Goal: Information Seeking & Learning: Learn about a topic

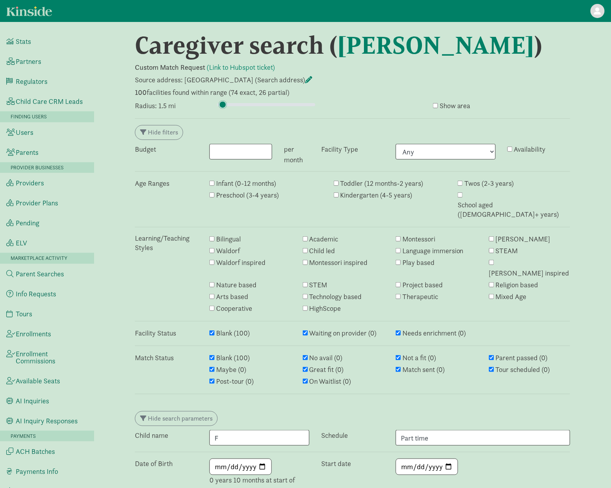
click at [223, 105] on input "range" at bounding box center [266, 104] width 98 height 9
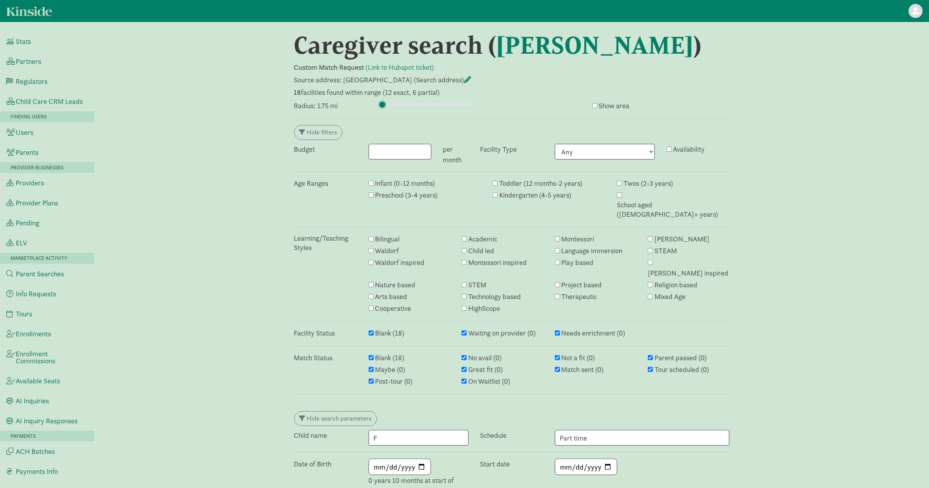
type input "1.75"
click at [382, 102] on input "range" at bounding box center [425, 104] width 98 height 9
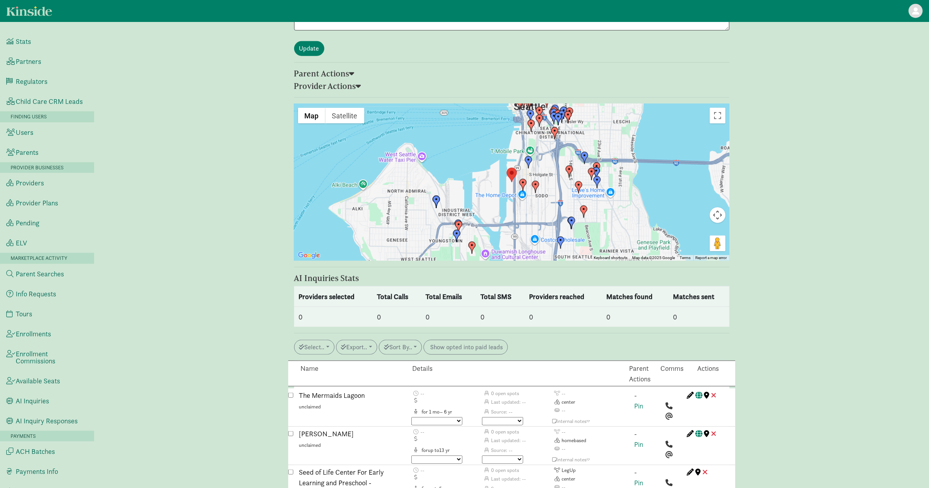
scroll to position [851, 0]
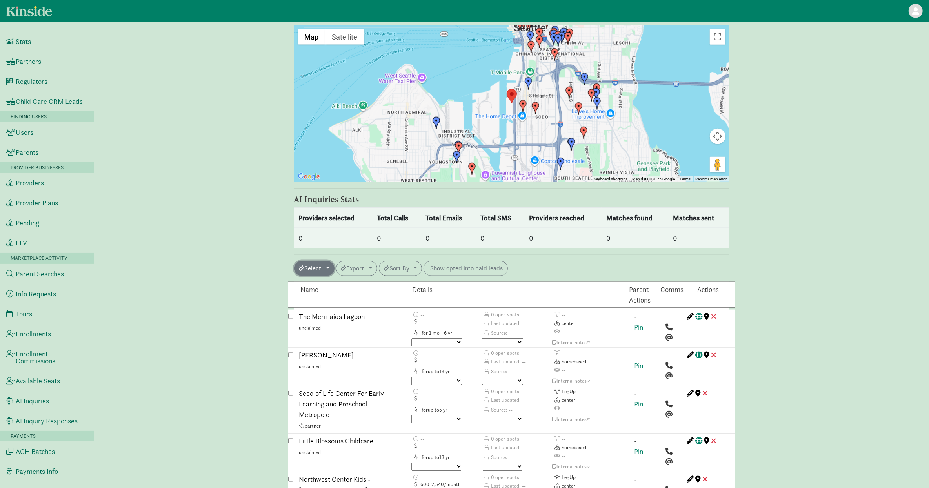
click at [320, 261] on button "Select.." at bounding box center [314, 268] width 40 height 15
click at [325, 366] on link "All auto match" at bounding box center [332, 374] width 75 height 13
checkbox input "true"
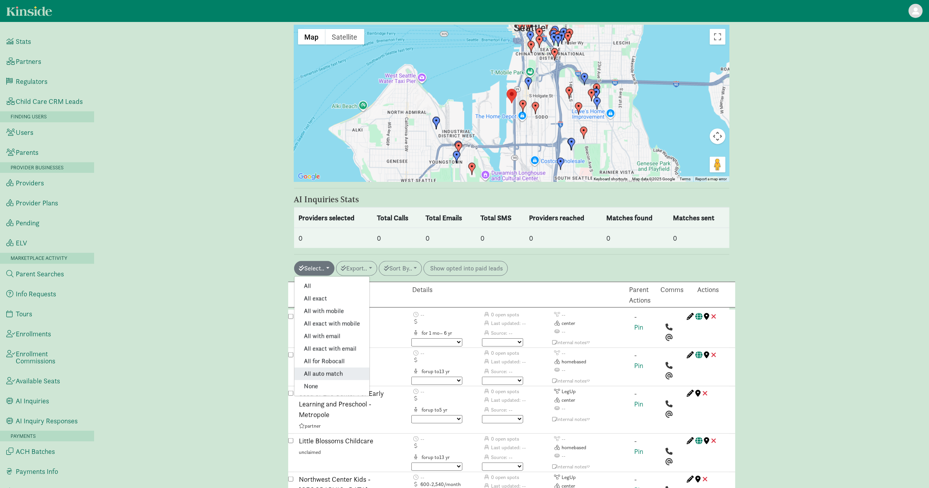
checkbox input "true"
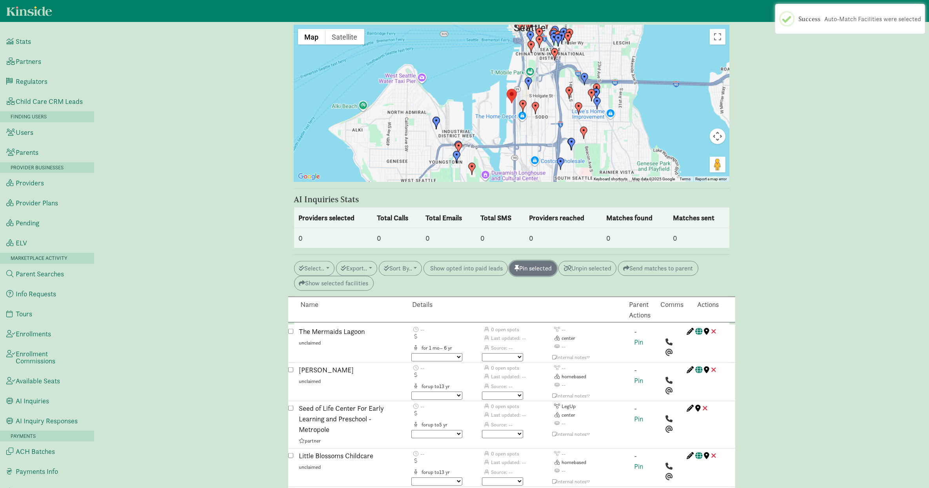
click at [458, 261] on button "Pin selected" at bounding box center [532, 268] width 47 height 15
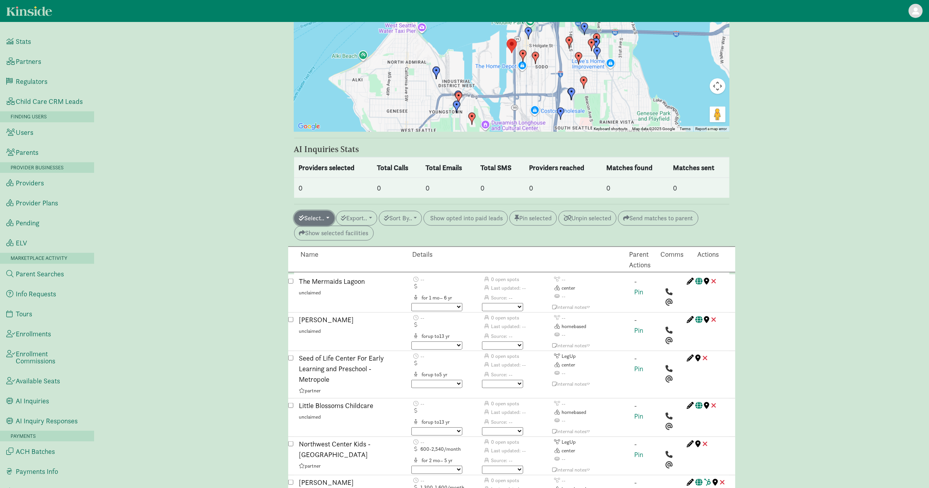
scroll to position [901, 0]
click at [311, 211] on button "Select.." at bounding box center [314, 218] width 40 height 15
click at [335, 306] on link "All for Robocall" at bounding box center [332, 312] width 75 height 13
checkbox input "true"
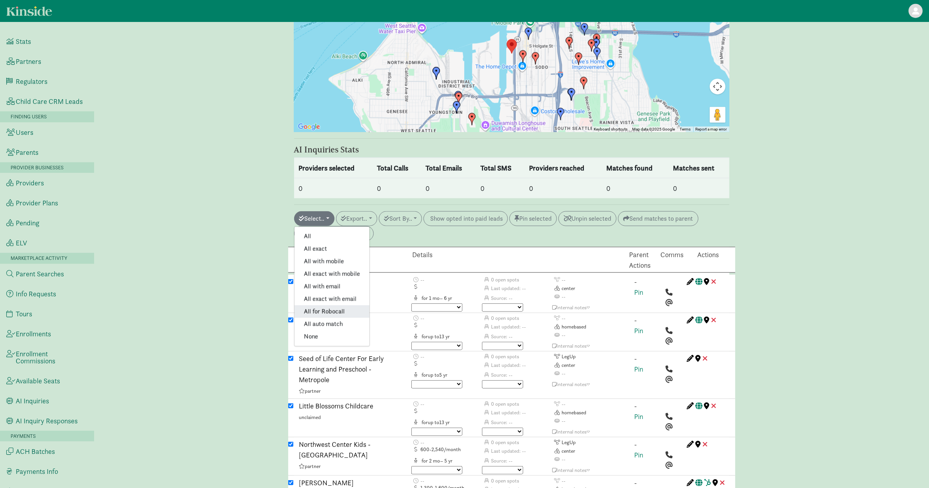
checkbox input "true"
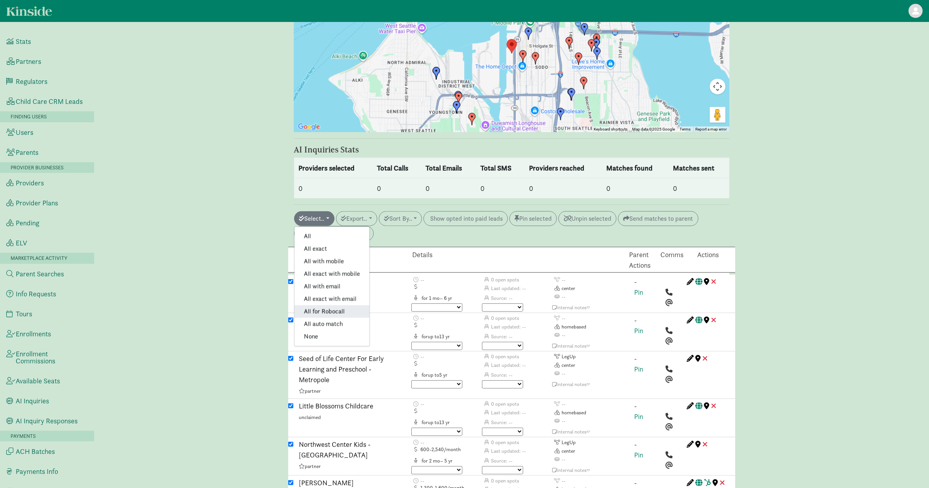
checkbox input "true"
checkbox input "false"
checkbox input "true"
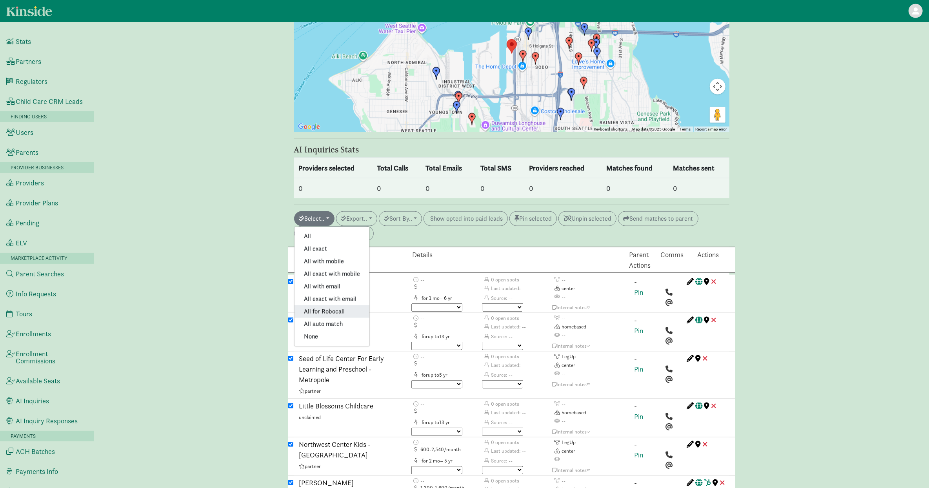
checkbox input "true"
checkbox input "false"
checkbox input "true"
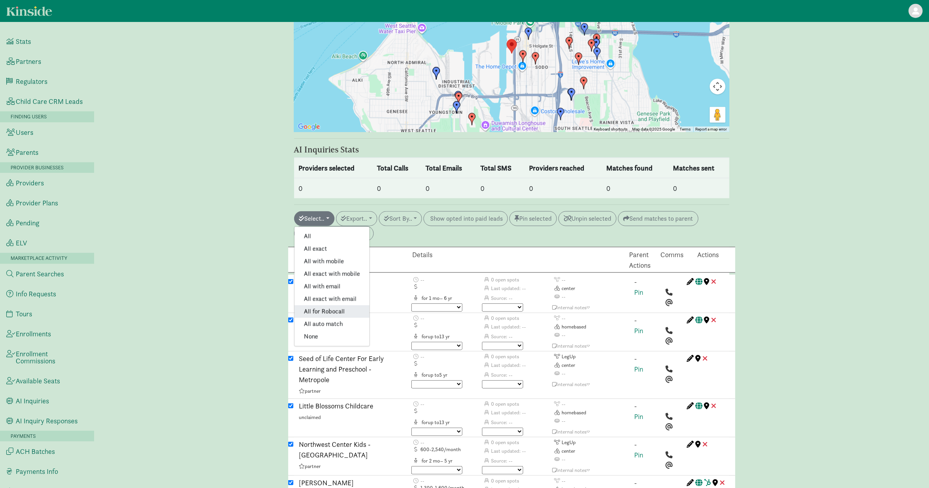
checkbox input "true"
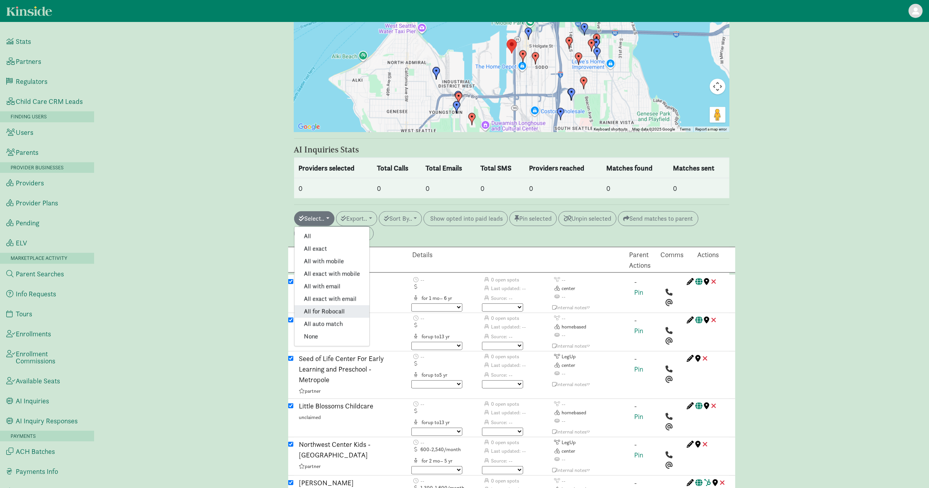
checkbox input "true"
checkbox input "false"
checkbox input "true"
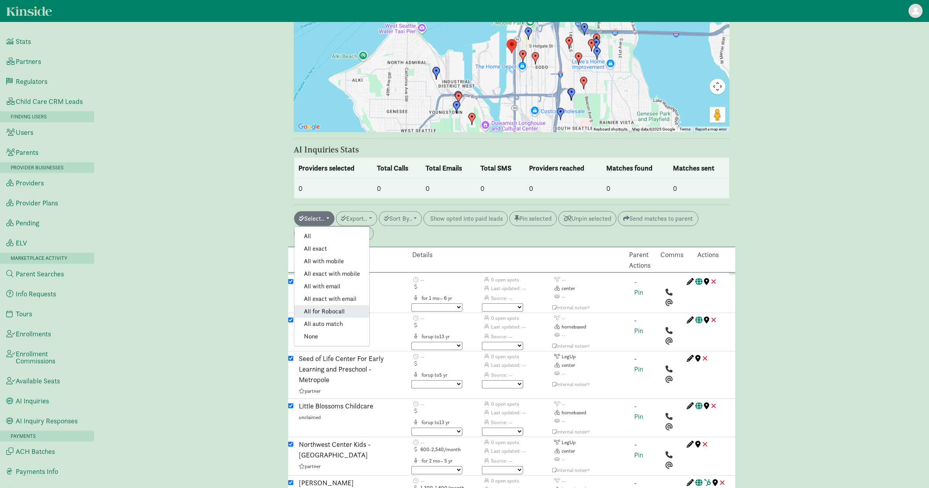
checkbox input "true"
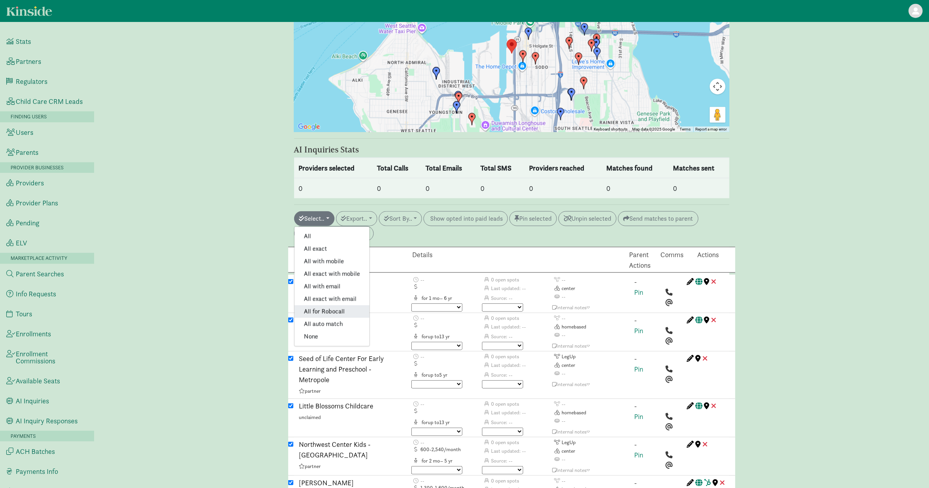
checkbox input "true"
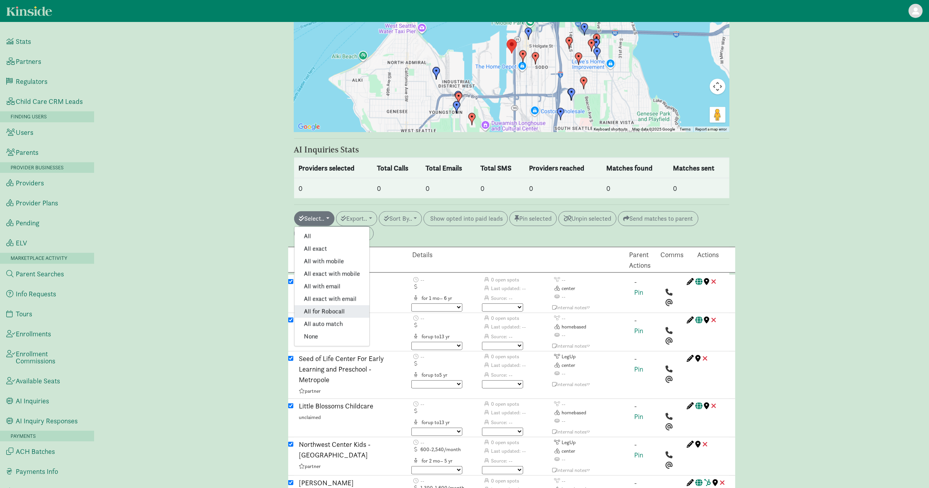
checkbox input "true"
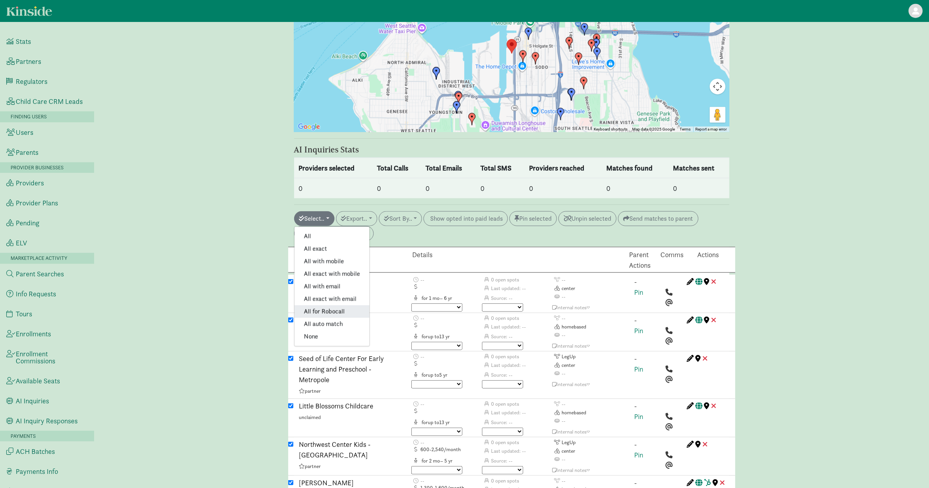
checkbox input "true"
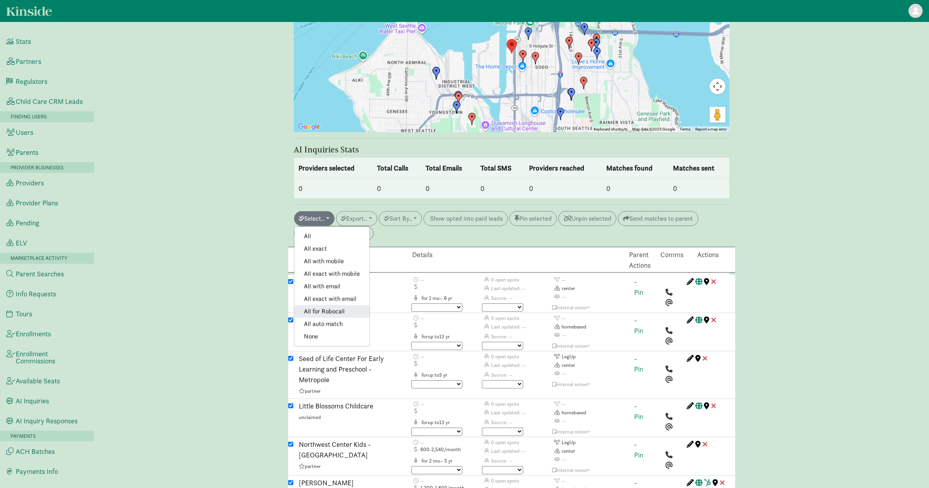
checkbox input "true"
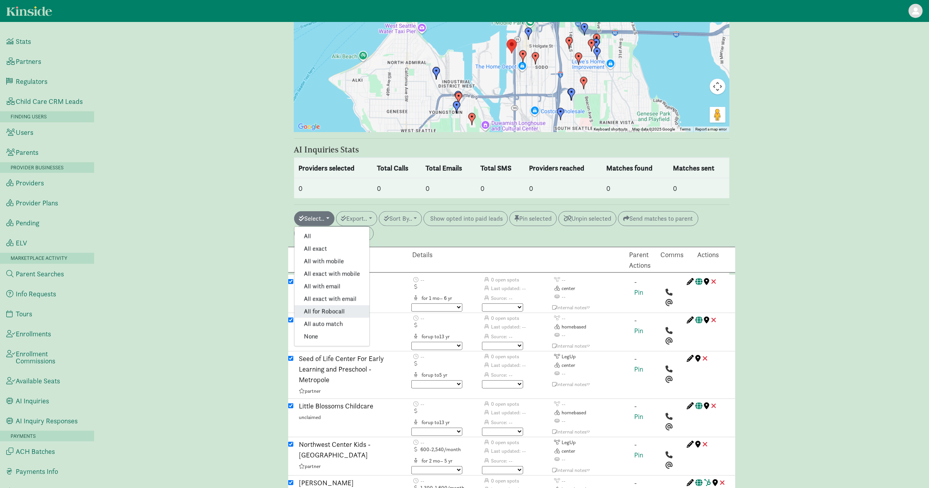
checkbox input "true"
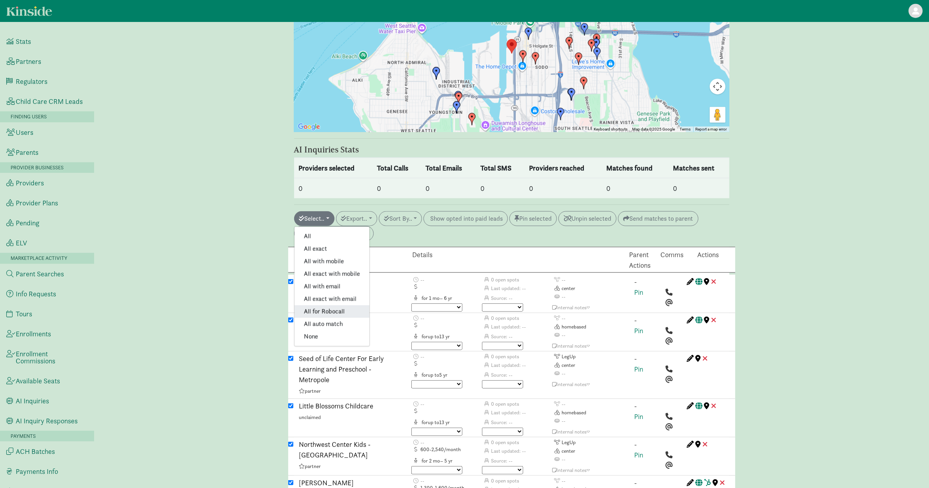
checkbox input "true"
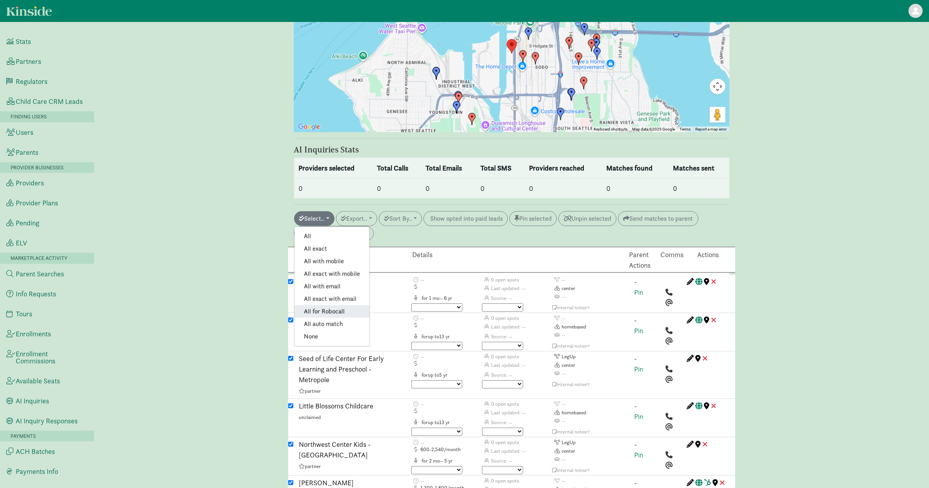
checkbox input "true"
checkbox input "false"
checkbox input "true"
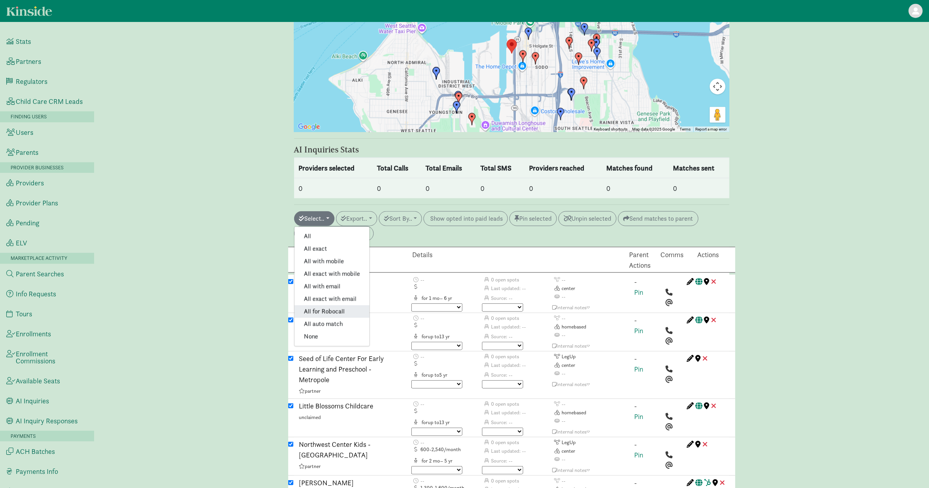
checkbox input "true"
checkbox input "false"
checkbox input "true"
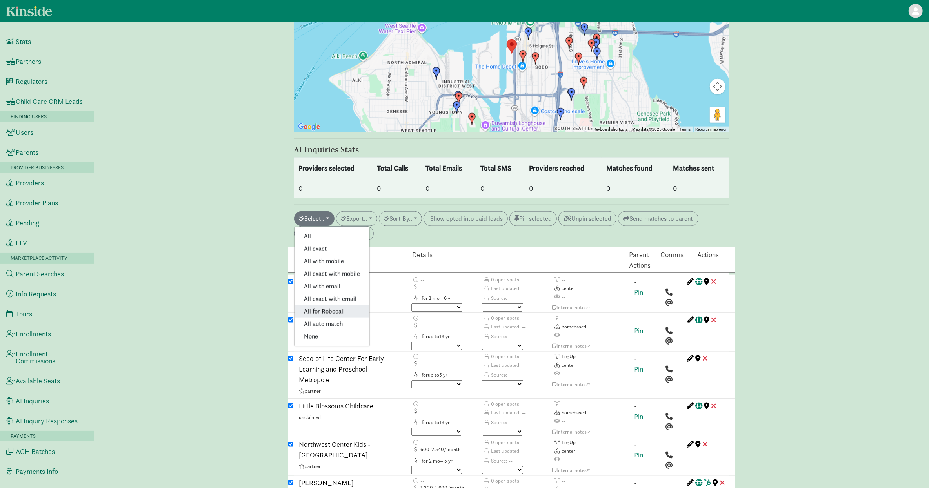
checkbox input "false"
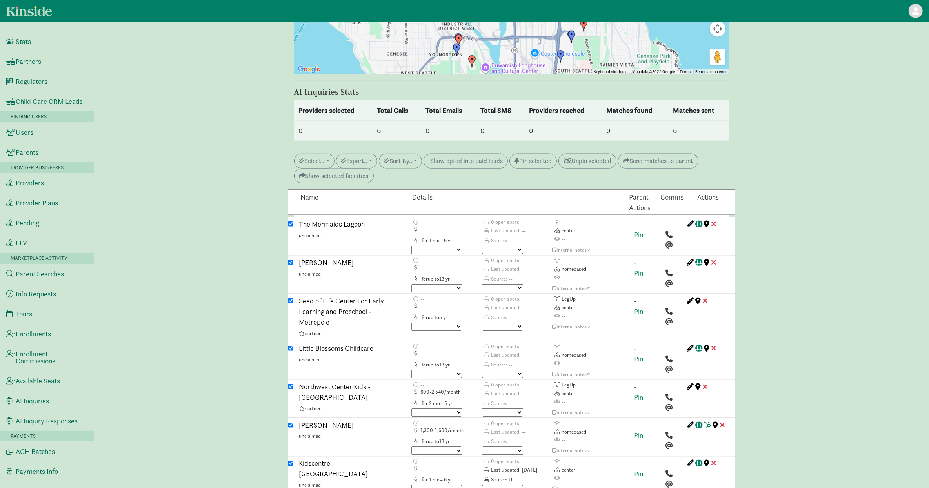
scroll to position [973, 0]
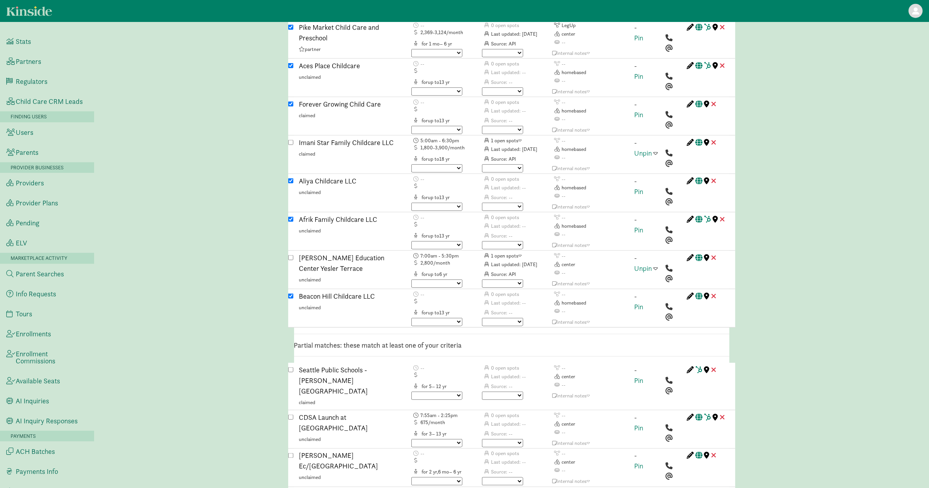
scroll to position [3522, 0]
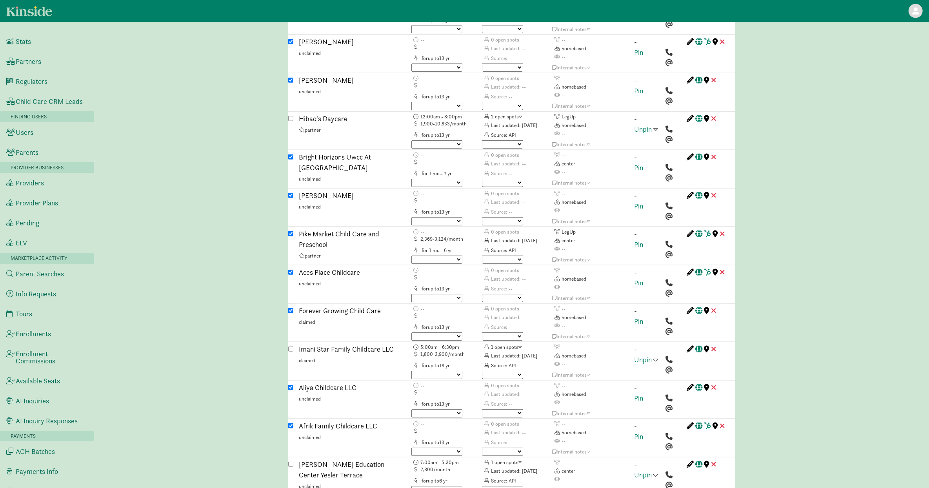
drag, startPoint x: 289, startPoint y: 446, endPoint x: 291, endPoint y: 427, distance: 19.3
checkbox input "false"
click at [290, 366] on input "checkbox" at bounding box center [290, 426] width 5 height 5
checkbox input "false"
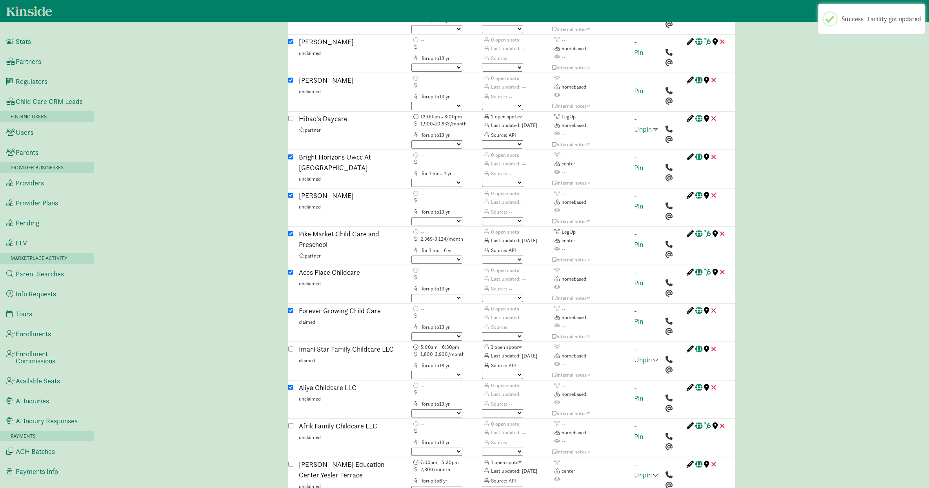
click at [290, 366] on input "checkbox" at bounding box center [290, 387] width 5 height 5
checkbox input "false"
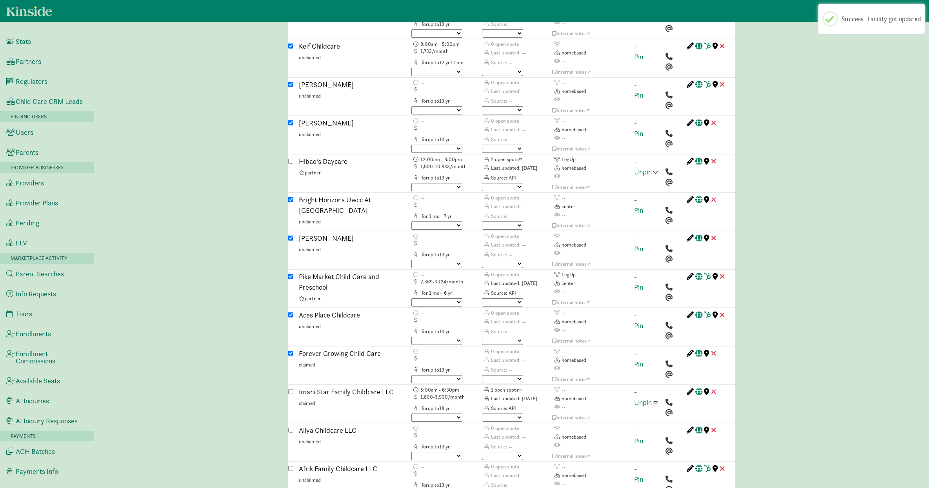
scroll to position [3483, 0]
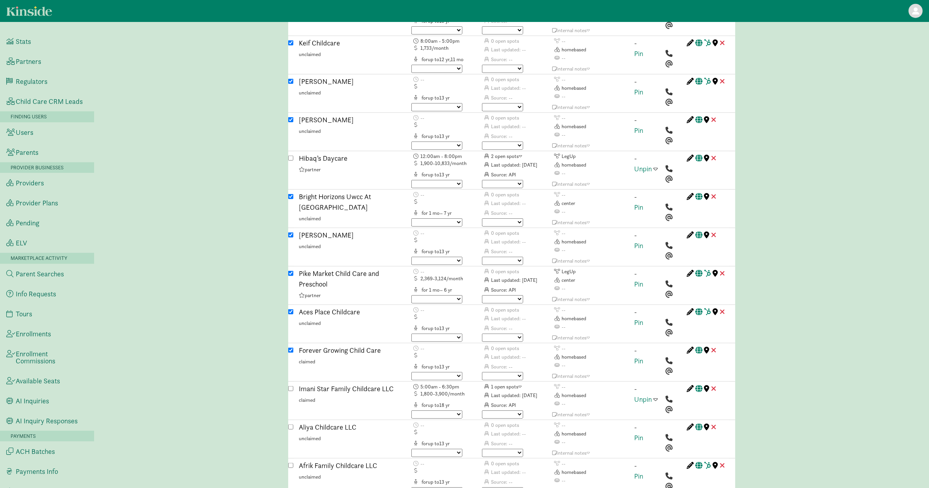
click at [291, 348] on input "checkbox" at bounding box center [290, 350] width 5 height 5
checkbox input "false"
click at [290, 307] on div at bounding box center [290, 325] width 5 height 36
click at [289, 271] on input "checkbox" at bounding box center [290, 273] width 5 height 5
checkbox input "false"
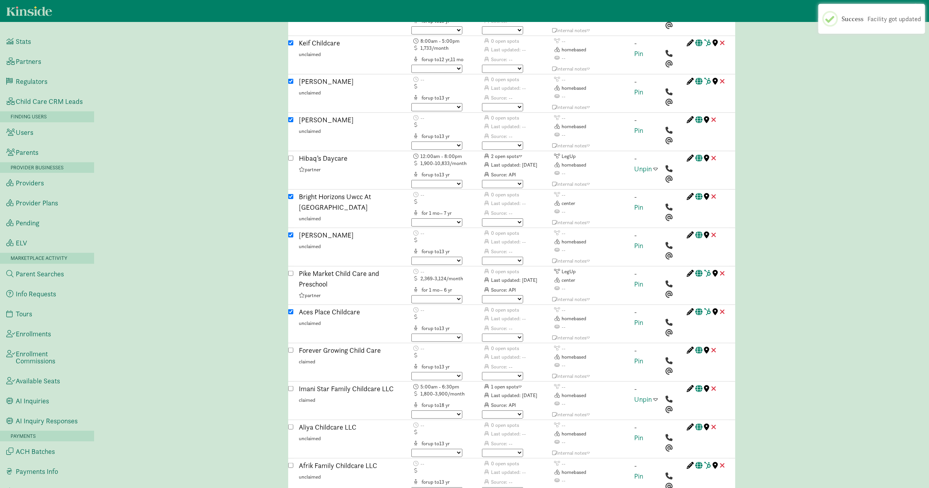
click at [290, 309] on input "checkbox" at bounding box center [290, 311] width 5 height 5
checkbox input "false"
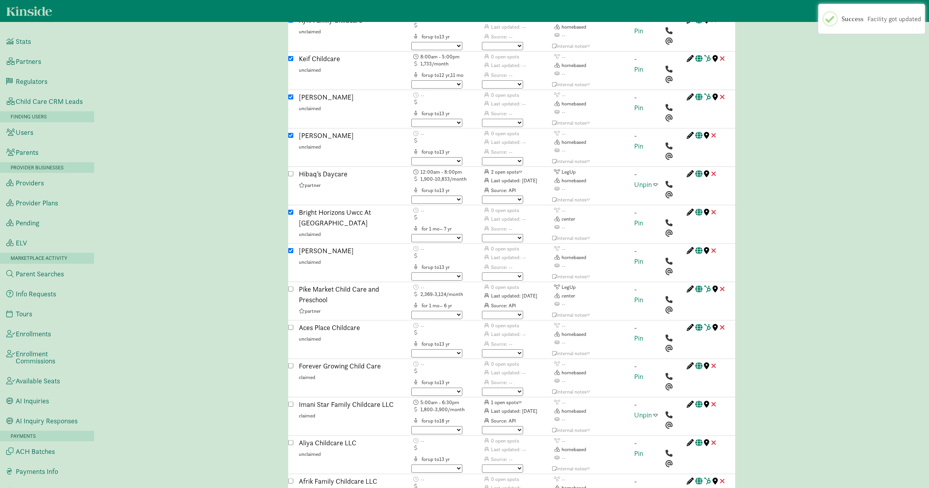
scroll to position [3465, 0]
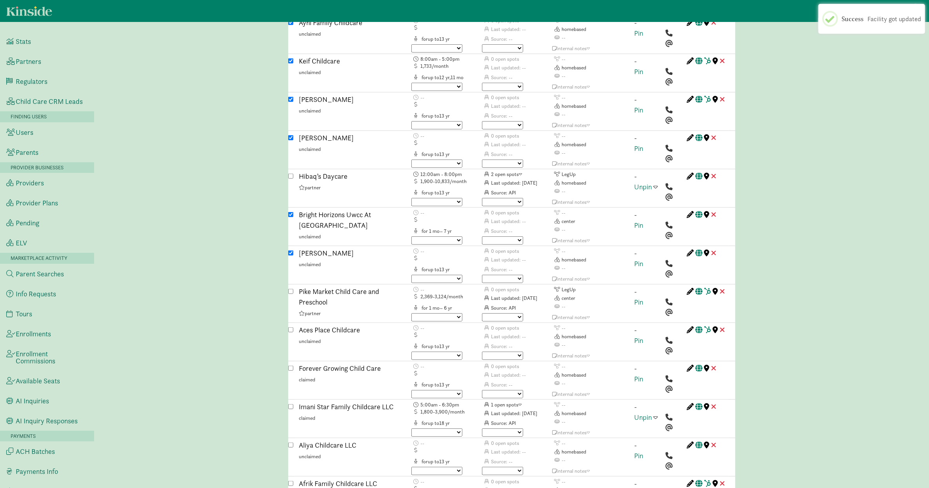
click at [290, 248] on div at bounding box center [290, 266] width 5 height 36
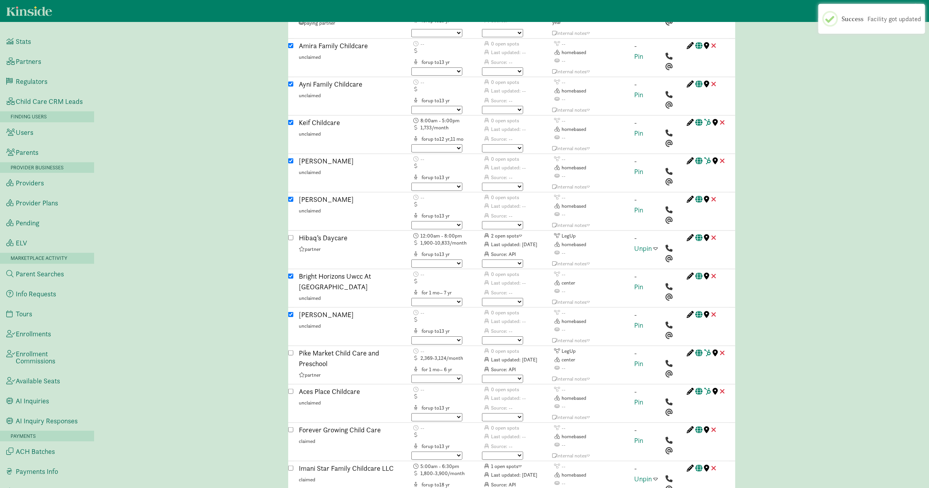
scroll to position [3401, 0]
click at [290, 314] on input "checkbox" at bounding box center [290, 316] width 5 height 5
checkbox input "false"
click at [292, 198] on input "checkbox" at bounding box center [290, 200] width 5 height 5
checkbox input "false"
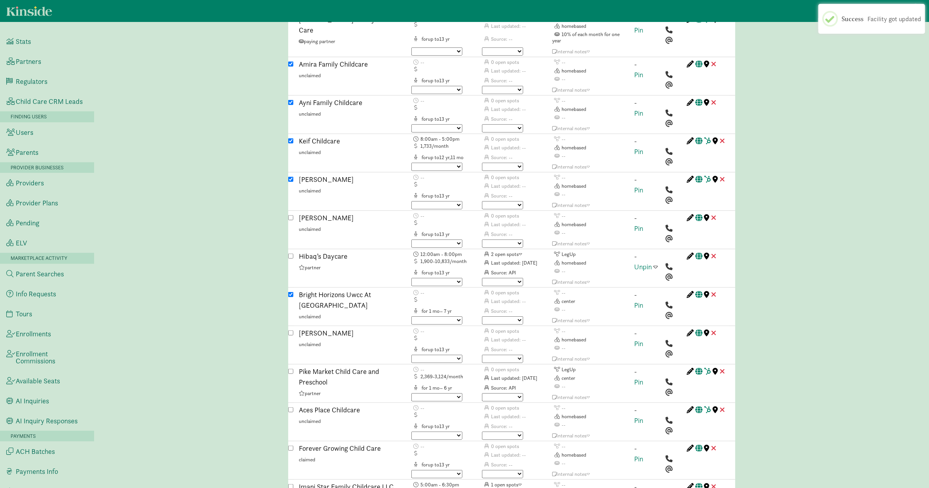
scroll to position [3383, 0]
click at [291, 179] on input "checkbox" at bounding box center [290, 181] width 5 height 5
checkbox input "false"
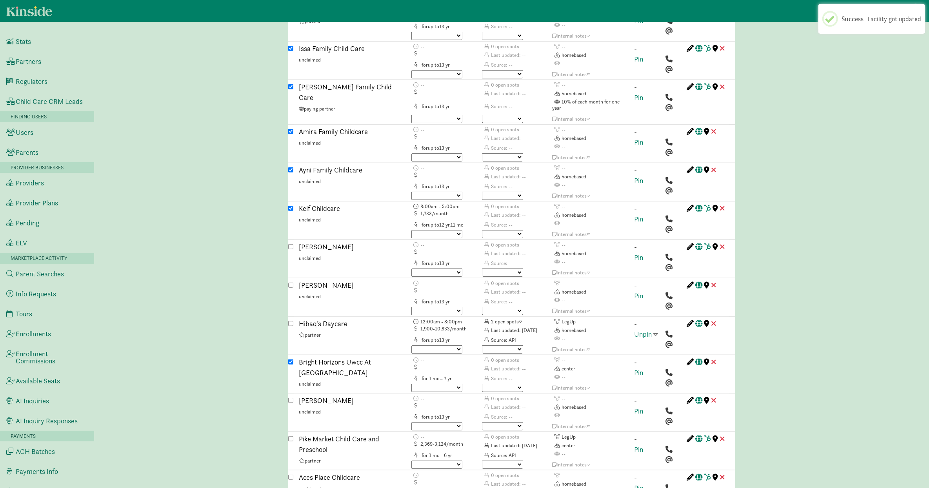
scroll to position [3228, 0]
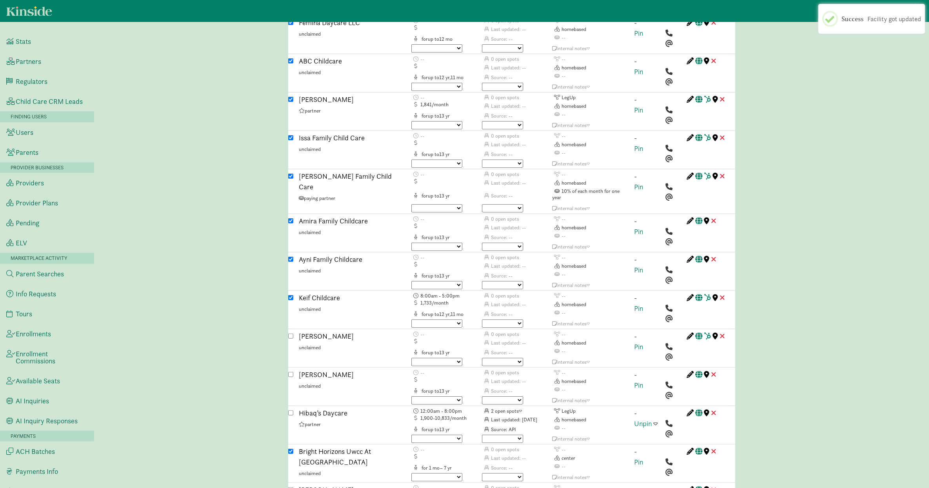
click at [290, 295] on input "checkbox" at bounding box center [290, 297] width 5 height 5
checkbox input "false"
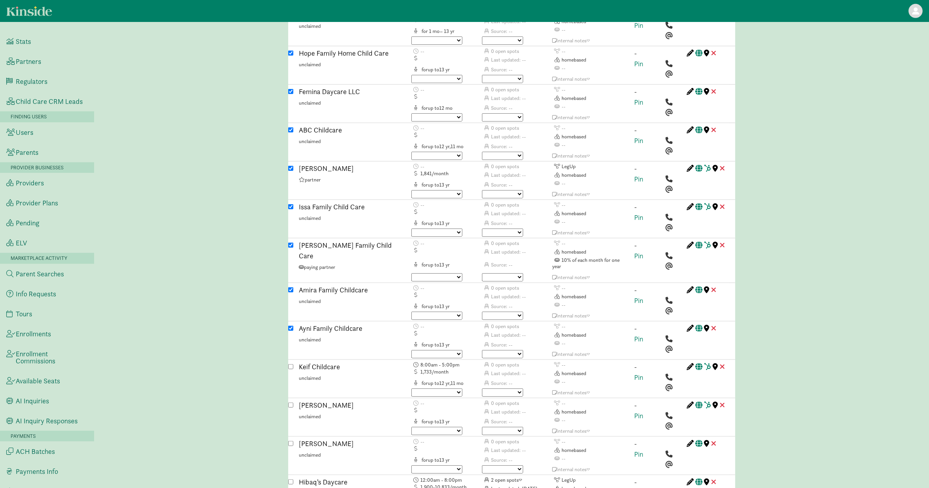
scroll to position [3161, 0]
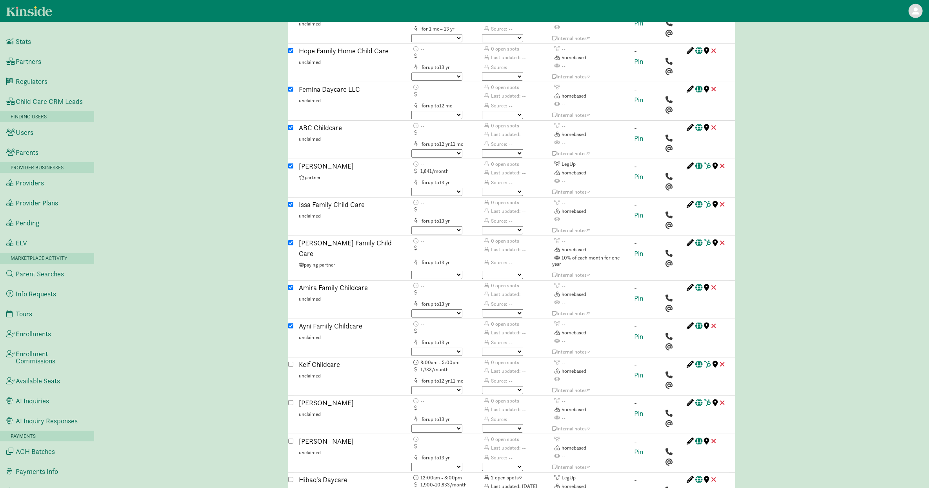
click at [291, 324] on input "checkbox" at bounding box center [290, 326] width 5 height 5
checkbox input "false"
click at [291, 285] on input "checkbox" at bounding box center [290, 287] width 5 height 5
checkbox input "false"
click at [291, 240] on input "checkbox" at bounding box center [290, 242] width 5 height 5
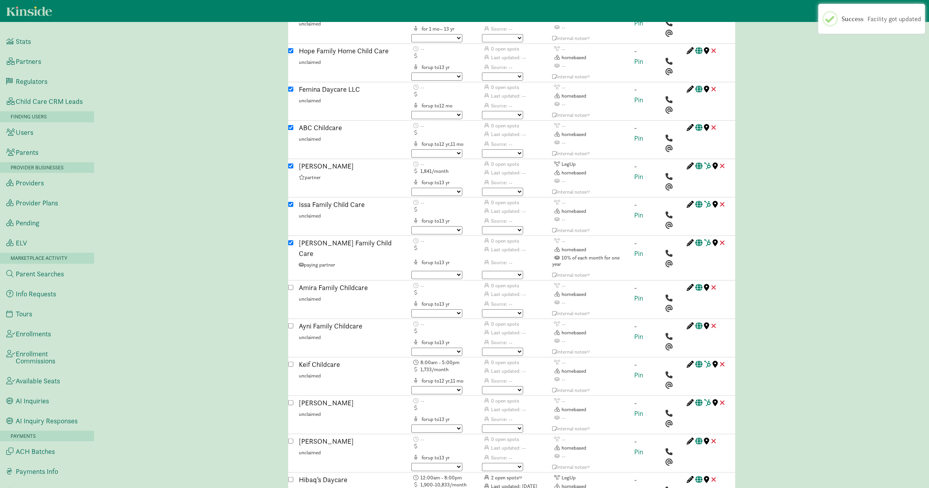
checkbox input "false"
click at [292, 202] on input "checkbox" at bounding box center [290, 204] width 5 height 5
checkbox input "false"
click at [291, 164] on input "checkbox" at bounding box center [290, 166] width 5 height 5
checkbox input "false"
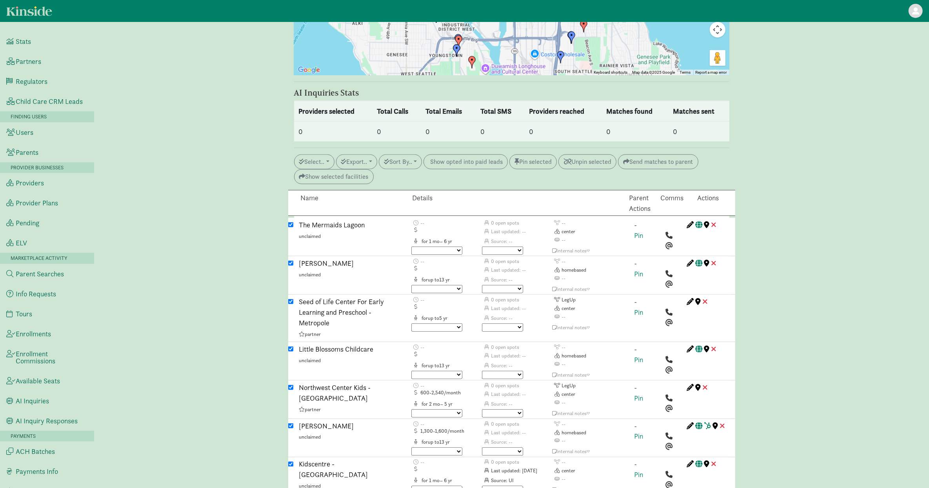
scroll to position [797, 0]
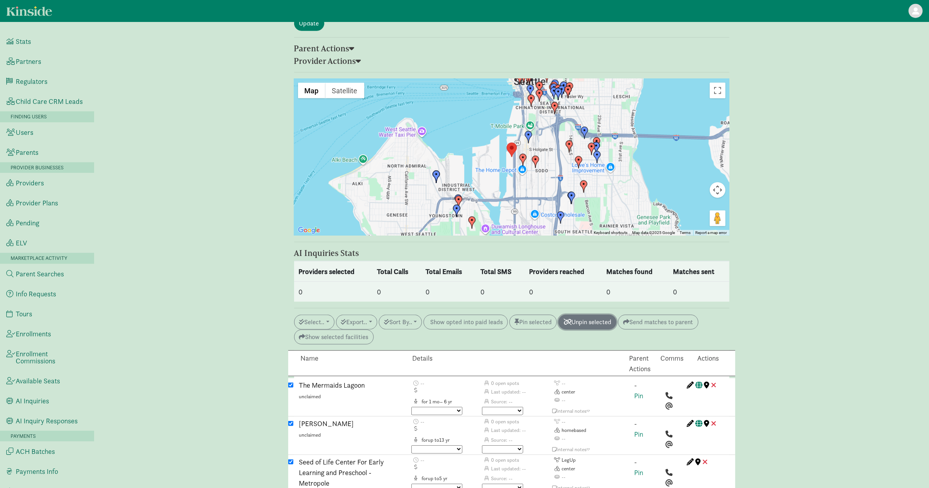
click at [458, 315] on button "Unpin selected" at bounding box center [587, 322] width 58 height 15
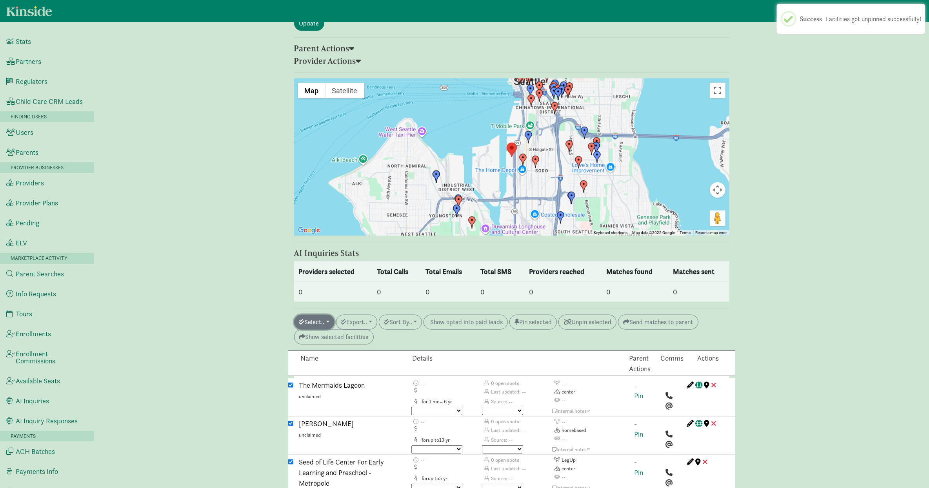
click at [318, 315] on button "Select.." at bounding box center [314, 322] width 40 height 15
click at [333, 366] on link "All auto match" at bounding box center [332, 428] width 75 height 13
checkbox input "false"
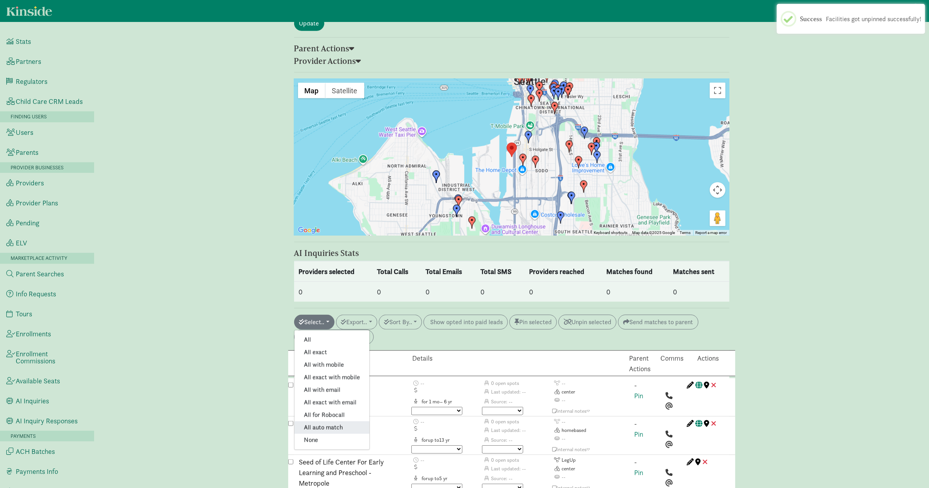
checkbox input "false"
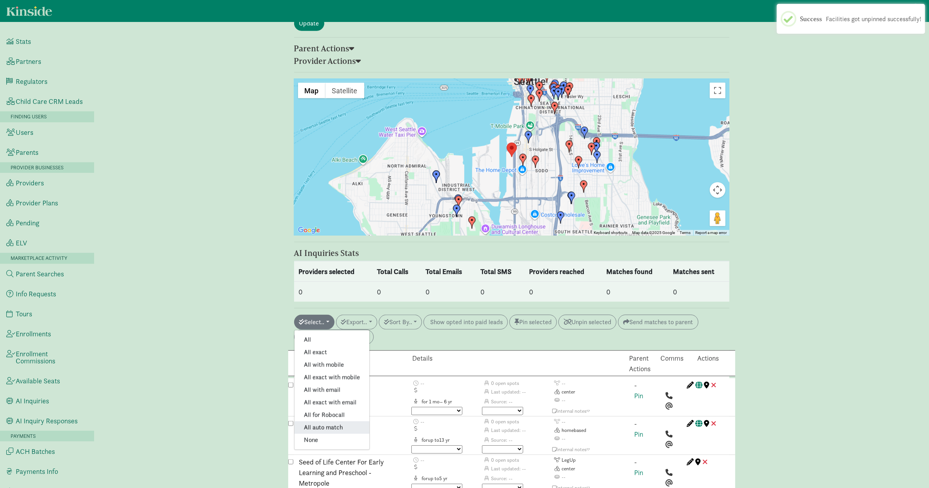
checkbox input "true"
checkbox input "false"
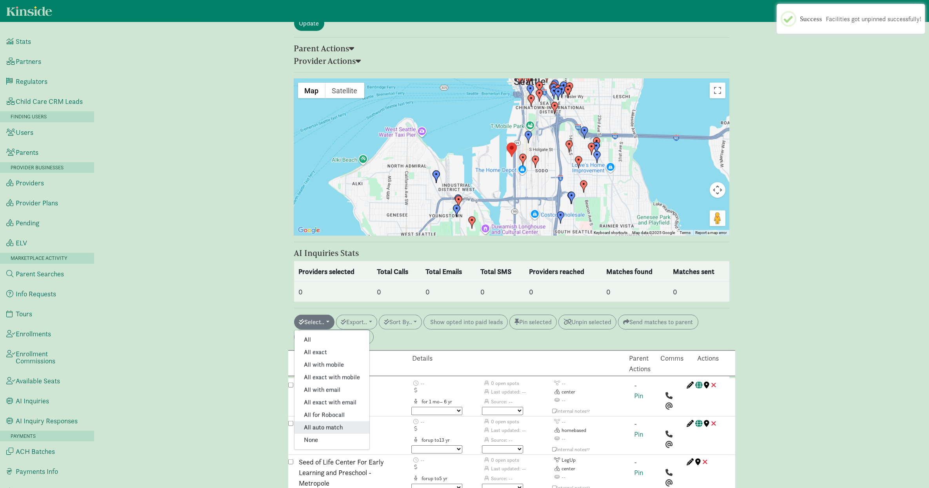
checkbox input "true"
checkbox input "false"
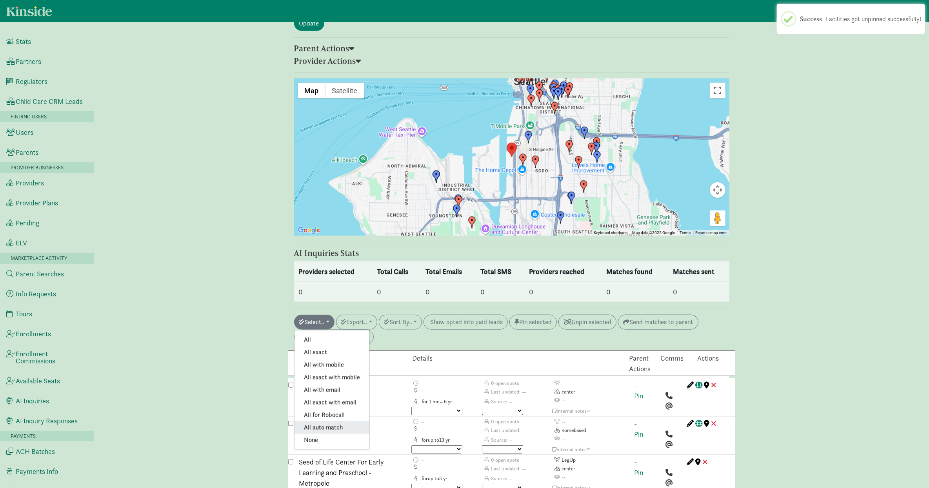
checkbox input "false"
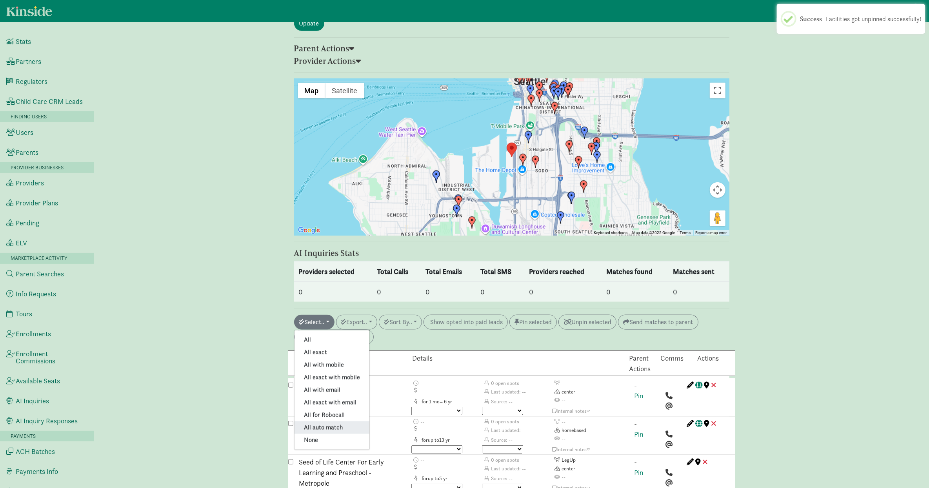
checkbox input "true"
checkbox input "false"
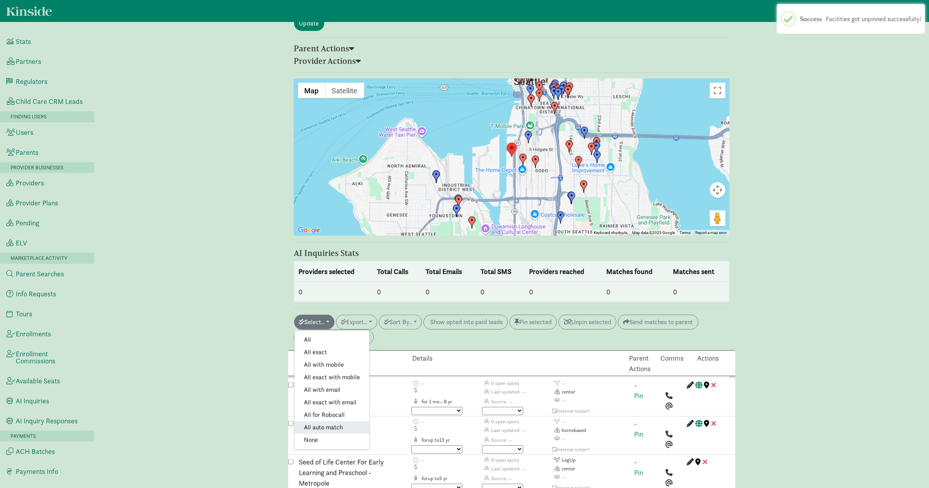
checkbox input "false"
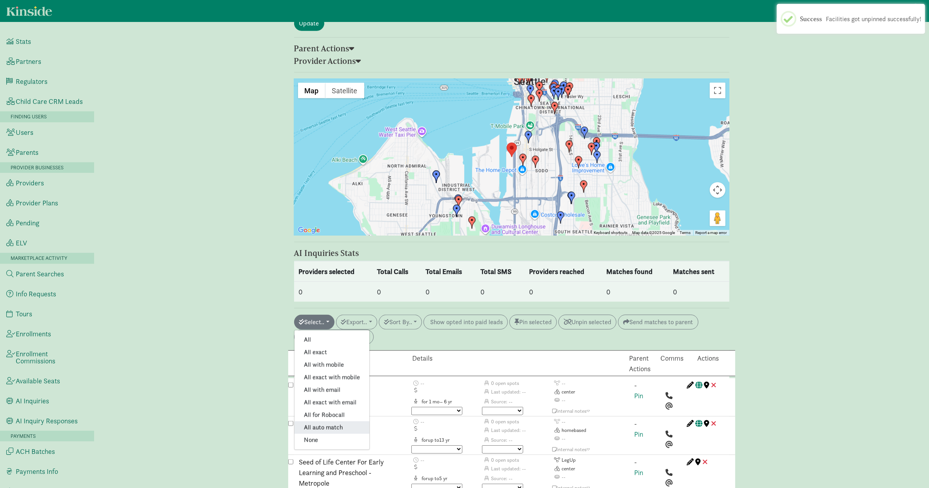
checkbox input "false"
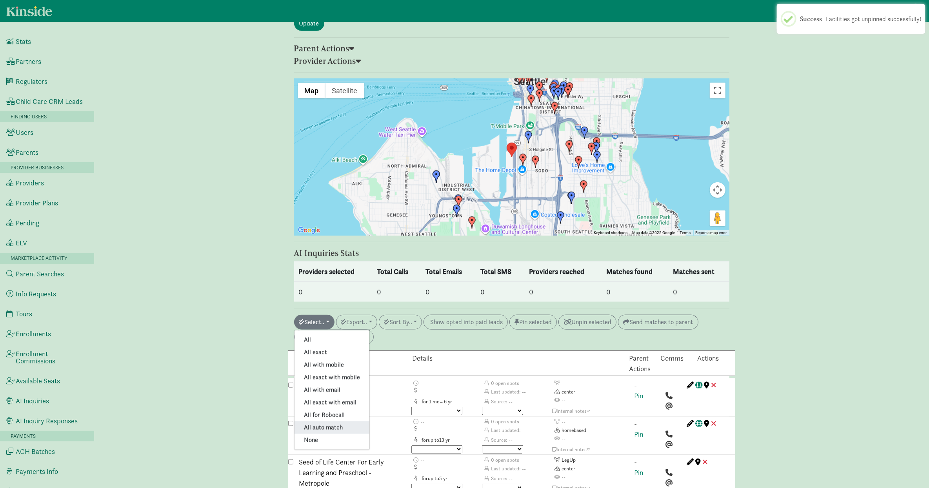
checkbox input "false"
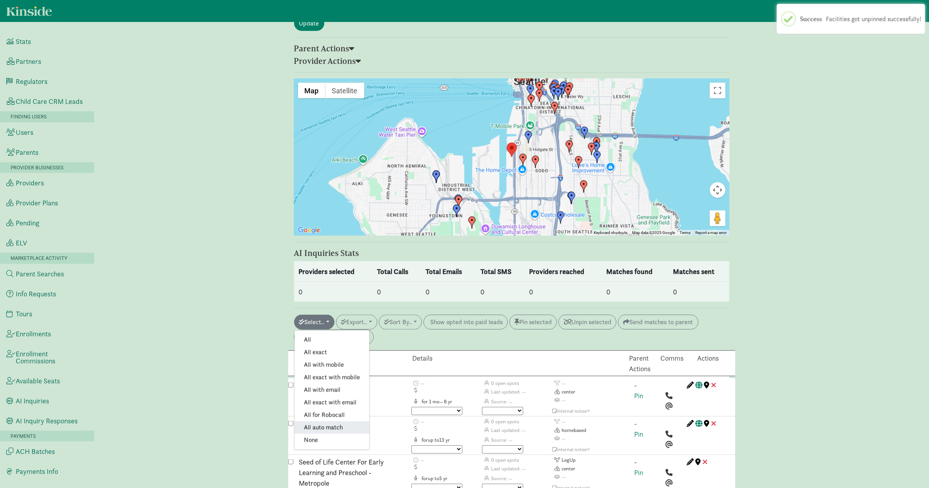
checkbox input "false"
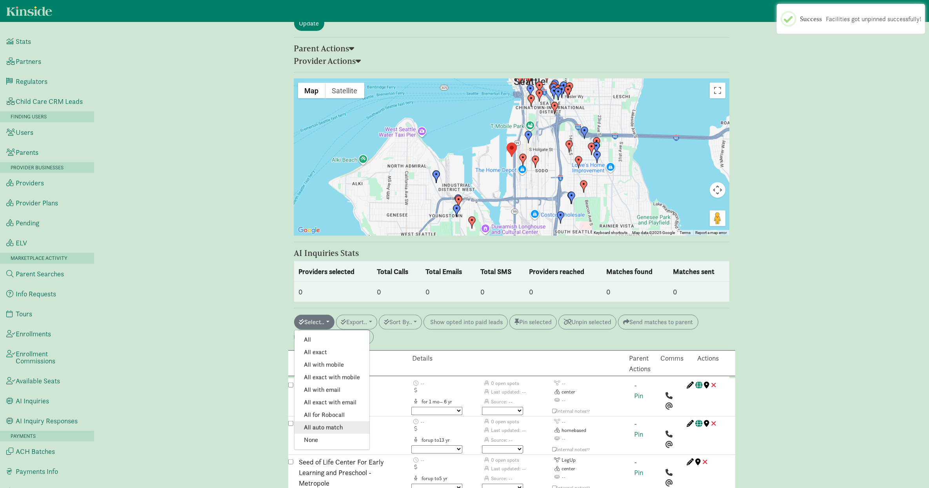
checkbox input "false"
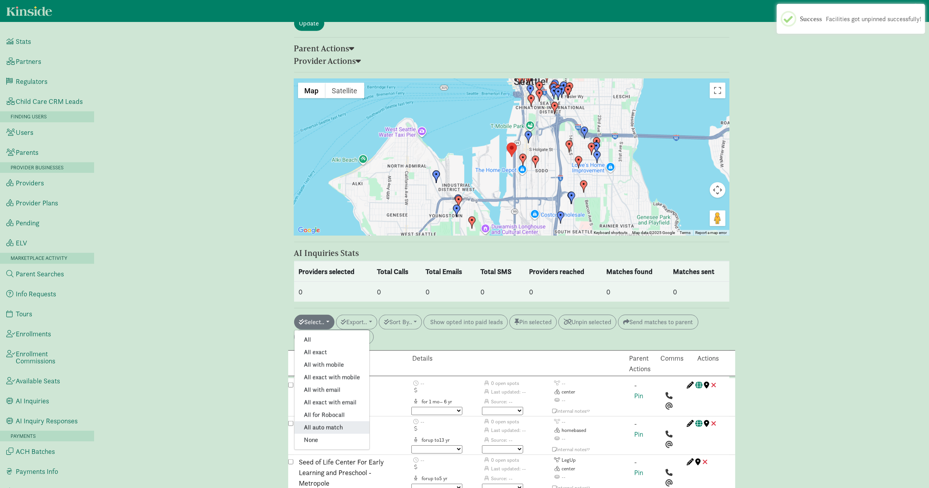
checkbox input "false"
checkbox input "true"
checkbox input "false"
checkbox input "true"
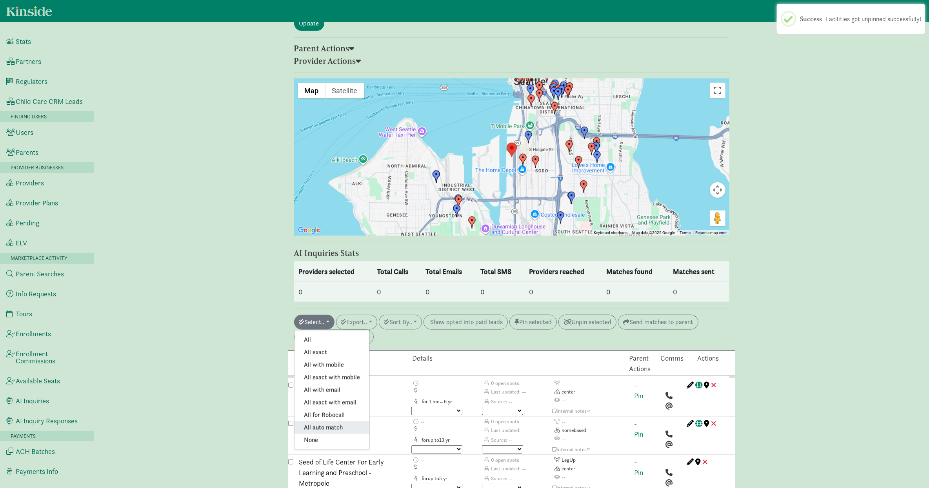
checkbox input "true"
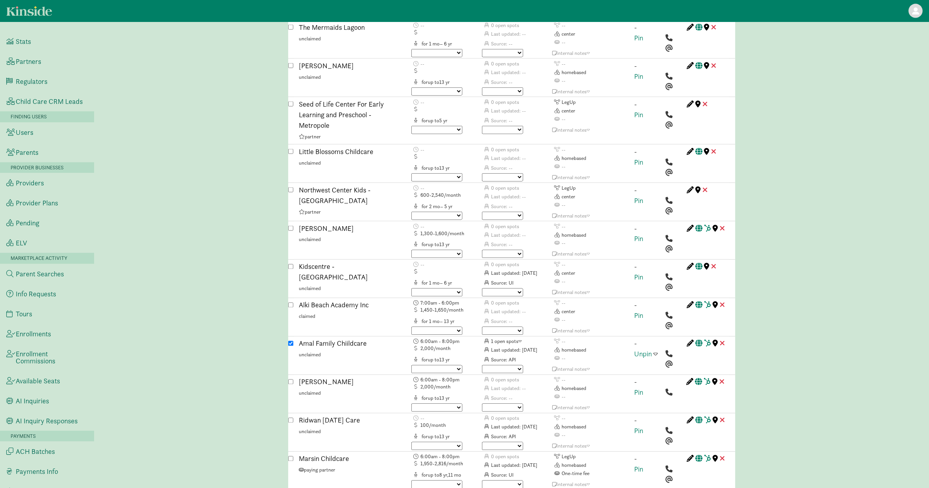
scroll to position [945, 0]
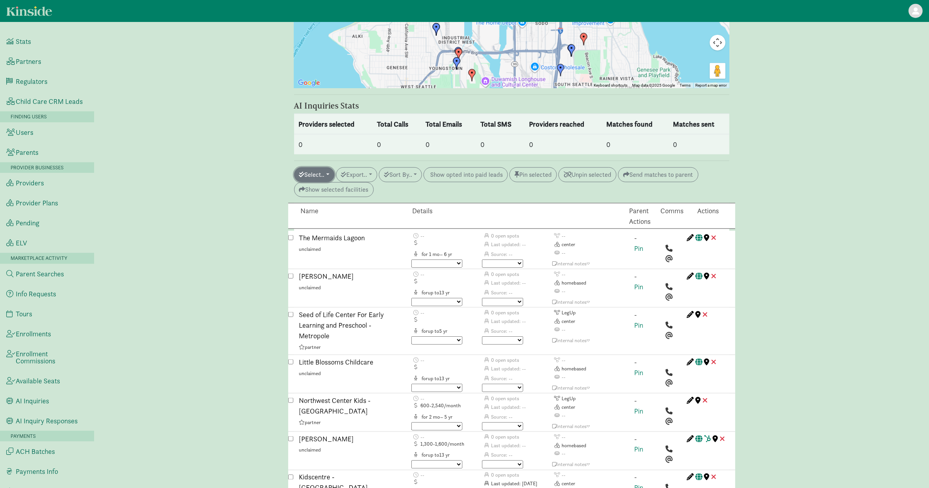
click at [303, 171] on span "button" at bounding box center [301, 174] width 5 height 6
click at [328, 274] on link "All auto match" at bounding box center [332, 280] width 75 height 13
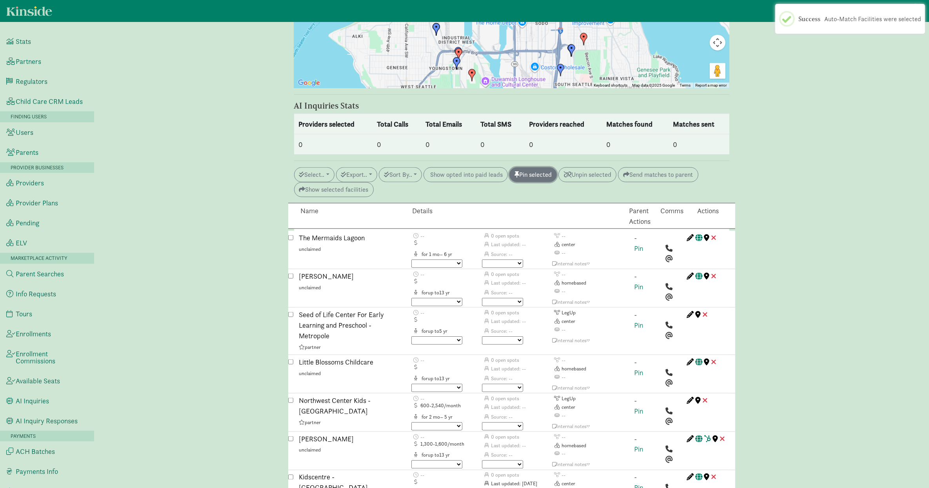
click at [458, 167] on button "Pin selected" at bounding box center [532, 174] width 47 height 15
click at [323, 167] on button "Select.." at bounding box center [314, 174] width 40 height 15
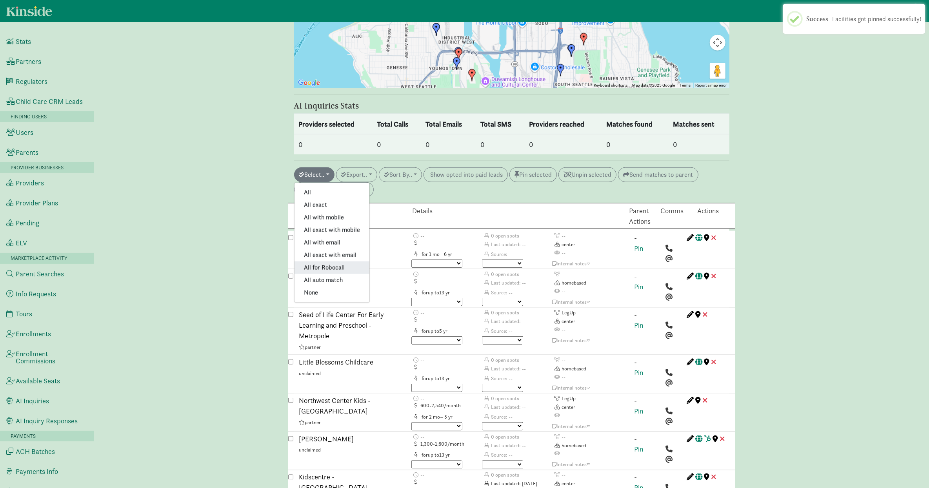
click at [342, 262] on link "All for Robocall" at bounding box center [332, 268] width 75 height 13
checkbox input "true"
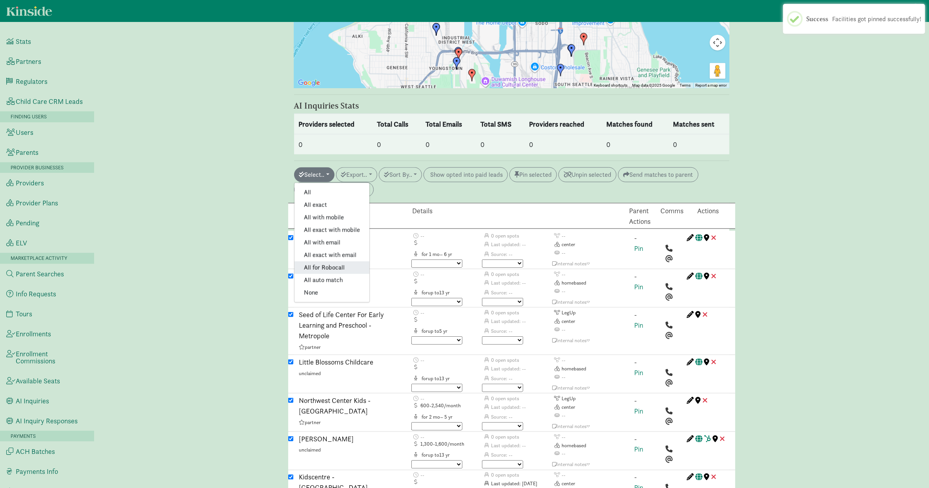
checkbox input "true"
checkbox input "false"
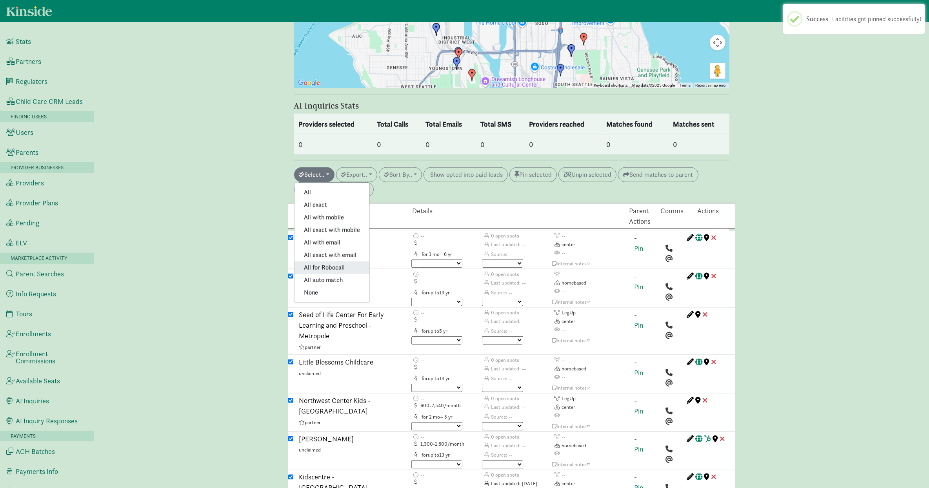
checkbox input "true"
checkbox input "false"
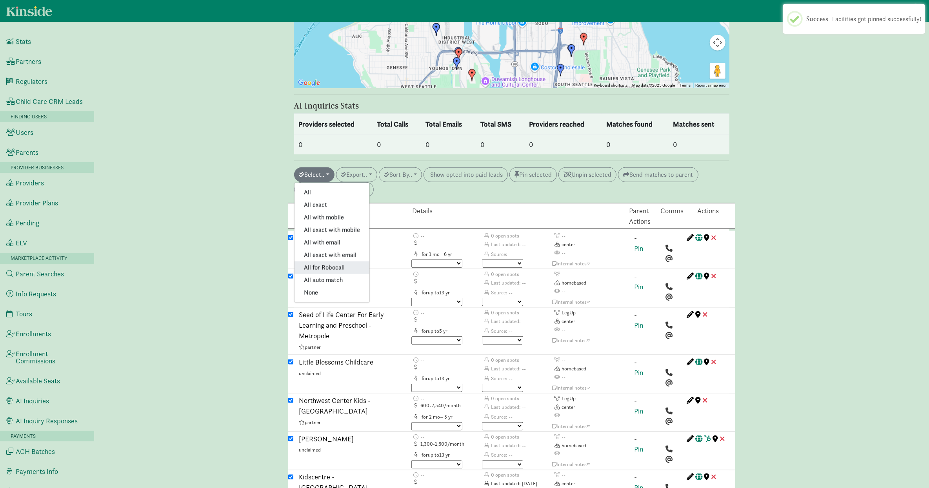
checkbox input "false"
checkbox input "true"
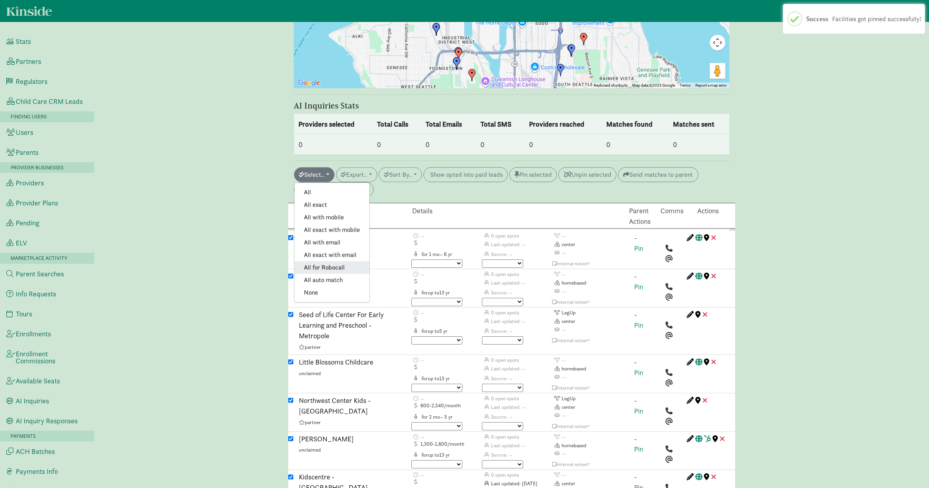
checkbox input "true"
checkbox input "false"
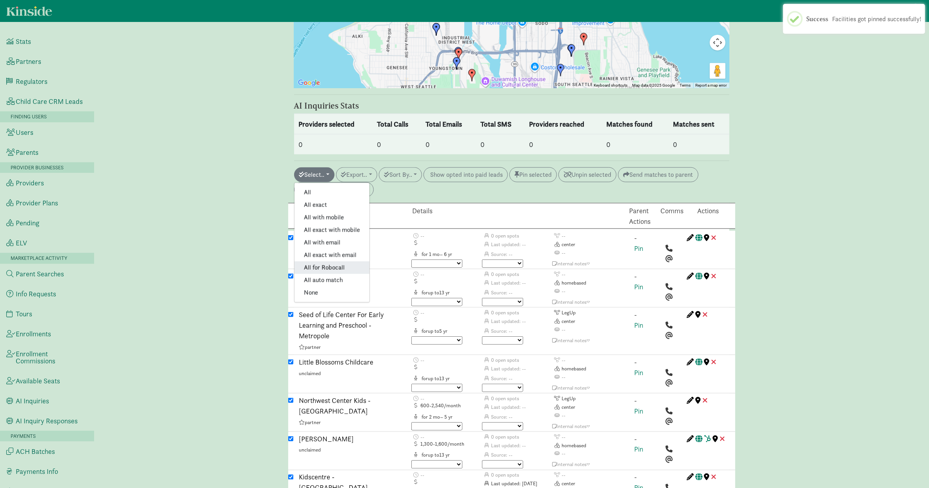
checkbox input "false"
checkbox input "true"
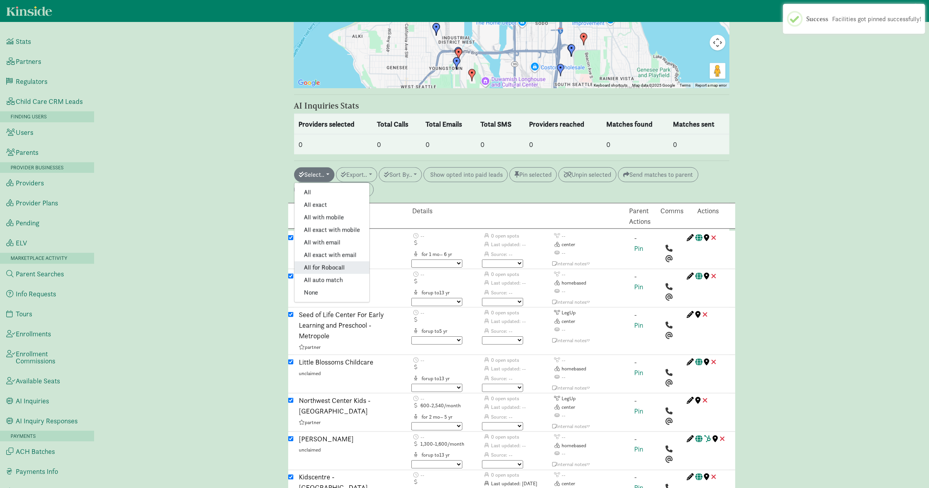
checkbox input "true"
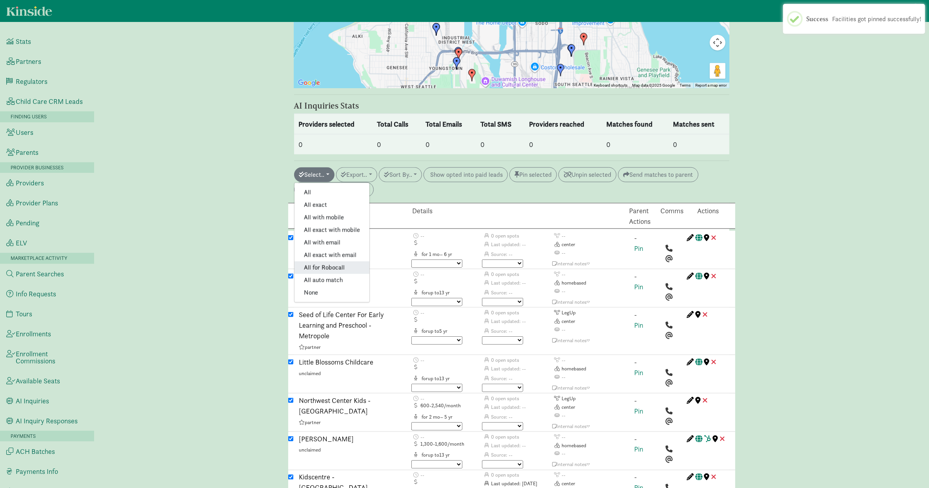
checkbox input "true"
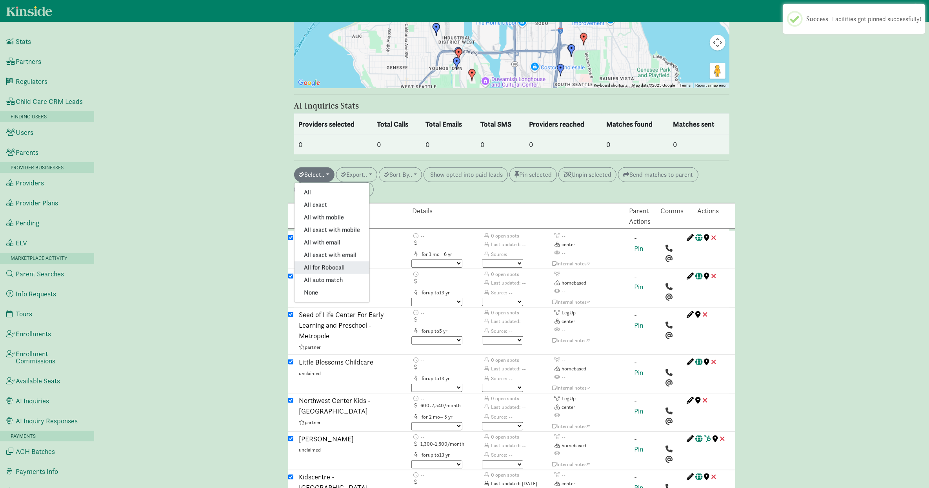
checkbox input "true"
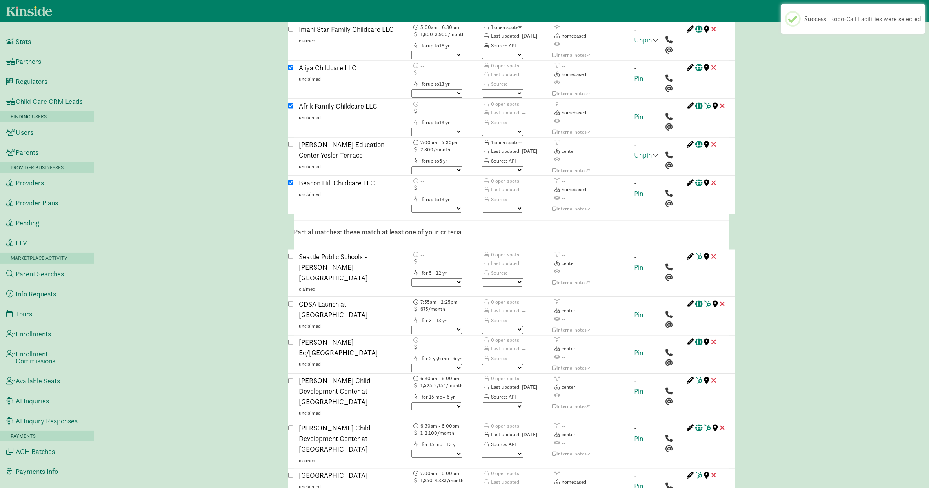
scroll to position [3596, 0]
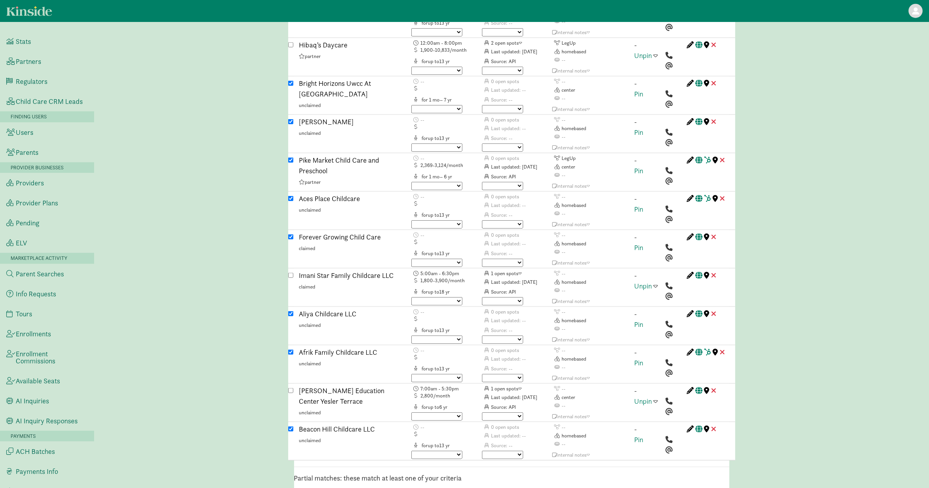
click at [291, 366] on input "checkbox" at bounding box center [290, 429] width 5 height 5
click at [291, 350] on input "checkbox" at bounding box center [290, 352] width 5 height 5
click at [291, 311] on input "checkbox" at bounding box center [290, 313] width 5 height 5
click at [290, 235] on input "checkbox" at bounding box center [290, 237] width 5 height 5
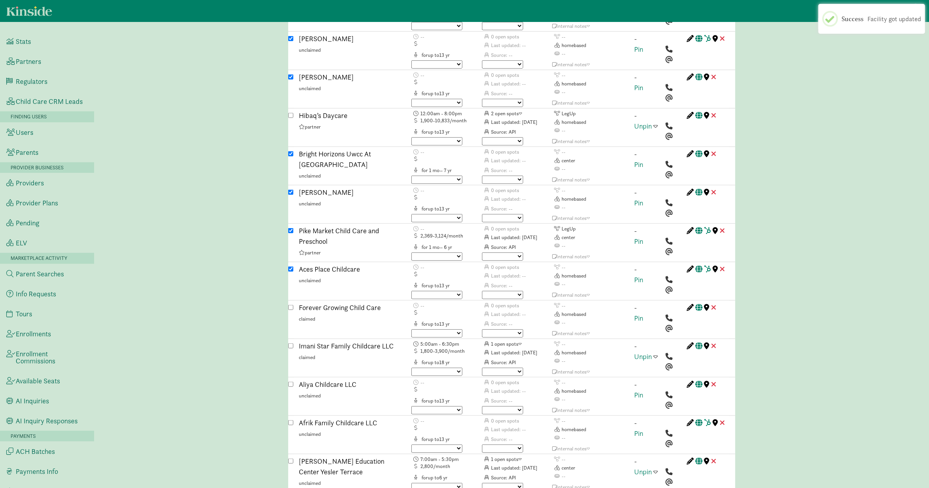
scroll to position [3519, 0]
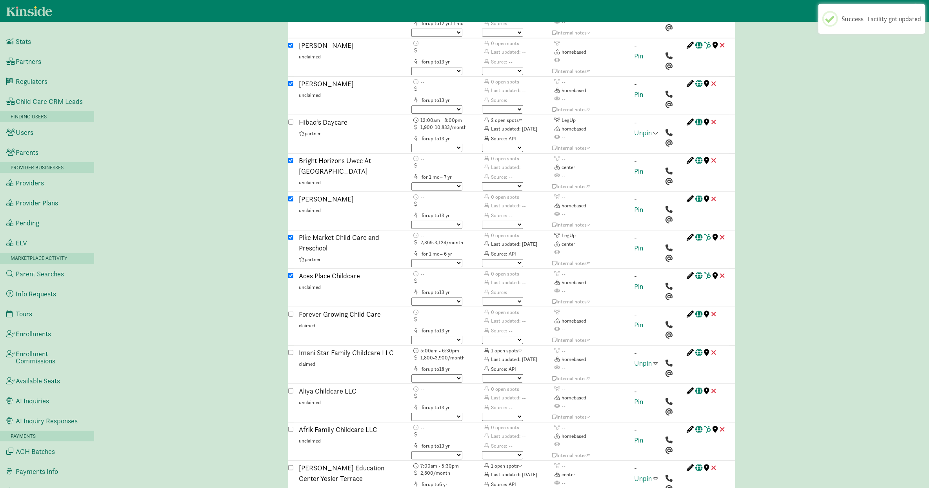
click at [292, 271] on div at bounding box center [290, 289] width 5 height 36
click at [290, 273] on input "checkbox" at bounding box center [290, 275] width 5 height 5
click at [290, 235] on input "checkbox" at bounding box center [290, 237] width 5 height 5
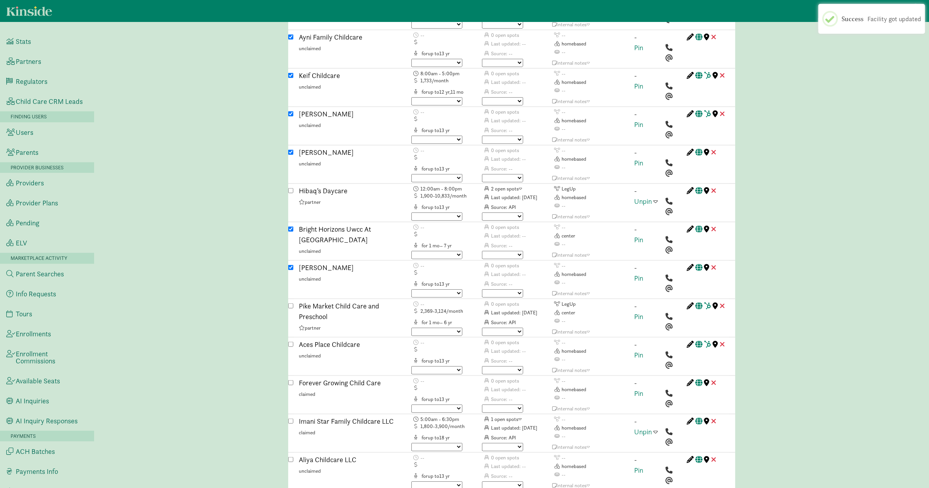
scroll to position [3446, 0]
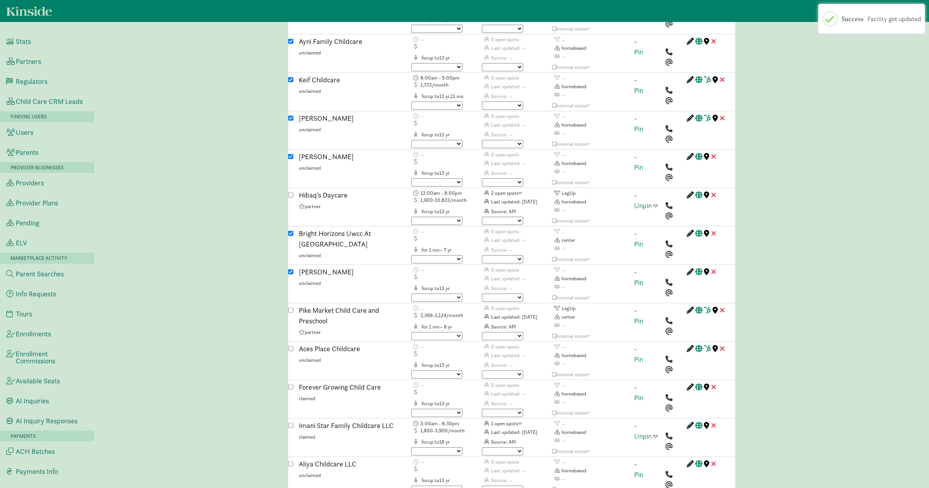
click at [292, 269] on input "checkbox" at bounding box center [290, 271] width 5 height 5
click at [294, 228] on div "Bright Horizons Uwcc At Harborview unclaimed" at bounding box center [349, 244] width 112 height 33
click at [291, 231] on input "checkbox" at bounding box center [290, 233] width 5 height 5
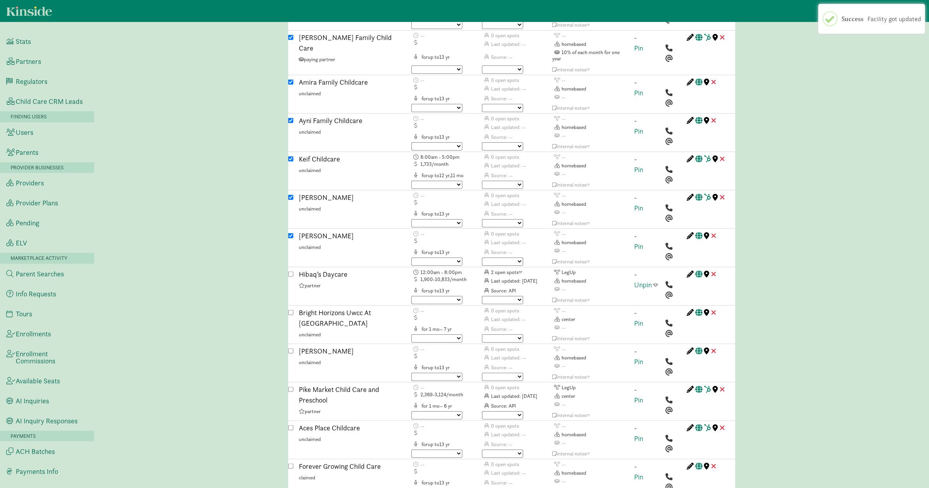
scroll to position [3362, 0]
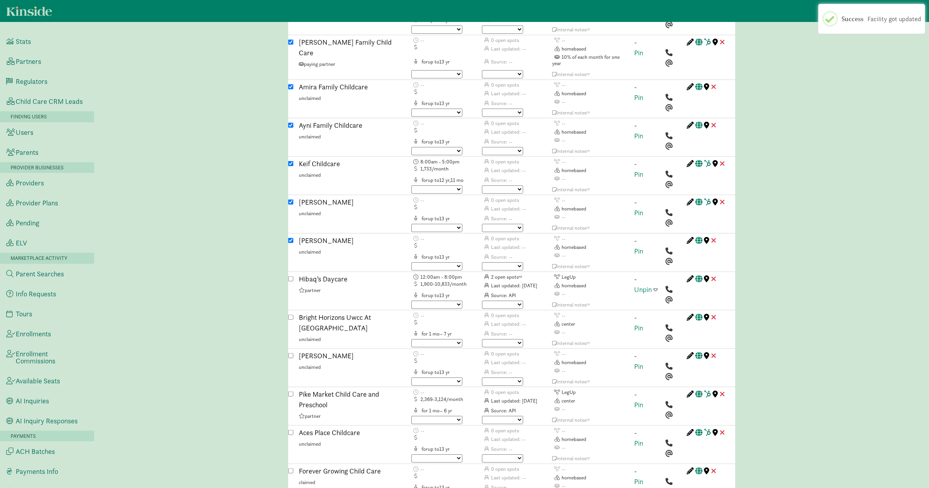
click at [291, 238] on input "checkbox" at bounding box center [290, 240] width 5 height 5
click at [289, 200] on input "checkbox" at bounding box center [290, 202] width 5 height 5
click at [290, 161] on input "checkbox" at bounding box center [290, 163] width 5 height 5
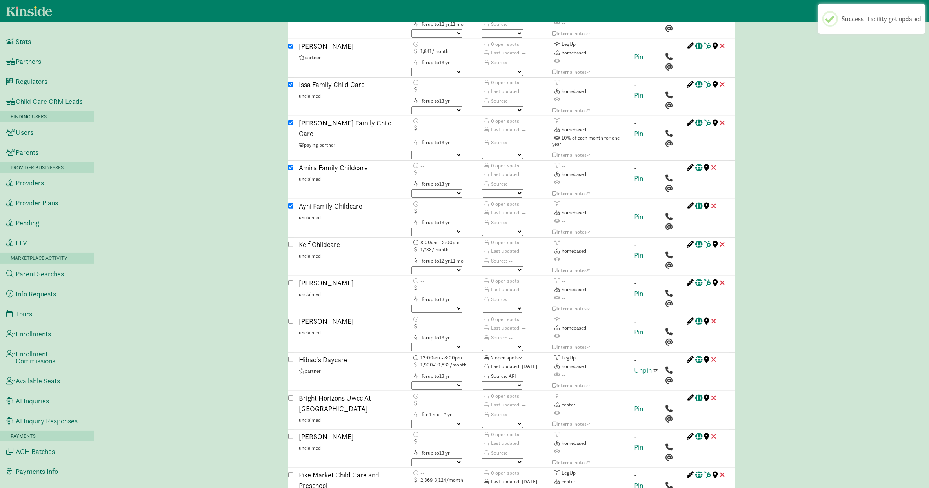
scroll to position [3233, 0]
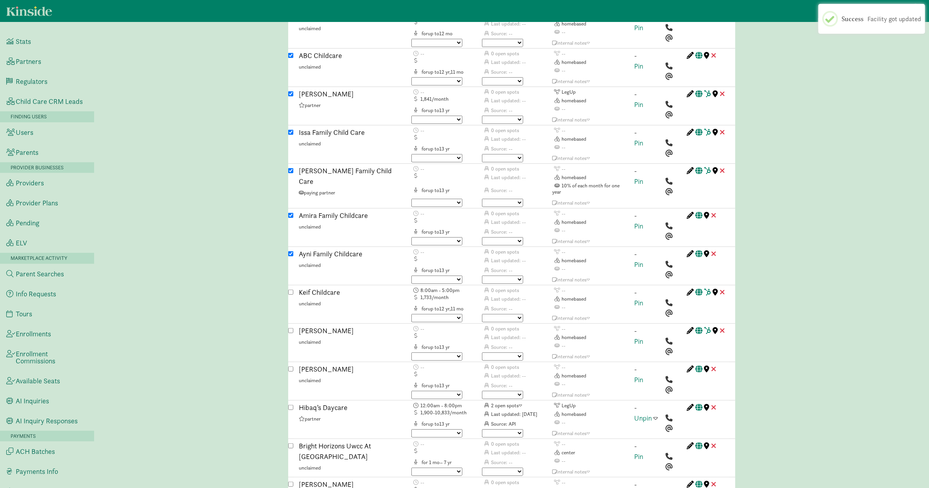
click at [291, 251] on input "checkbox" at bounding box center [290, 253] width 5 height 5
drag, startPoint x: 289, startPoint y: 164, endPoint x: 290, endPoint y: 155, distance: 9.0
click at [289, 213] on input "checkbox" at bounding box center [290, 215] width 5 height 5
click at [291, 168] on input "checkbox" at bounding box center [290, 170] width 5 height 5
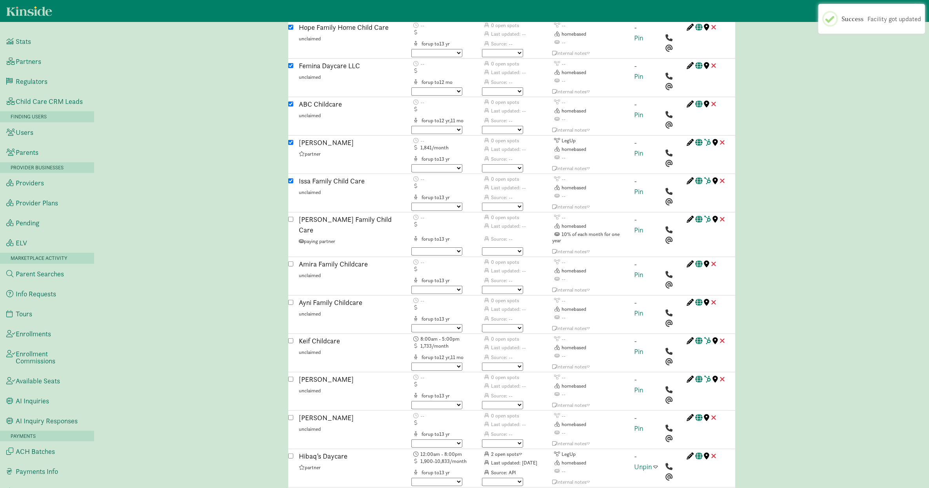
scroll to position [3156, 0]
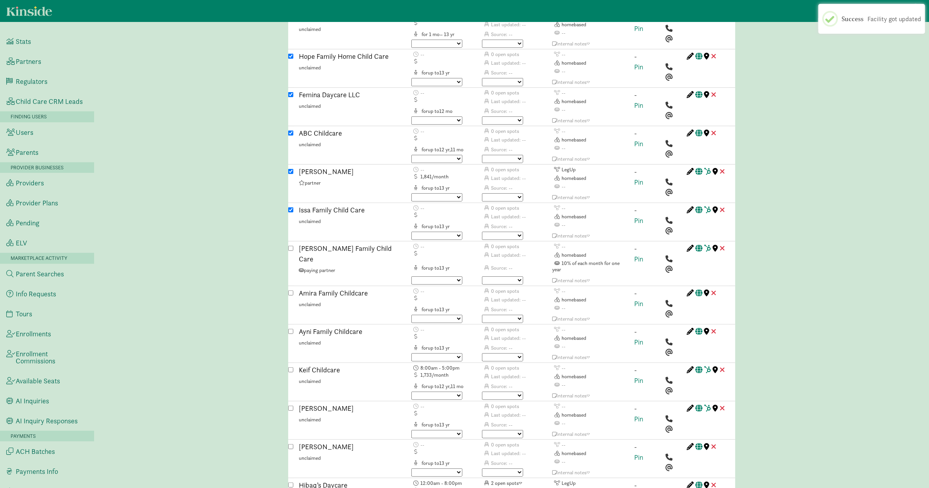
click at [291, 205] on div at bounding box center [290, 223] width 5 height 36
click at [291, 169] on input "checkbox" at bounding box center [290, 171] width 5 height 5
click at [290, 207] on input "checkbox" at bounding box center [290, 209] width 5 height 5
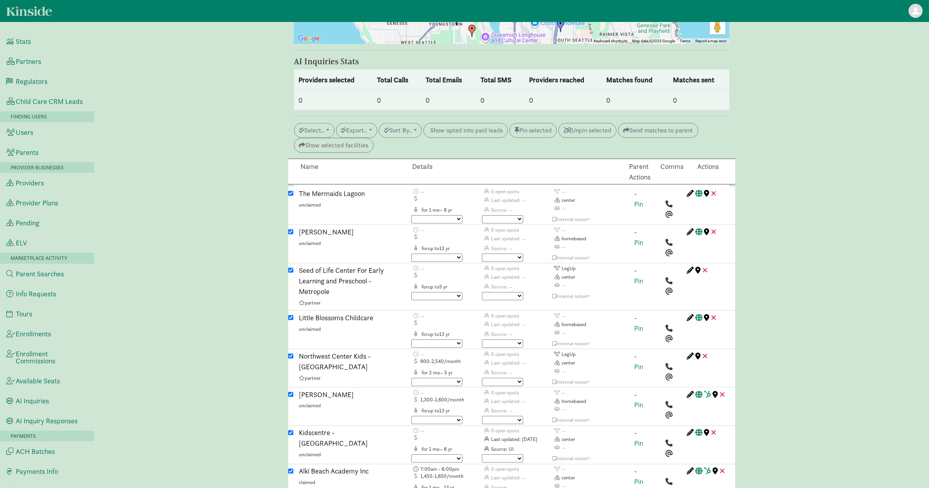
scroll to position [946, 0]
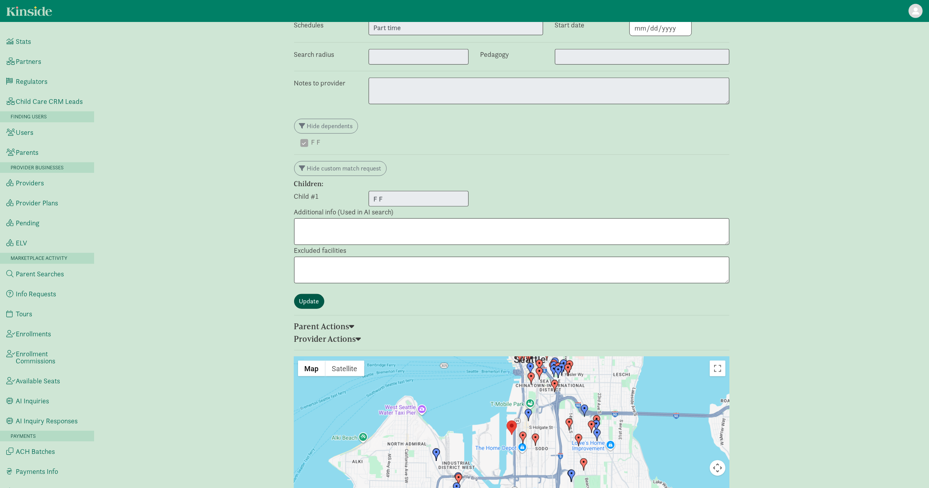
scroll to position [850, 0]
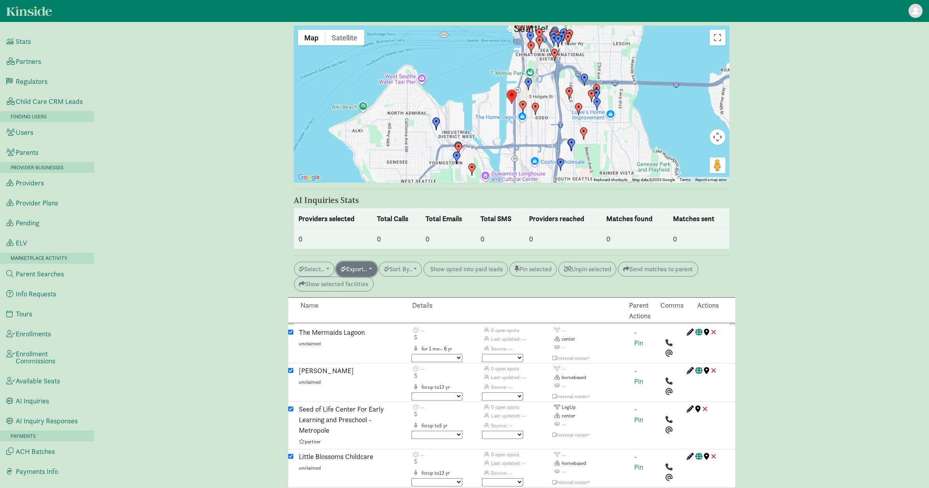
click at [359, 262] on button "Export.." at bounding box center [356, 269] width 41 height 15
click at [371, 306] on link "Initiate AI inquiry" at bounding box center [392, 312] width 112 height 13
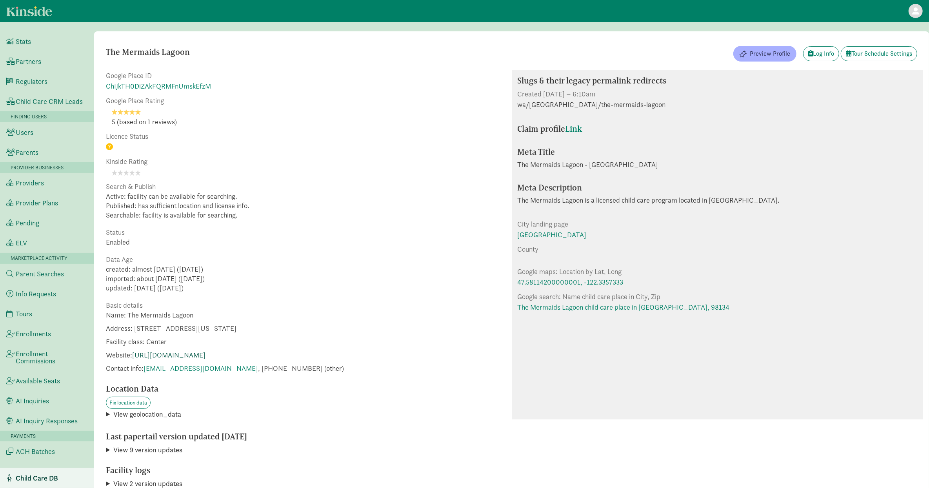
click at [206, 352] on link "http://child-care-preschool.brighthorizons.com/WA/Seattle/starbucks/?utm_source…" at bounding box center [168, 355] width 73 height 9
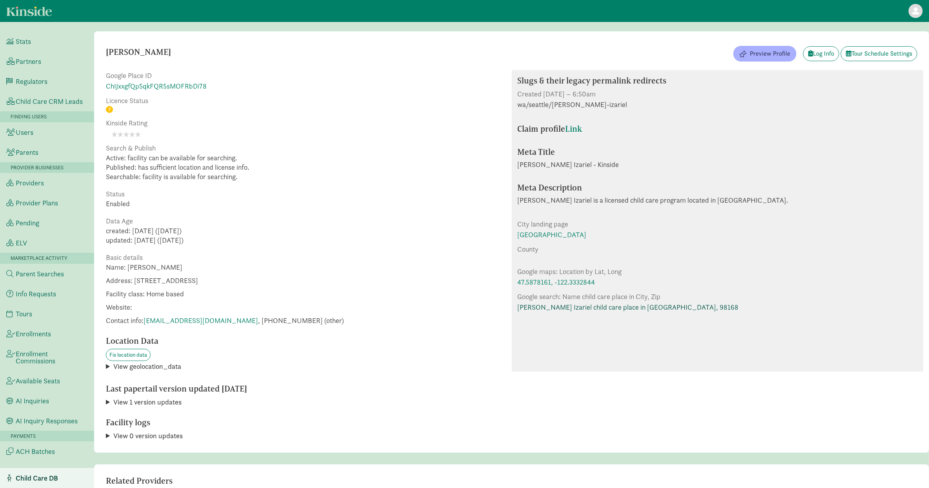
click at [599, 309] on link "[PERSON_NAME] Izariel child care place in [GEOGRAPHIC_DATA], 98168" at bounding box center [628, 307] width 221 height 11
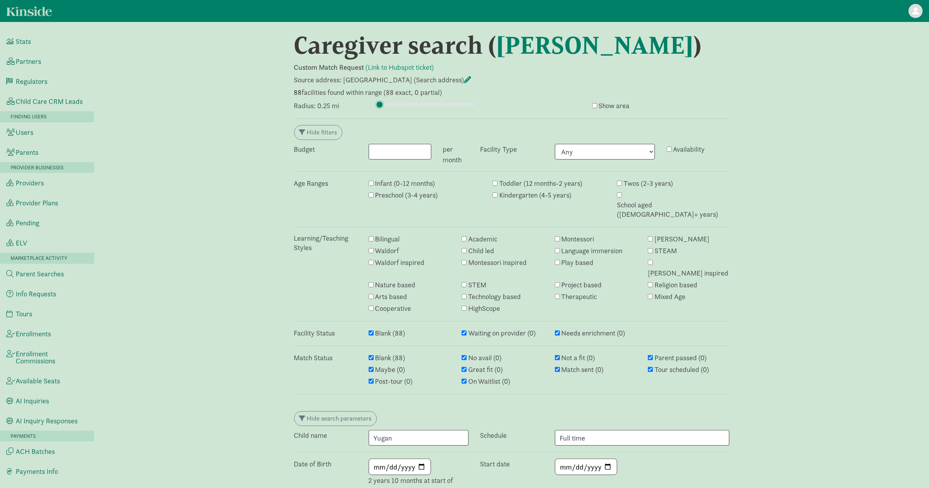
drag, startPoint x: 382, startPoint y: 133, endPoint x: 376, endPoint y: 133, distance: 6.7
click at [376, 109] on input "range" at bounding box center [425, 104] width 98 height 9
click at [380, 109] on input "range" at bounding box center [425, 104] width 98 height 9
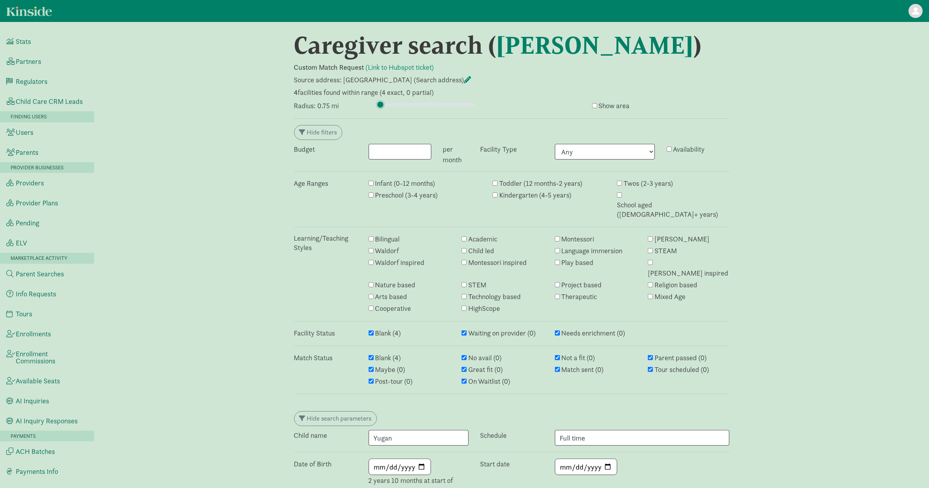
click at [380, 109] on input "range" at bounding box center [425, 104] width 98 height 9
click at [381, 109] on input "range" at bounding box center [425, 104] width 98 height 9
click at [380, 109] on input "range" at bounding box center [425, 104] width 98 height 9
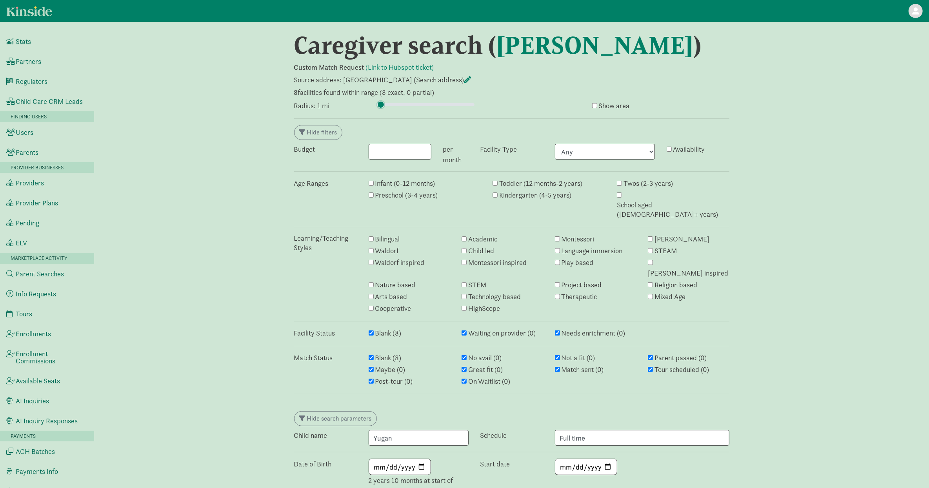
type input "1"
click at [381, 109] on input "range" at bounding box center [425, 104] width 98 height 9
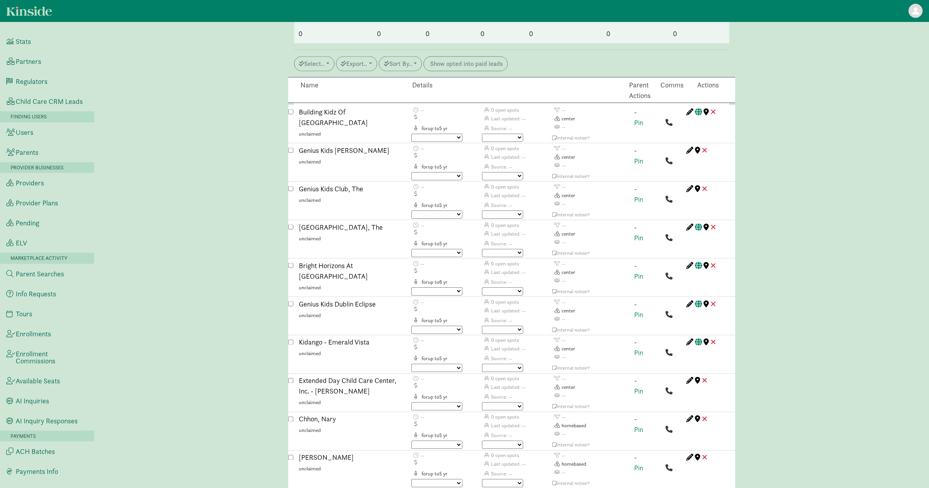
scroll to position [917, 0]
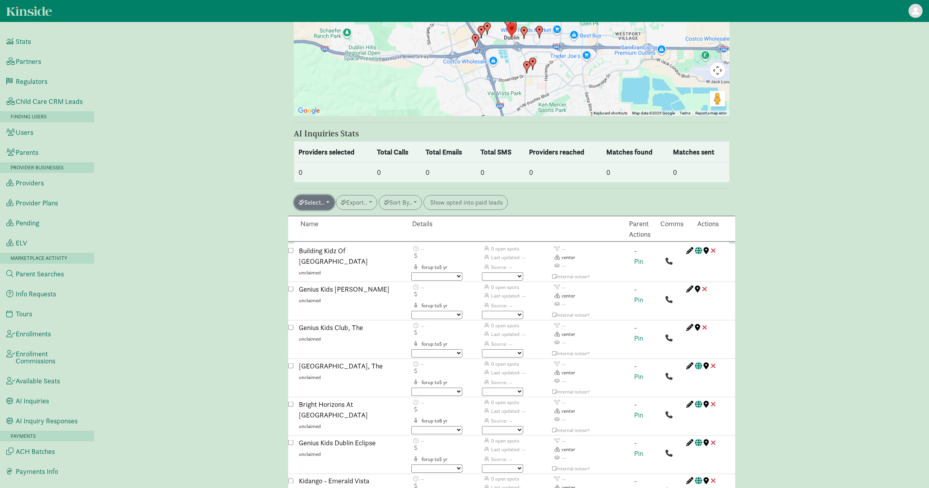
click at [309, 203] on button "Select.." at bounding box center [314, 202] width 40 height 15
click at [330, 308] on link "All auto match" at bounding box center [332, 308] width 75 height 13
click at [320, 197] on button "Select.." at bounding box center [314, 202] width 40 height 15
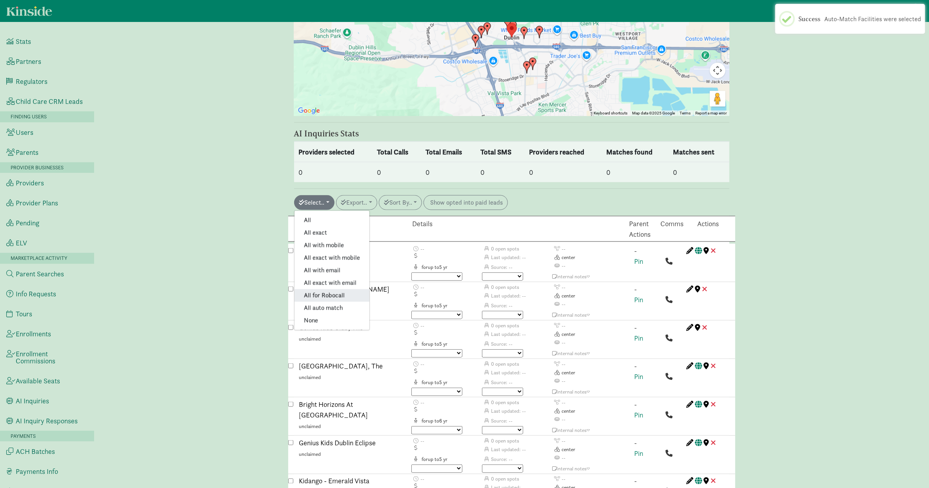
click at [325, 297] on link "All for Robocall" at bounding box center [332, 295] width 75 height 13
checkbox input "true"
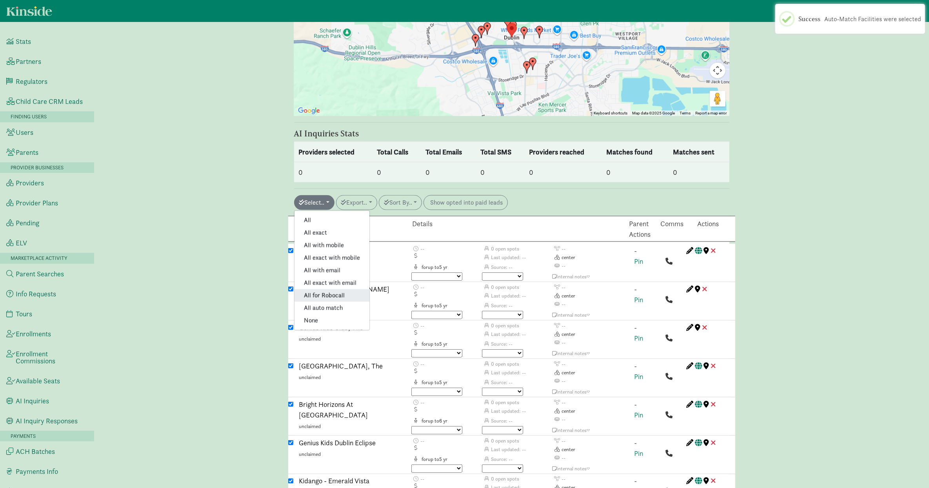
checkbox input "true"
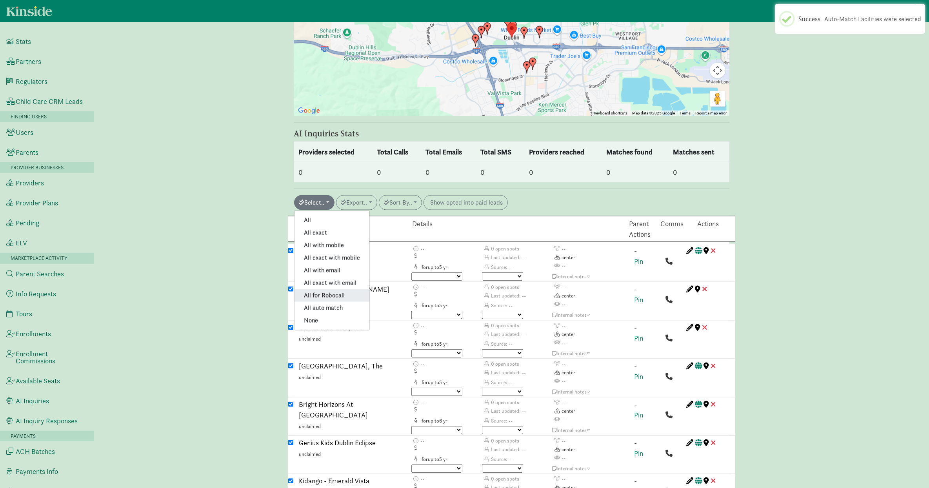
checkbox input "true"
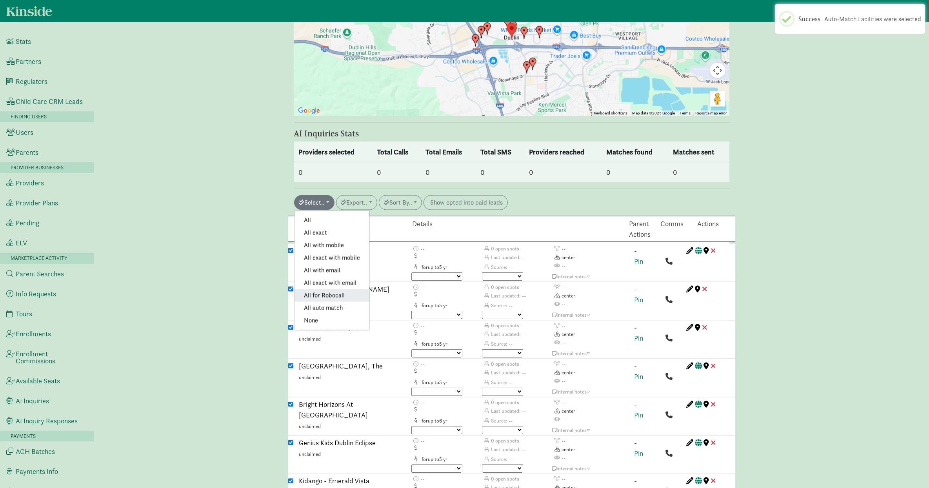
checkbox input "true"
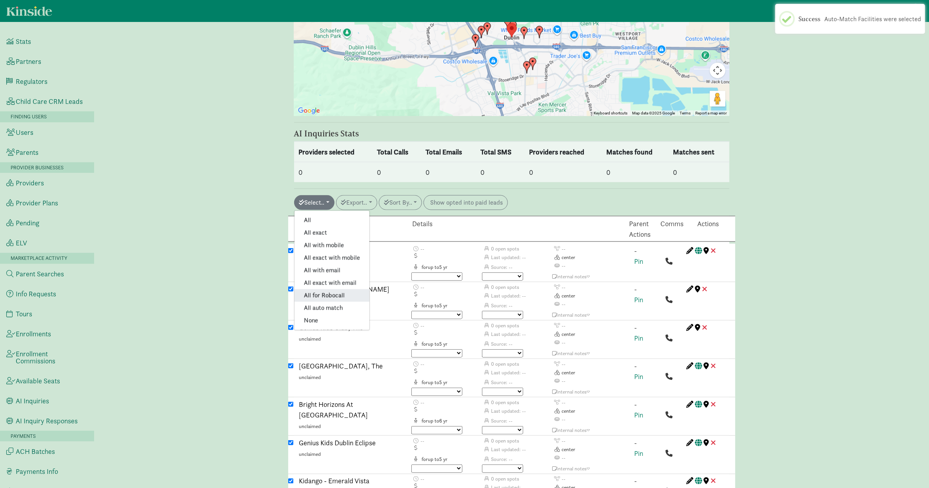
checkbox input "true"
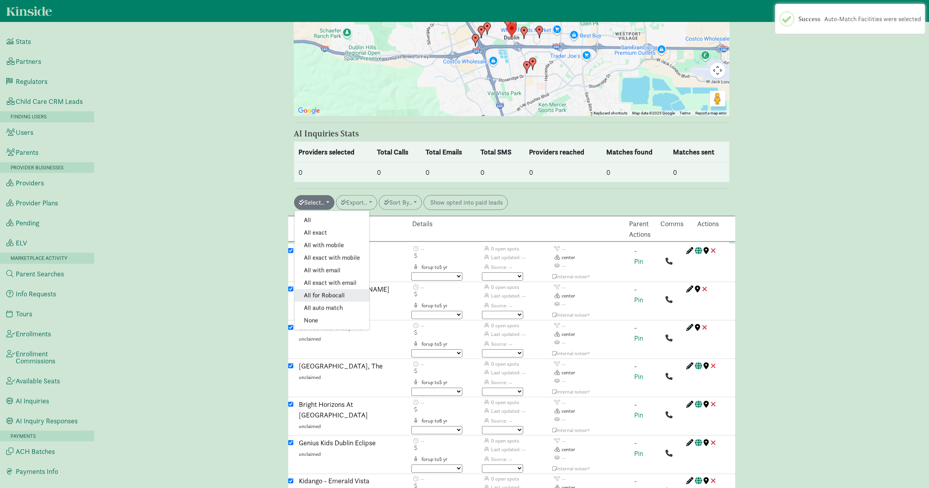
checkbox input "true"
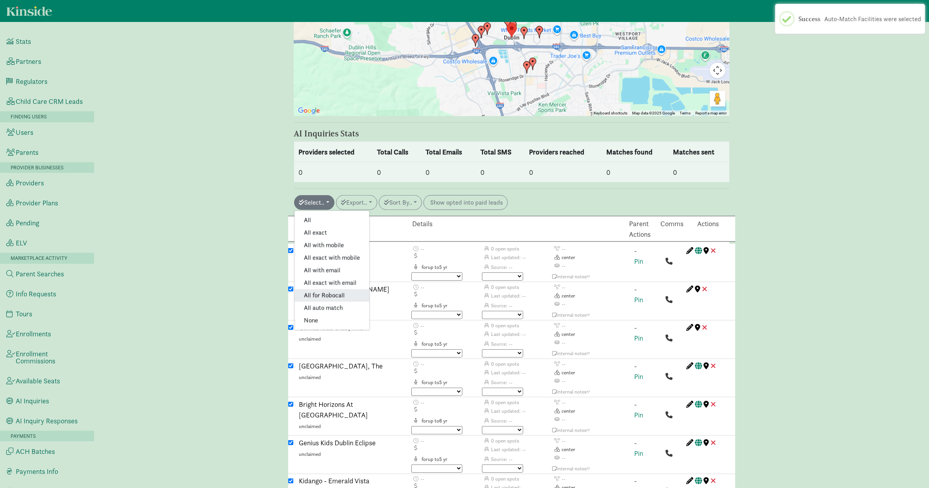
checkbox input "true"
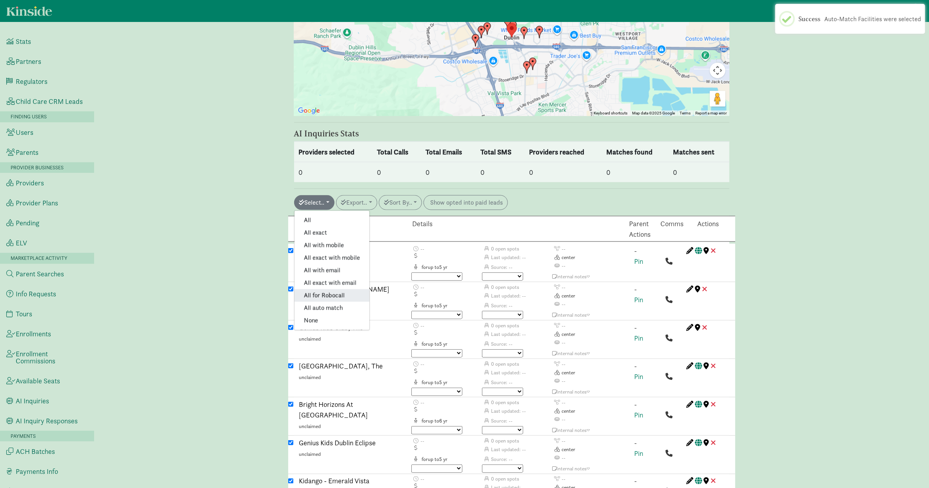
checkbox input "true"
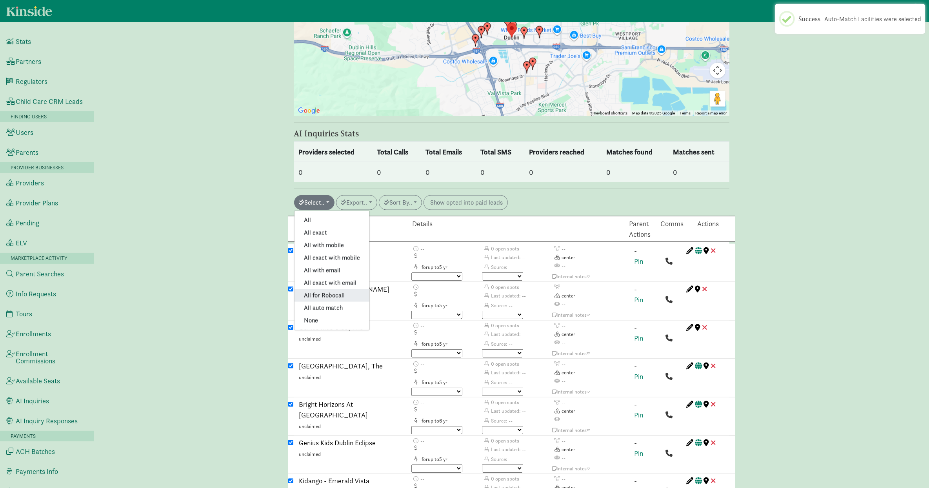
checkbox input "true"
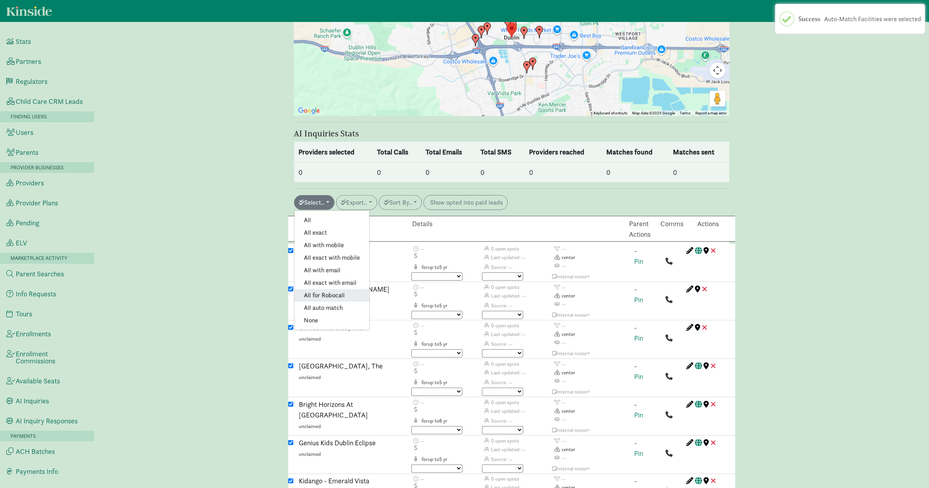
checkbox input "true"
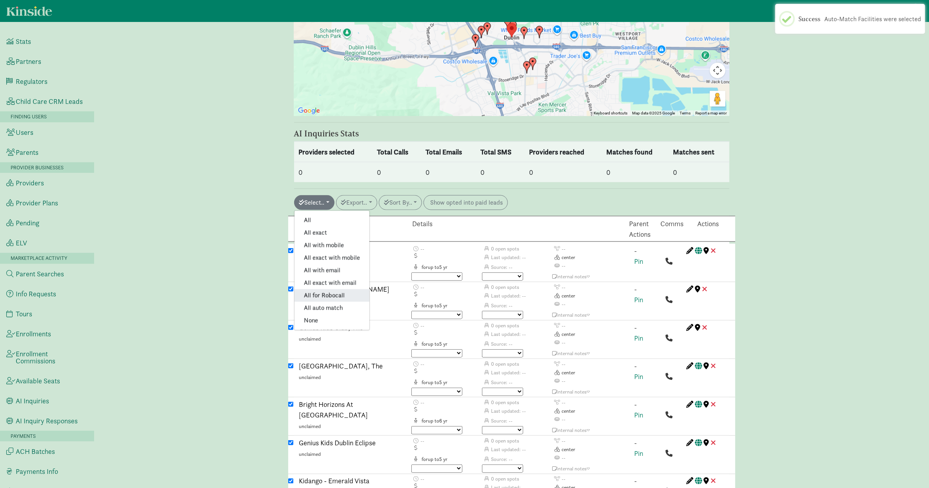
checkbox input "true"
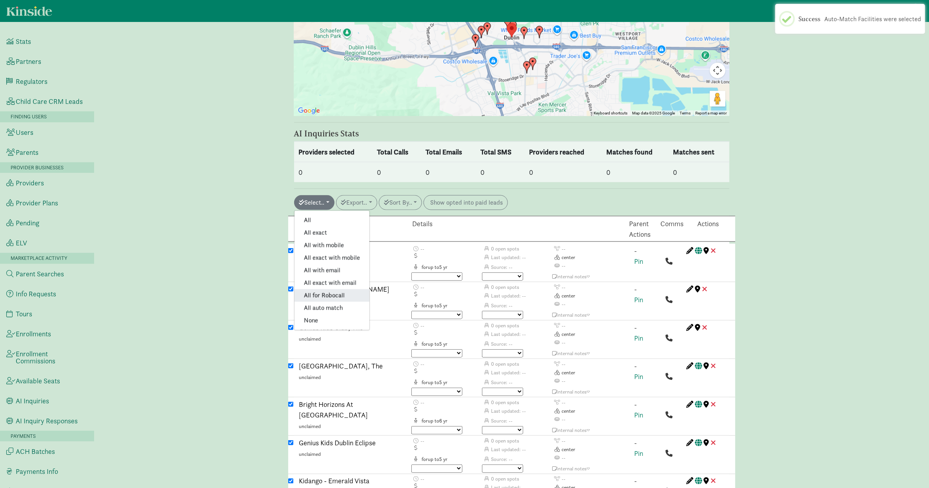
checkbox input "true"
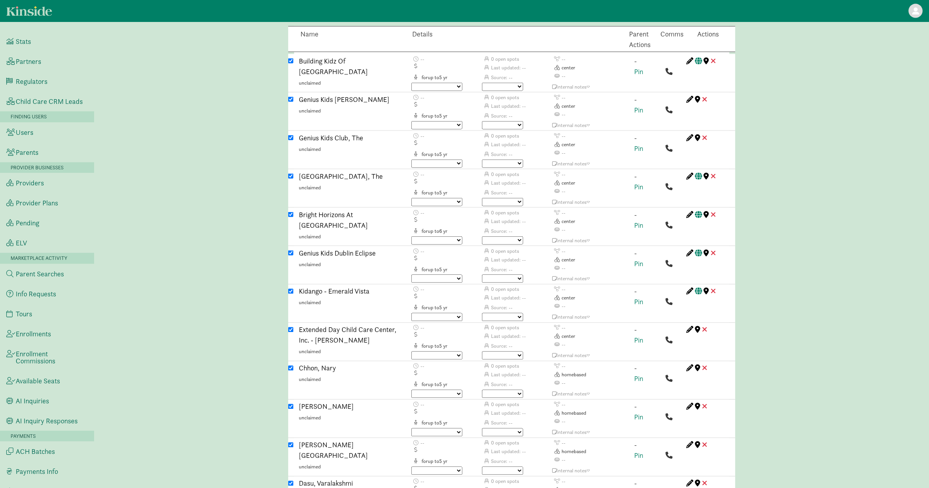
scroll to position [1120, 0]
click at [292, 139] on input "checkbox" at bounding box center [290, 139] width 5 height 5
checkbox input "false"
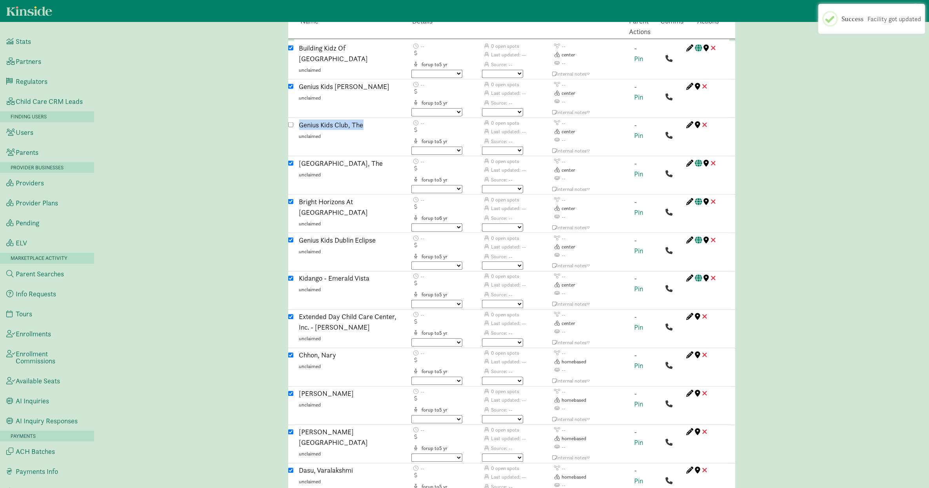
scroll to position [1137, 0]
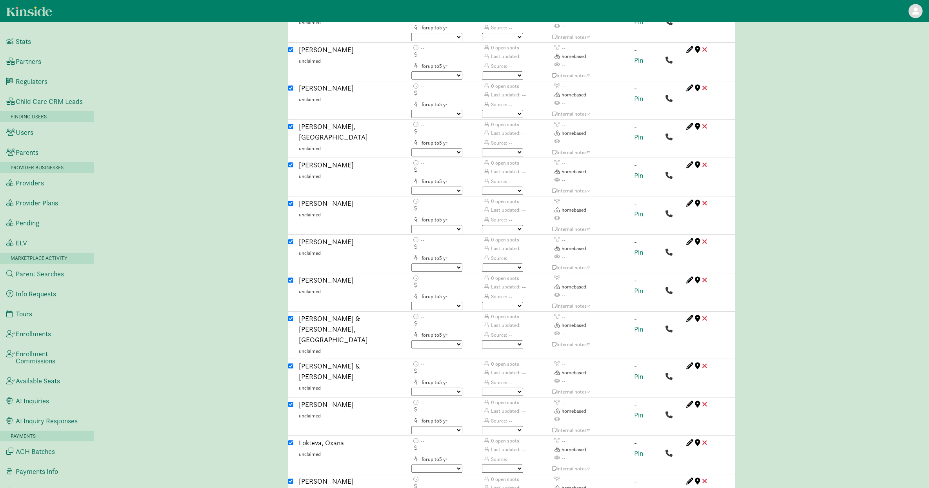
scroll to position [1828, 0]
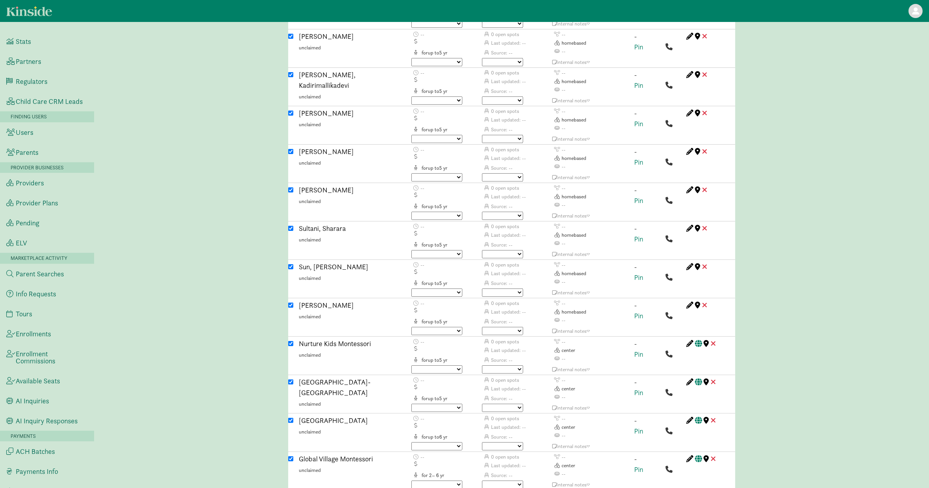
scroll to position [2773, 0]
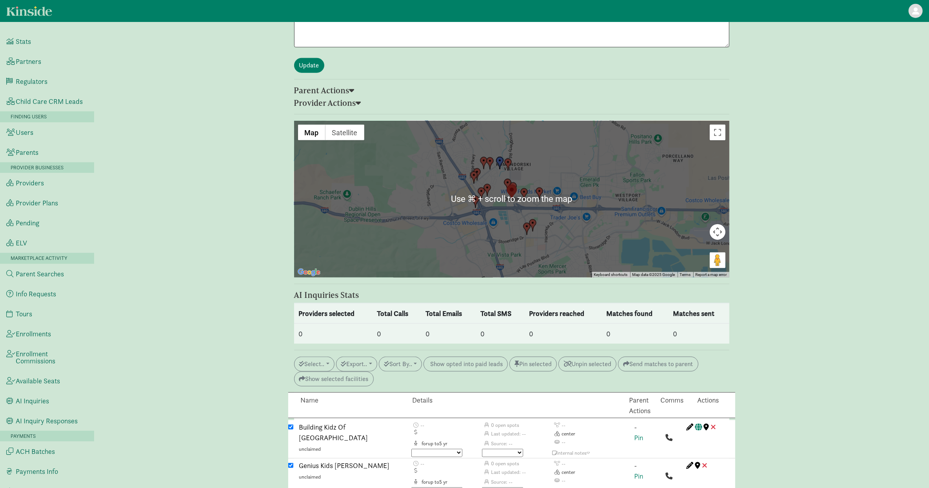
scroll to position [954, 0]
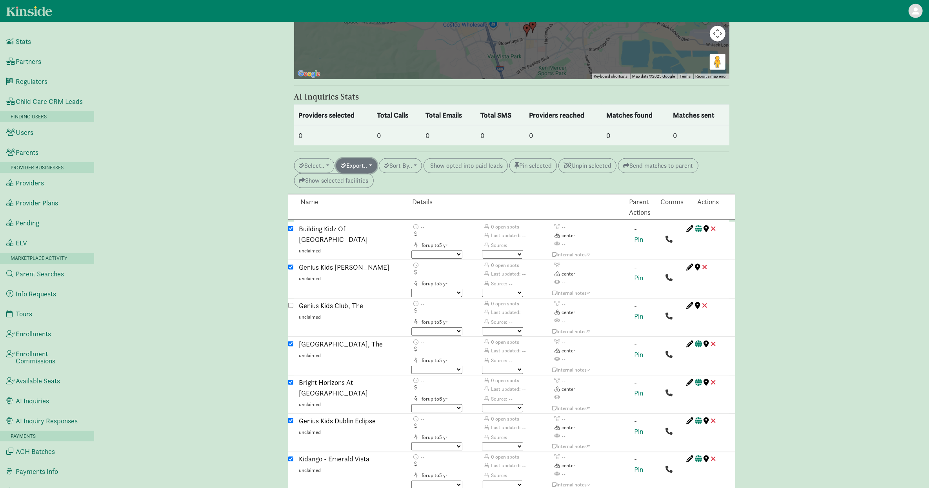
click at [360, 168] on button "Export.." at bounding box center [356, 165] width 41 height 15
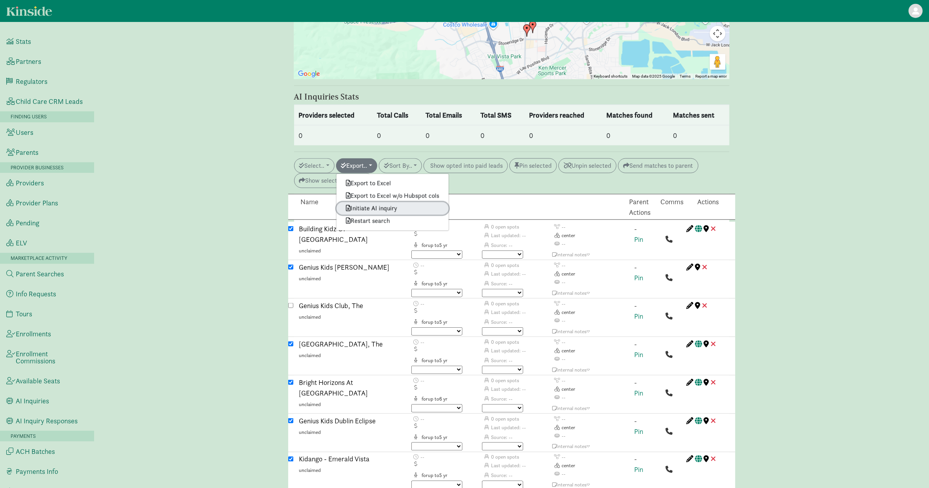
click at [373, 208] on link "Initiate AI inquiry" at bounding box center [392, 208] width 112 height 13
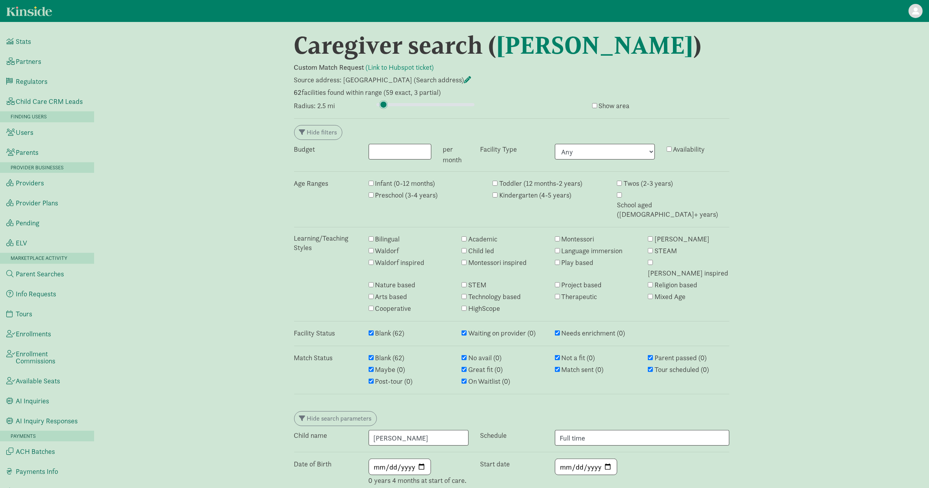
click at [383, 106] on input "range" at bounding box center [425, 104] width 98 height 9
type input "2"
click at [383, 106] on input "range" at bounding box center [425, 104] width 98 height 9
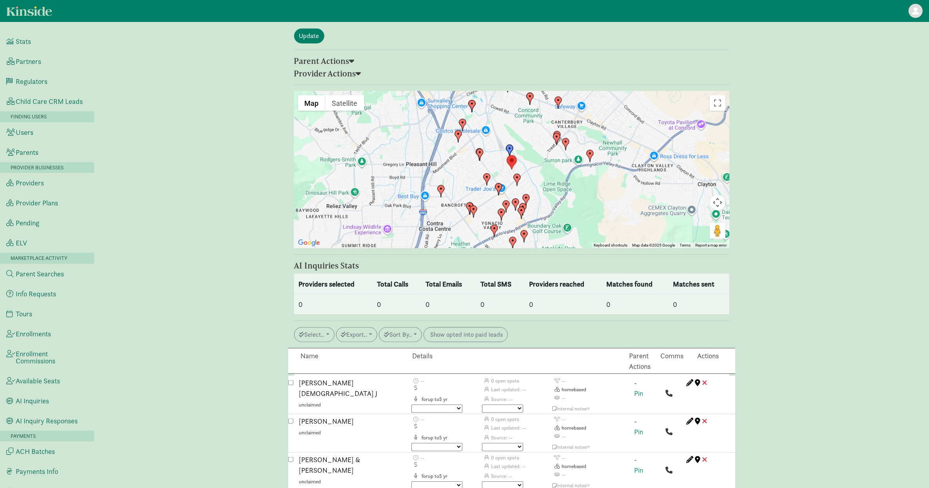
scroll to position [774, 0]
click at [322, 328] on button "Select.." at bounding box center [314, 335] width 40 height 15
click at [335, 435] on link "All auto match" at bounding box center [332, 441] width 75 height 13
checkbox input "true"
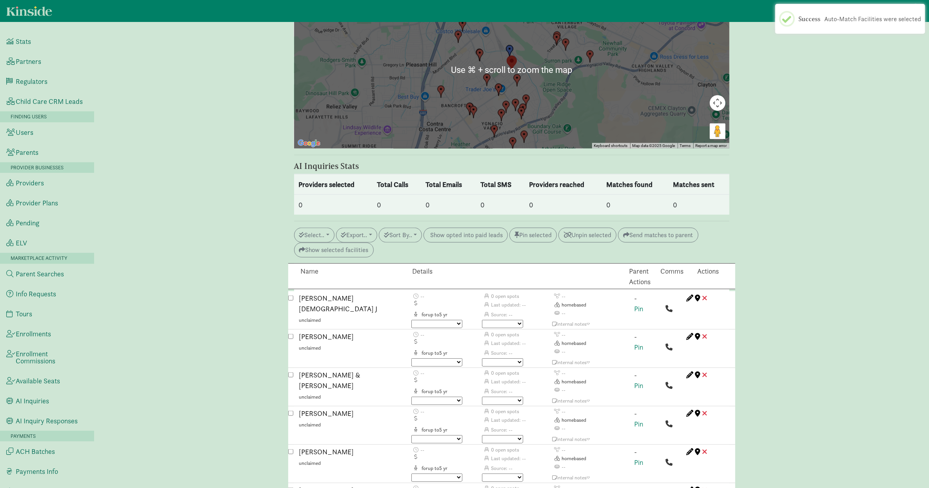
scroll to position [887, 0]
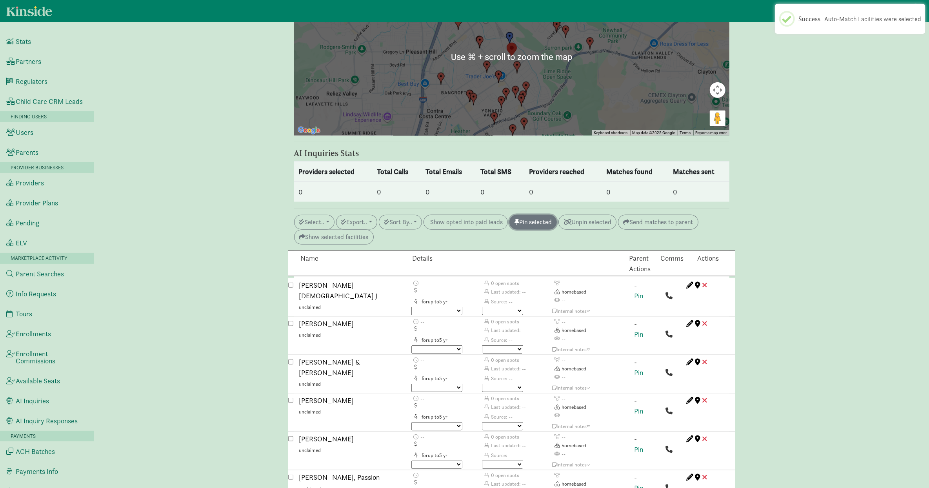
click at [549, 215] on button "Pin selected" at bounding box center [532, 222] width 47 height 15
click at [319, 215] on button "Select.." at bounding box center [314, 222] width 40 height 15
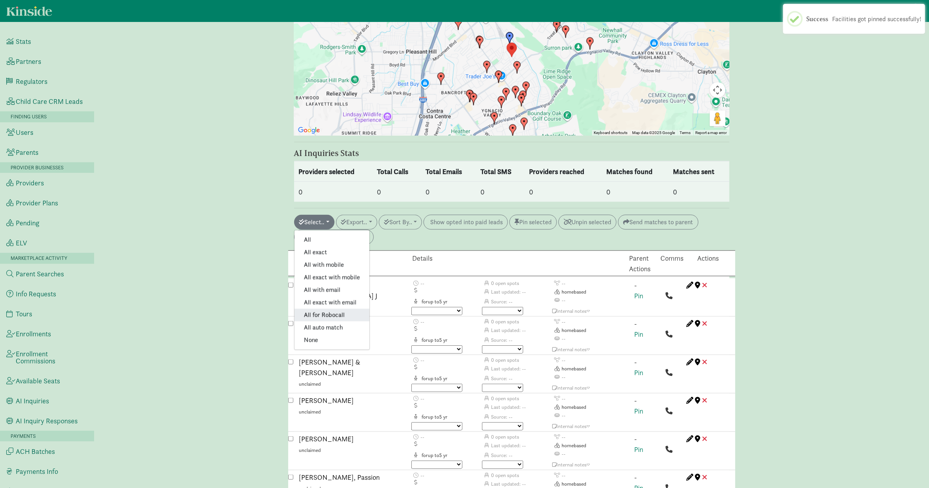
click at [342, 309] on link "All for Robocall" at bounding box center [332, 315] width 75 height 13
checkbox input "true"
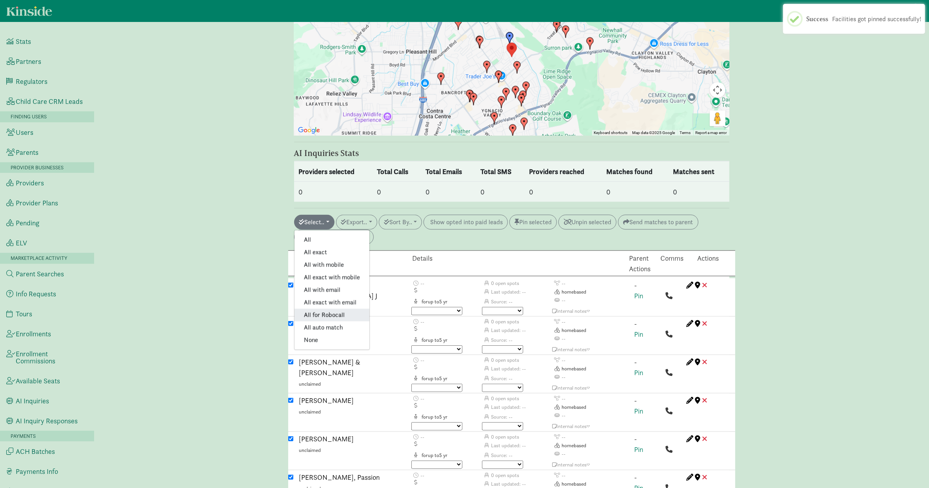
checkbox input "true"
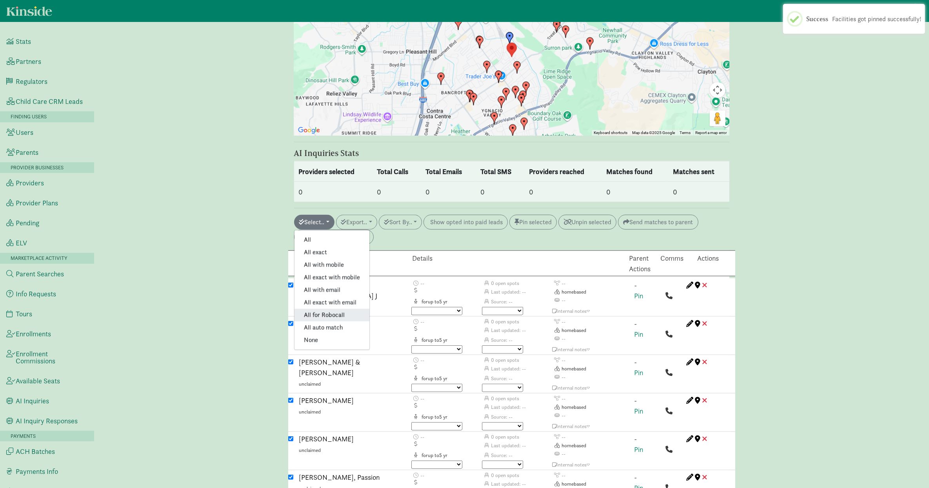
checkbox input "true"
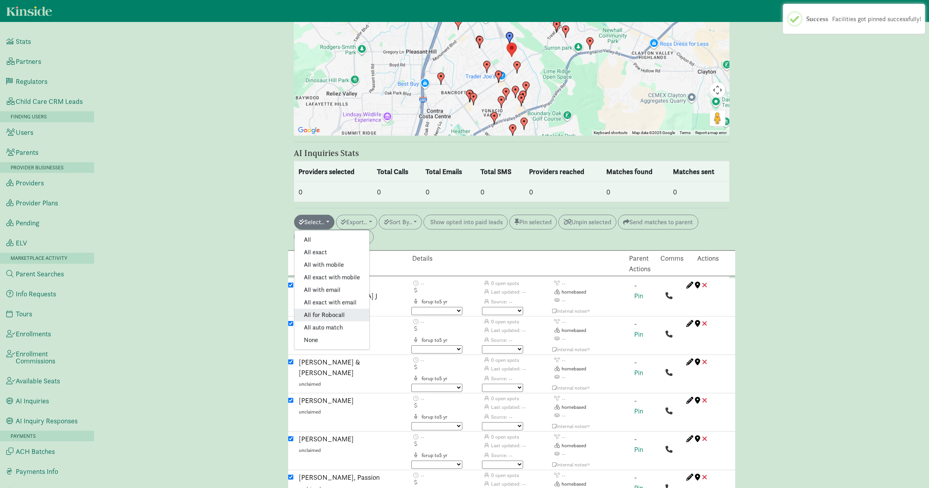
checkbox input "true"
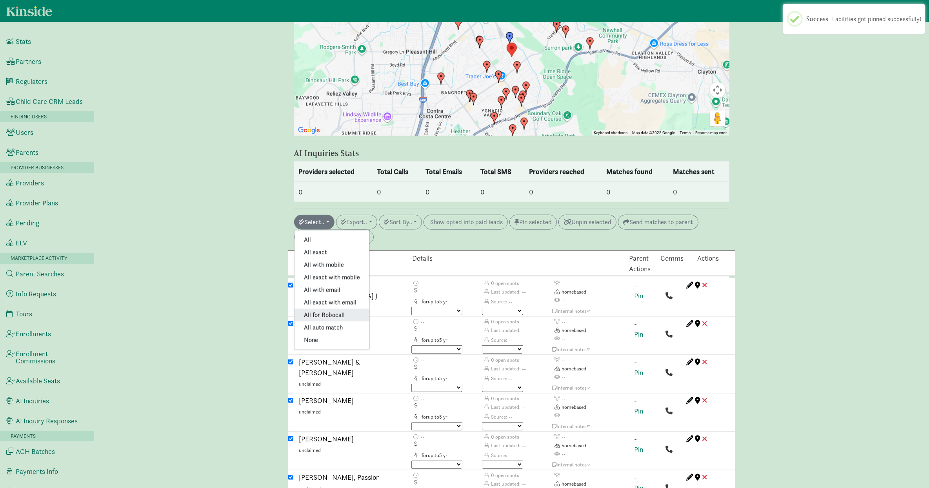
checkbox input "true"
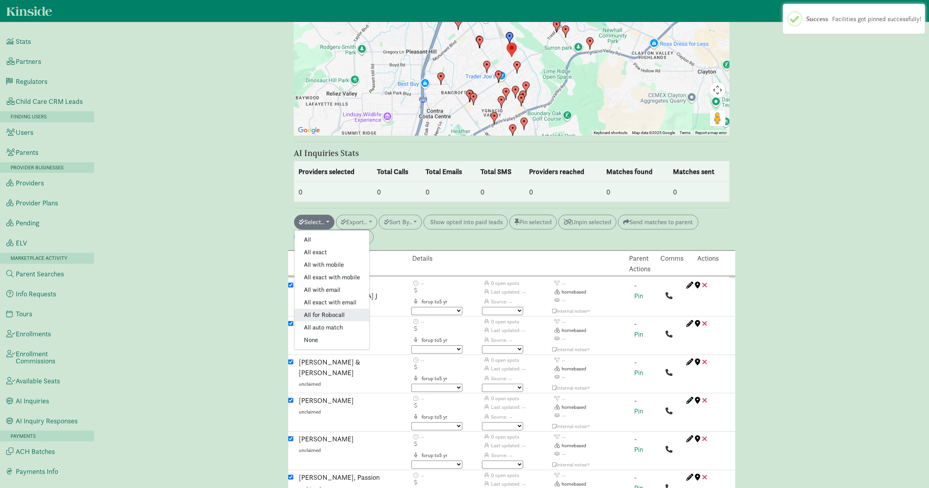
checkbox input "true"
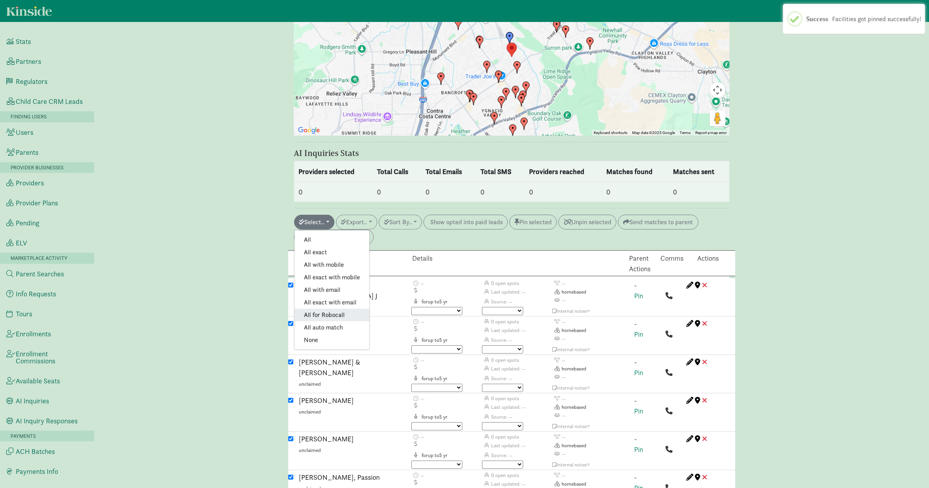
checkbox input "false"
checkbox input "true"
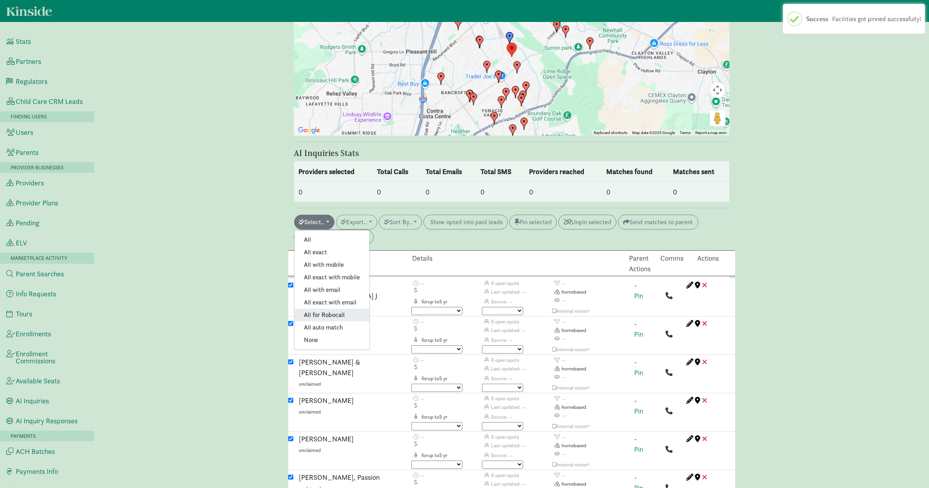
checkbox input "true"
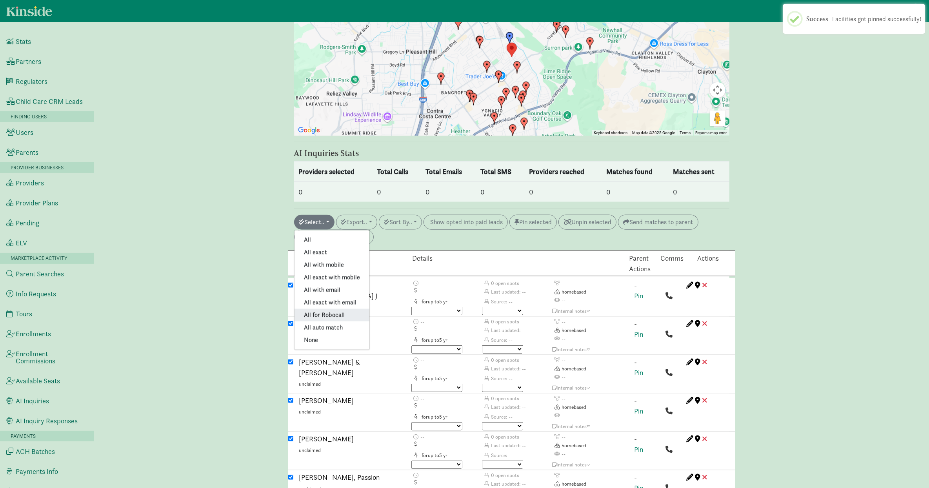
checkbox input "true"
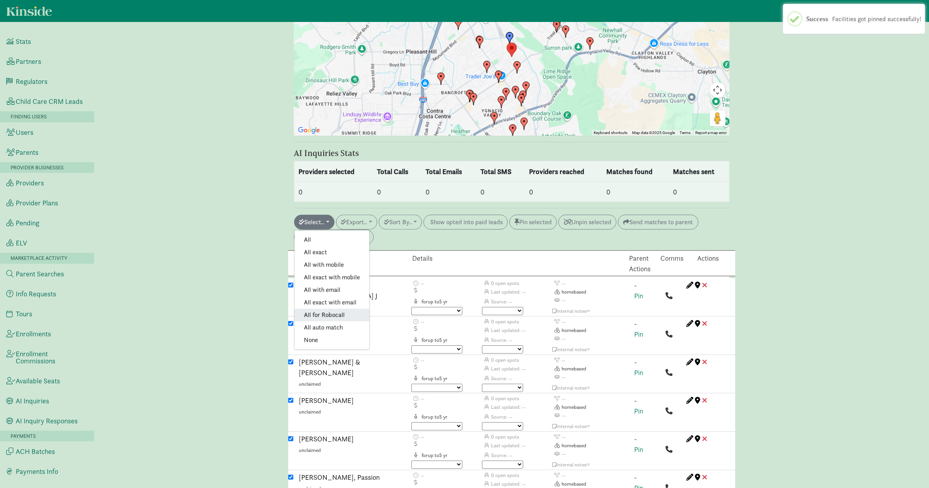
checkbox input "true"
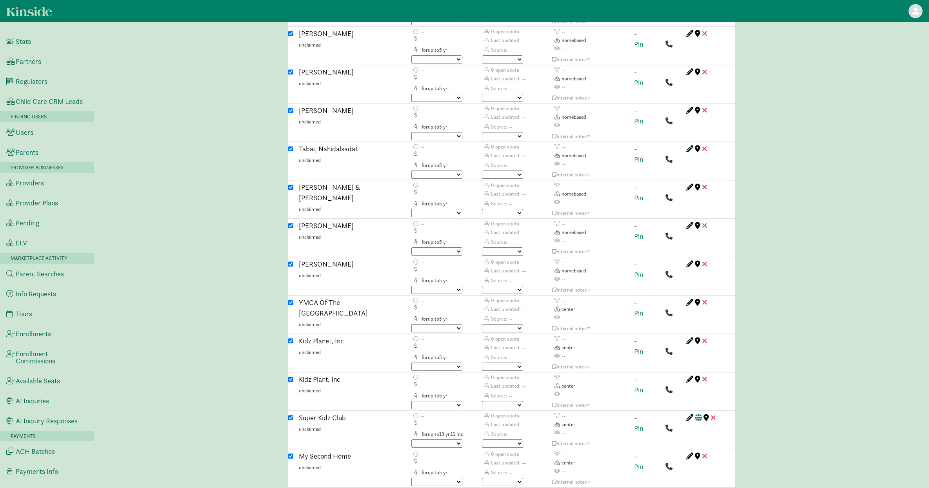
scroll to position [1471, 0]
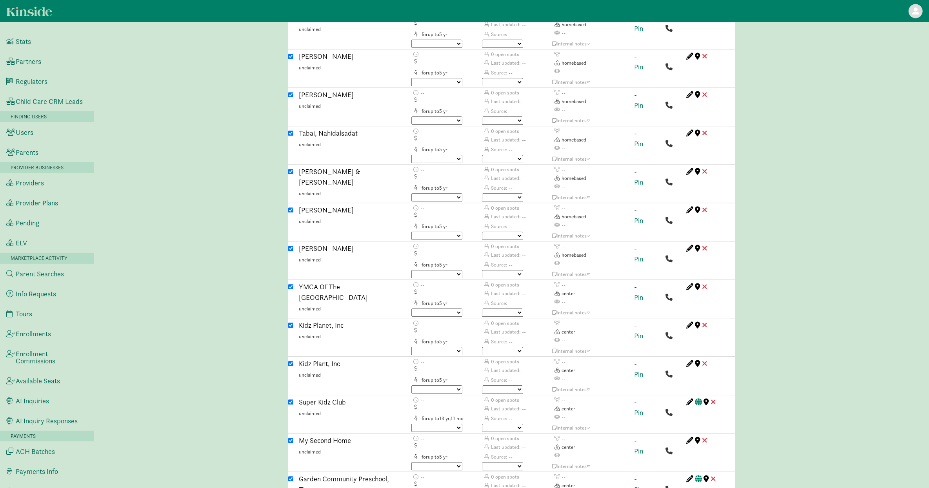
click at [292, 284] on input "checkbox" at bounding box center [290, 286] width 5 height 5
checkbox input "false"
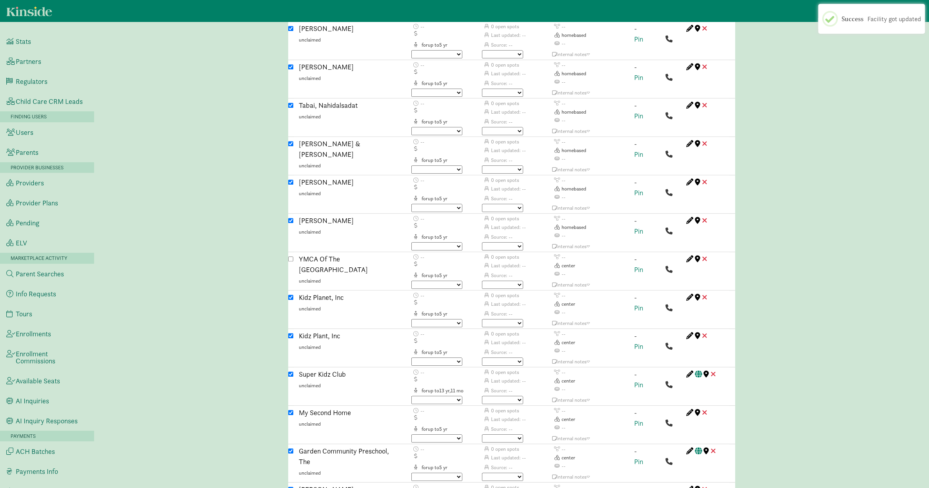
scroll to position [1499, 0]
click at [292, 295] on input "checkbox" at bounding box center [290, 297] width 5 height 5
checkbox input "false"
click at [265, 273] on div "Caregiver search ( Jaret Deprin ) Custom Match Request (Link to Hubspot ticket)…" at bounding box center [511, 52] width 835 height 3041
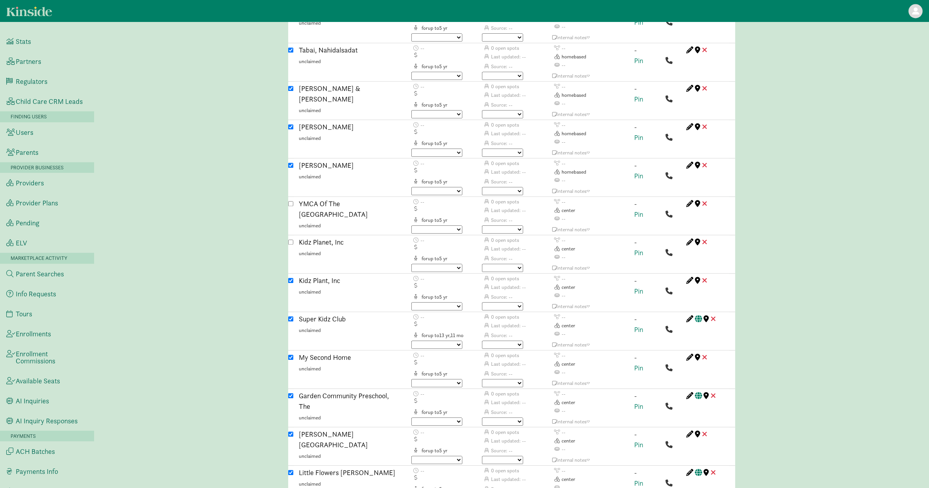
scroll to position [1557, 0]
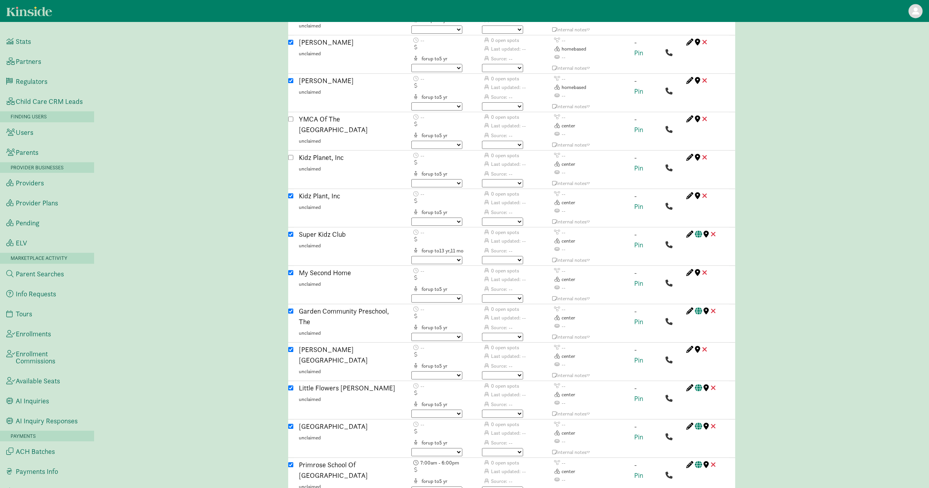
scroll to position [1639, 0]
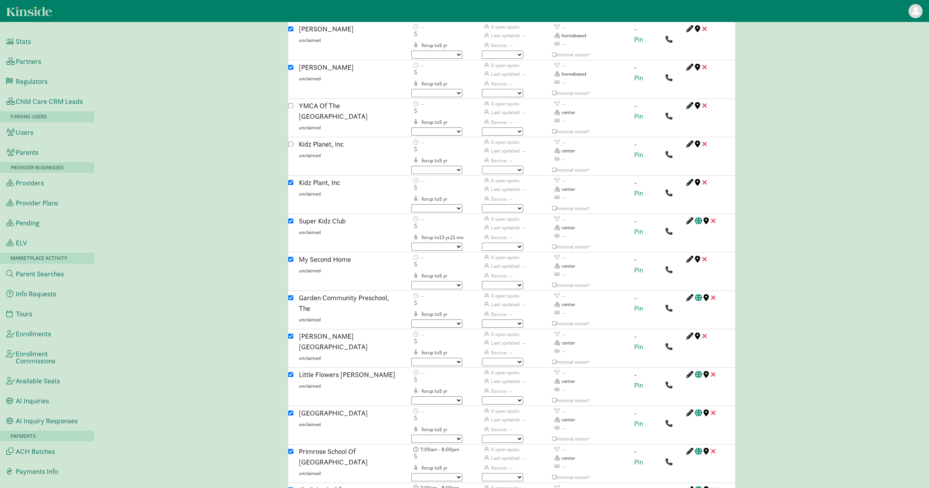
scroll to position [1655, 0]
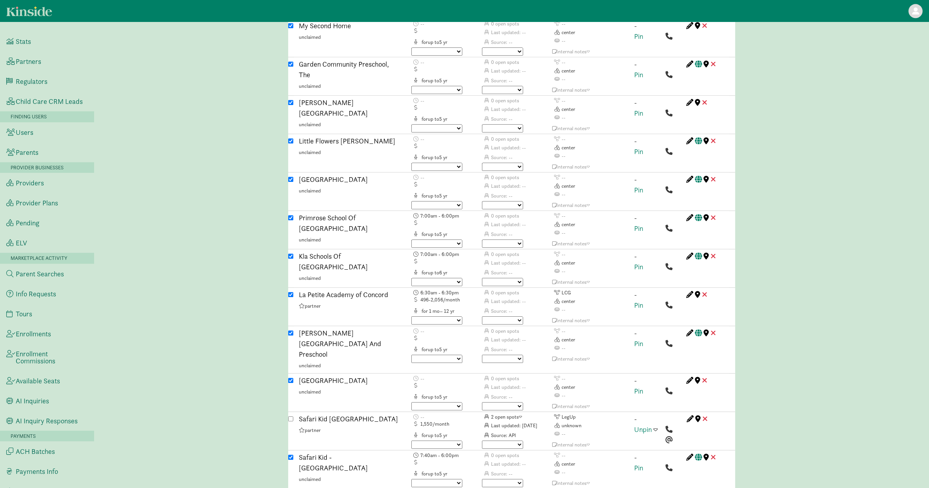
scroll to position [1930, 0]
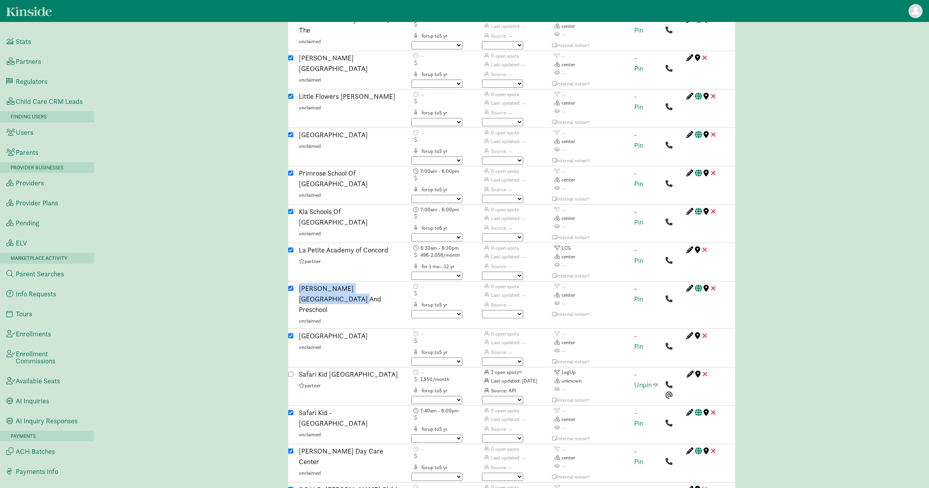
click at [291, 286] on input "checkbox" at bounding box center [290, 288] width 5 height 5
checkbox input "false"
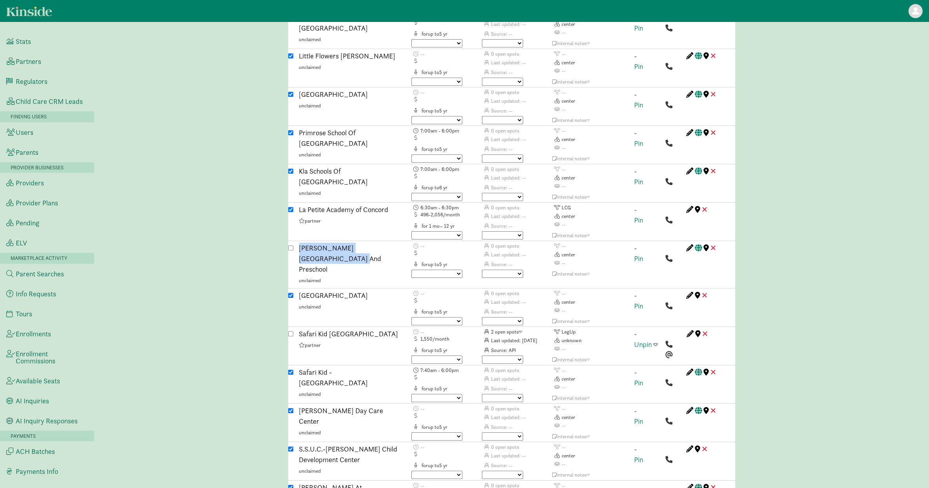
scroll to position [2033, 0]
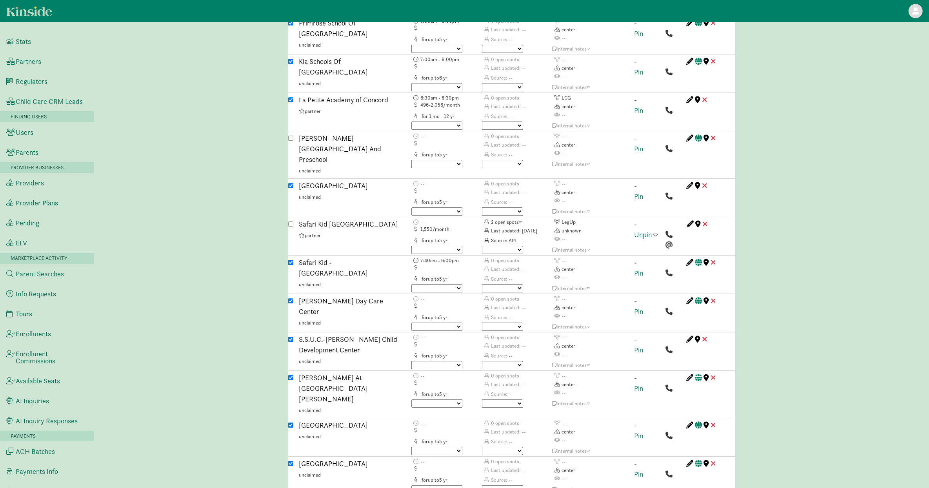
scroll to position [2083, 0]
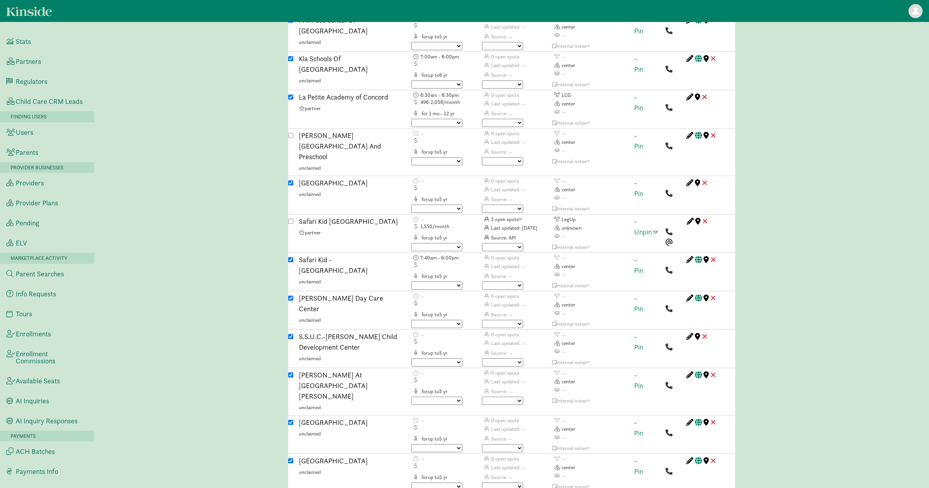
click at [292, 180] on input "checkbox" at bounding box center [290, 182] width 5 height 5
checkbox input "false"
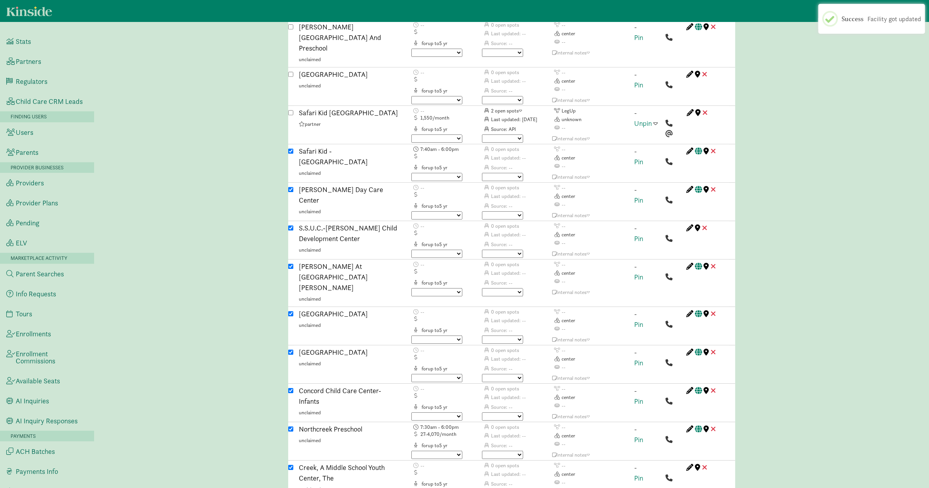
scroll to position [2196, 0]
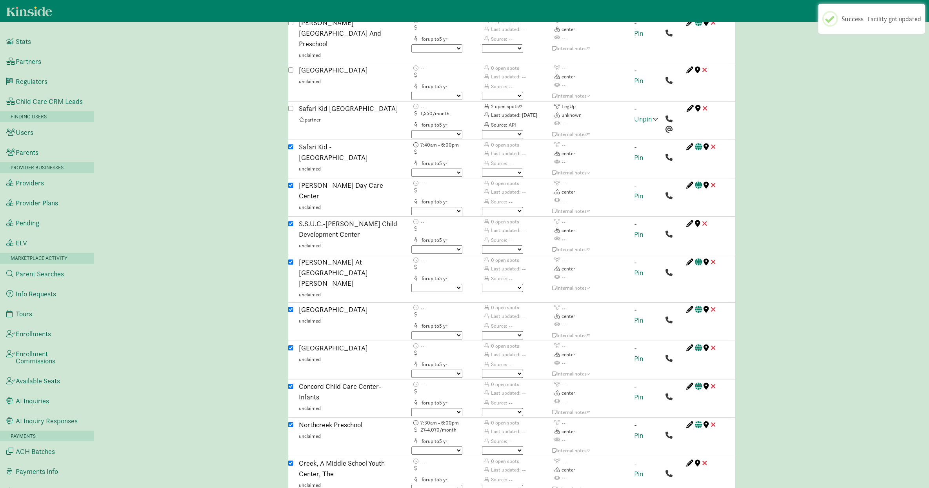
click at [290, 144] on input "checkbox" at bounding box center [290, 146] width 5 height 5
checkbox input "false"
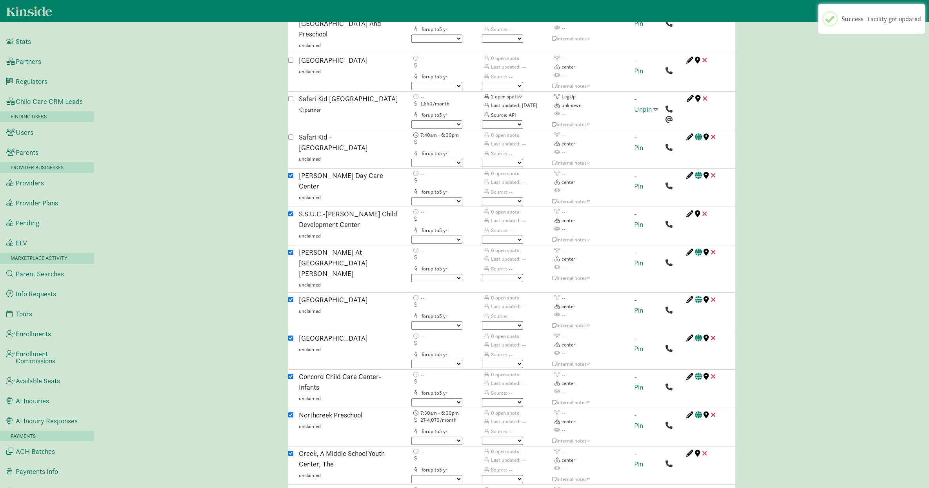
scroll to position [2206, 0]
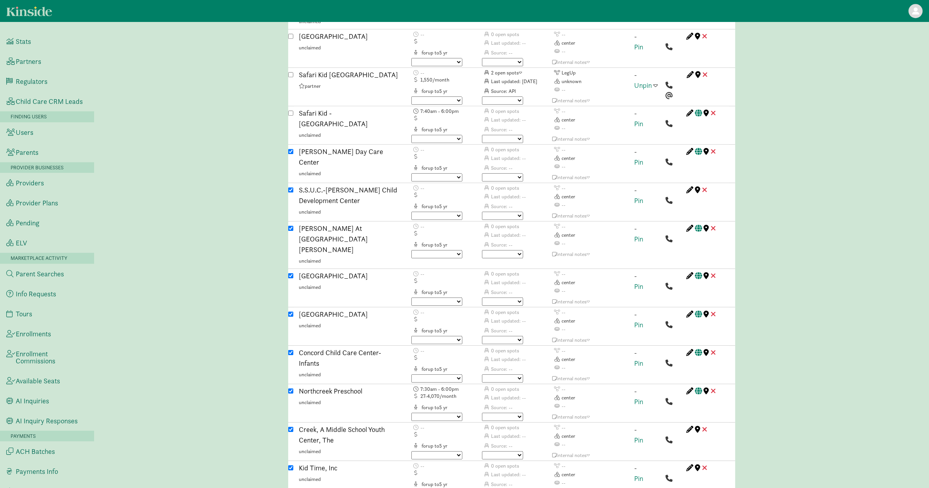
scroll to position [2232, 0]
click at [292, 309] on input "checkbox" at bounding box center [290, 311] width 5 height 5
checkbox input "false"
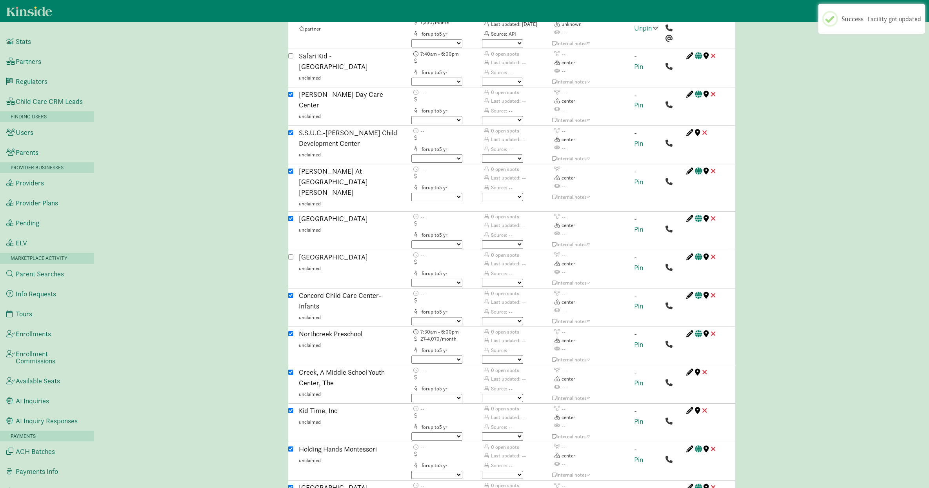
scroll to position [2299, 0]
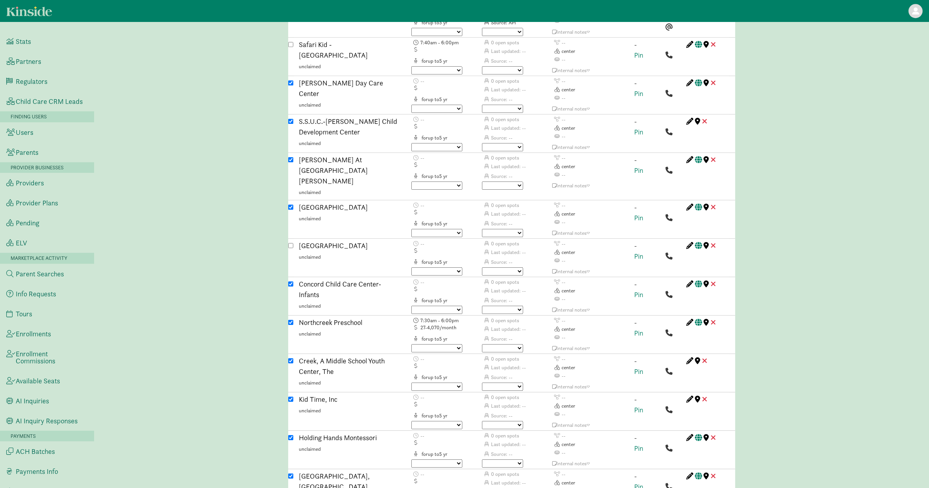
click at [291, 320] on input "checkbox" at bounding box center [290, 322] width 5 height 5
checkbox input "false"
click at [291, 358] on input "checkbox" at bounding box center [290, 360] width 5 height 5
checkbox input "false"
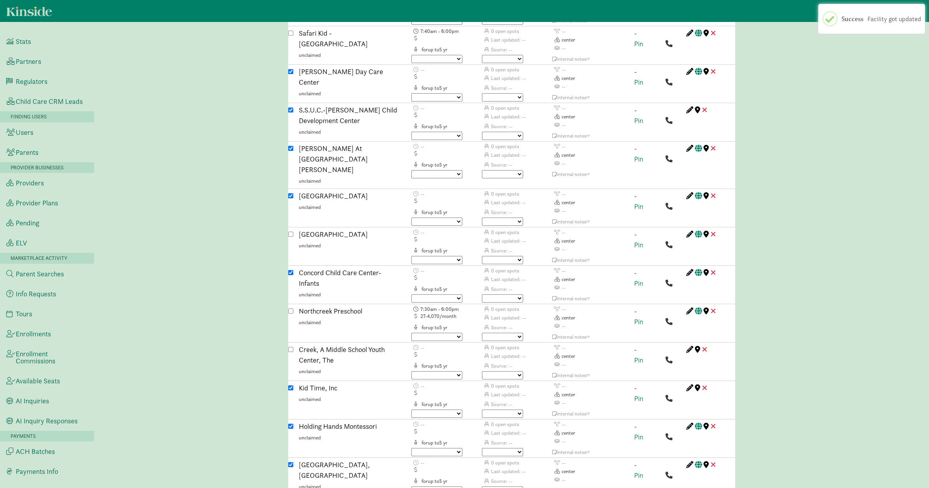
scroll to position [2383, 0]
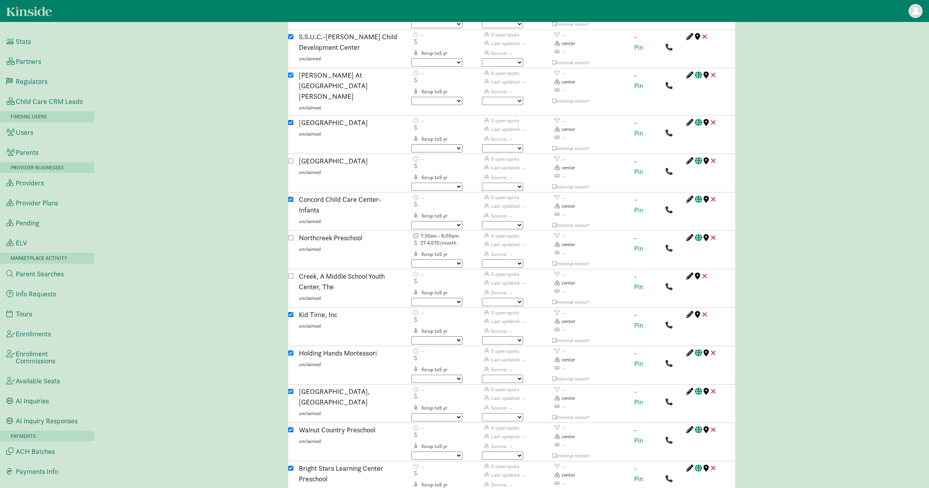
click at [291, 427] on input "checkbox" at bounding box center [290, 429] width 5 height 5
checkbox input "false"
click at [291, 466] on input "checkbox" at bounding box center [290, 468] width 5 height 5
checkbox input "false"
click at [290, 389] on input "checkbox" at bounding box center [290, 391] width 5 height 5
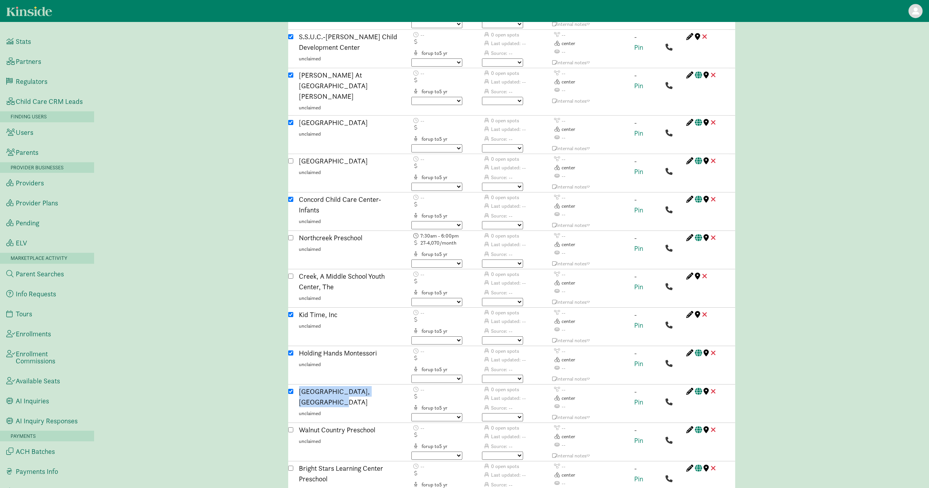
checkbox input "false"
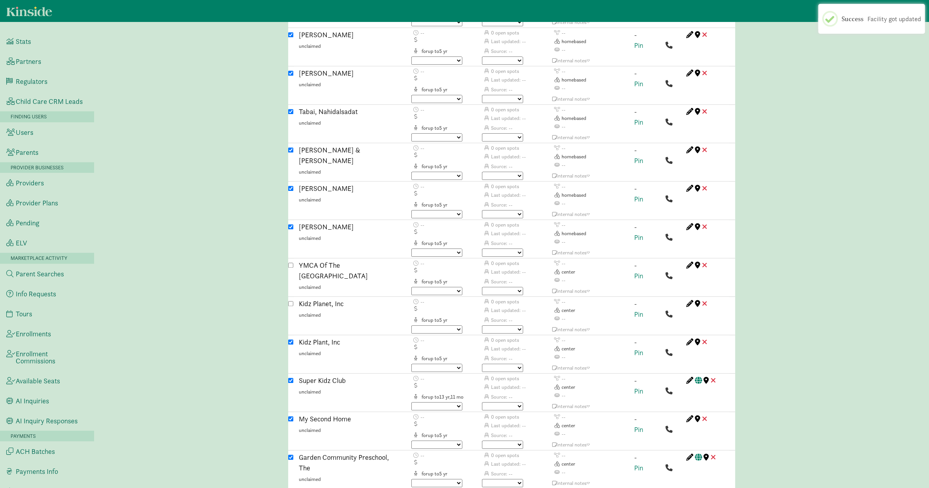
scroll to position [904, 0]
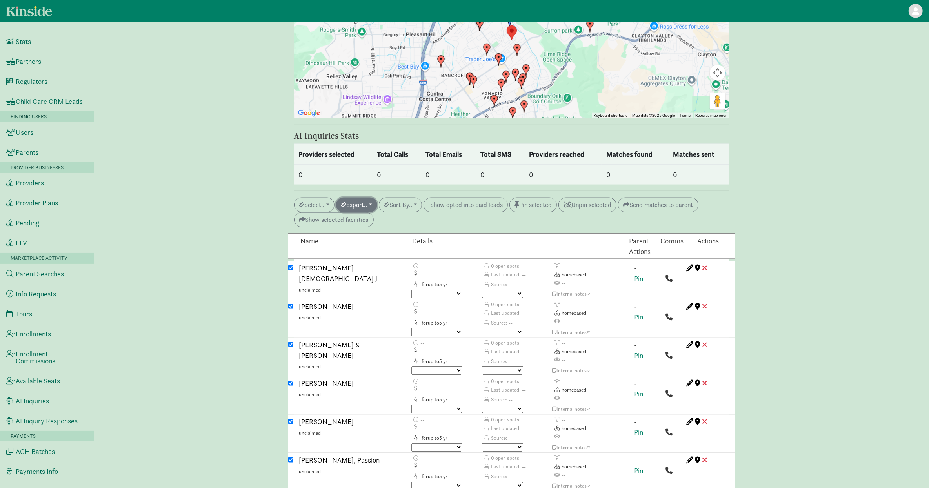
click at [360, 198] on button "Export.." at bounding box center [356, 205] width 41 height 15
click at [376, 242] on link "Initiate AI inquiry" at bounding box center [392, 248] width 112 height 13
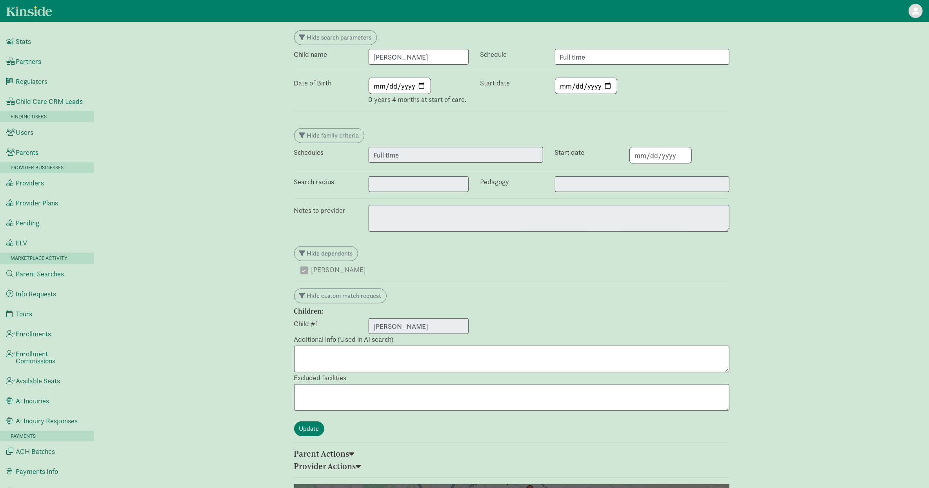
scroll to position [0, 0]
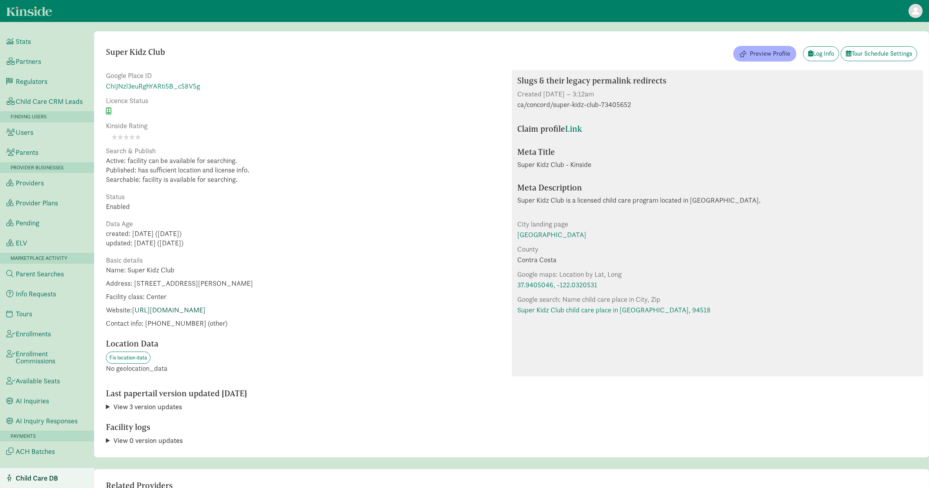
click at [196, 308] on link "[URL][DOMAIN_NAME]" at bounding box center [168, 310] width 73 height 9
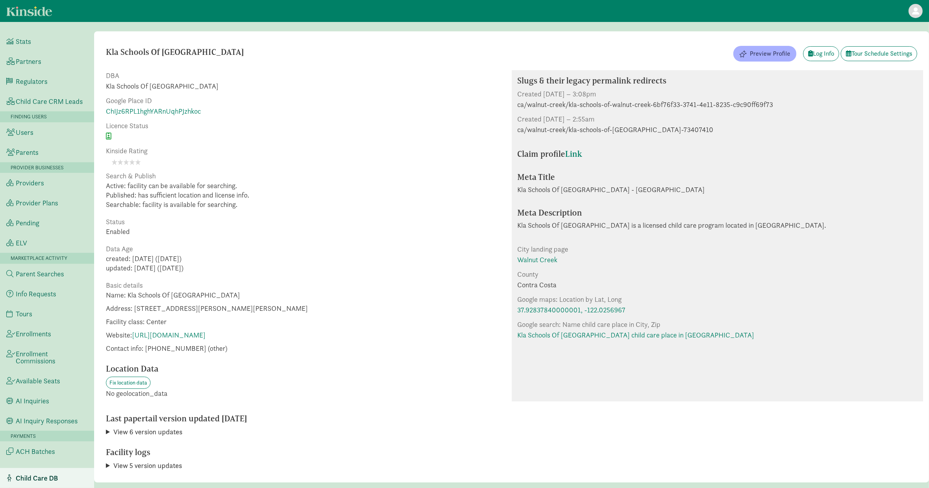
click at [191, 341] on p "Name: Kla Schools Of Walnut Creek Address: [STREET_ADDRESS][PERSON_NAME][PERSON…" at bounding box center [207, 324] width 202 height 67
click at [189, 335] on link "[URL][DOMAIN_NAME]" at bounding box center [168, 335] width 73 height 9
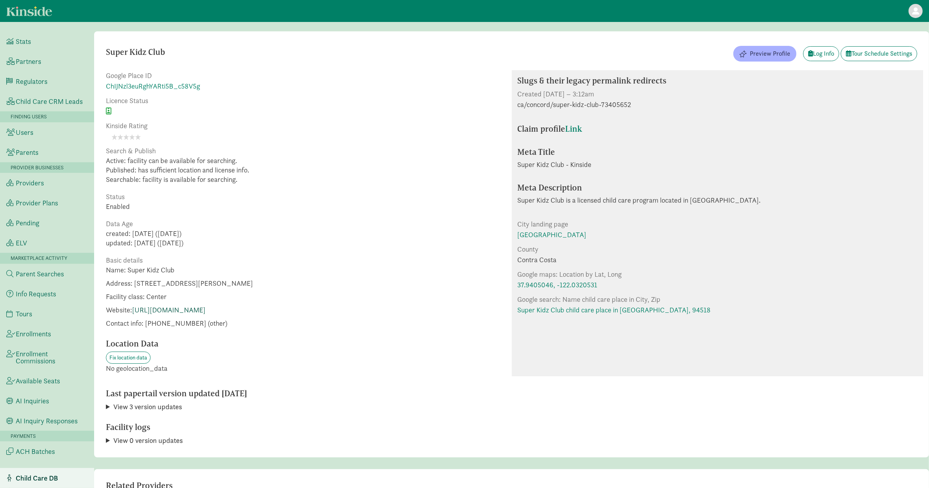
click at [189, 308] on link "[URL][DOMAIN_NAME]" at bounding box center [168, 310] width 73 height 9
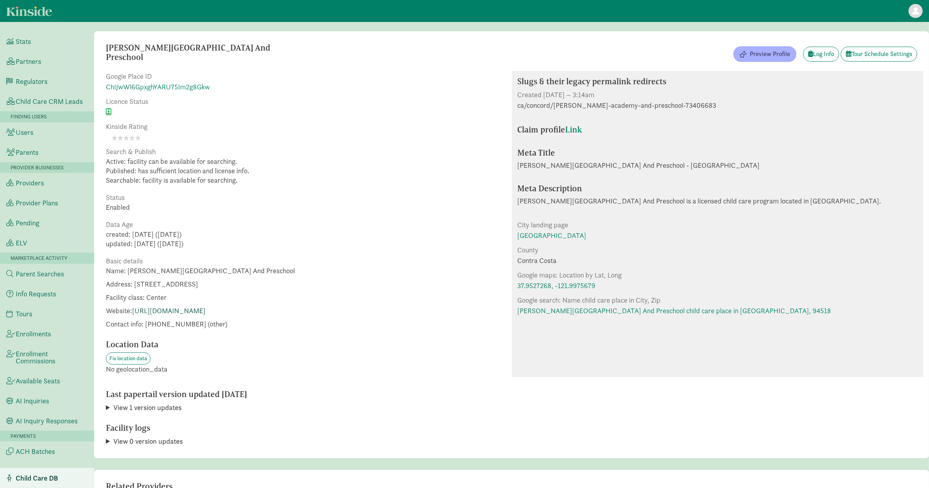
click at [206, 309] on link "[URL][DOMAIN_NAME]" at bounding box center [168, 310] width 73 height 9
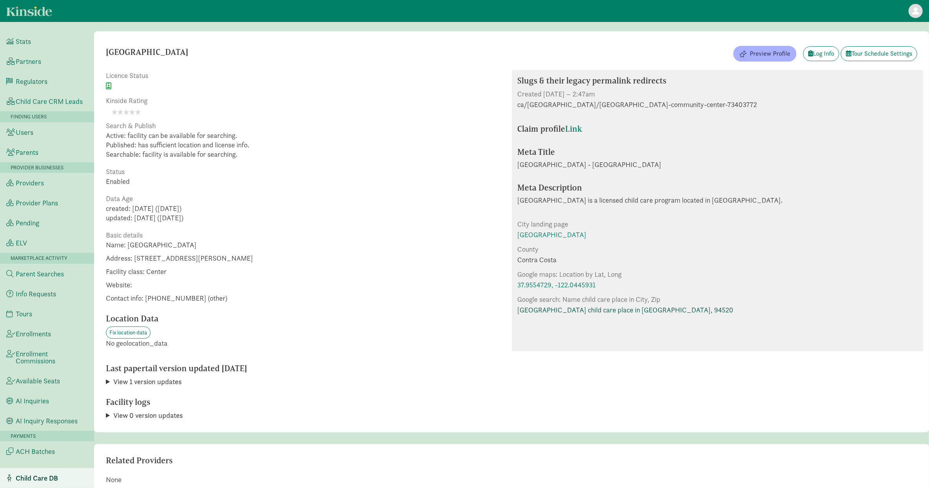
click at [542, 307] on link "[GEOGRAPHIC_DATA] child care place in [GEOGRAPHIC_DATA], 94520" at bounding box center [626, 310] width 216 height 11
click at [558, 307] on link "S.S.U.C.-[PERSON_NAME] Child Development Center child care place in [GEOGRAPHIC…" at bounding box center [661, 310] width 286 height 11
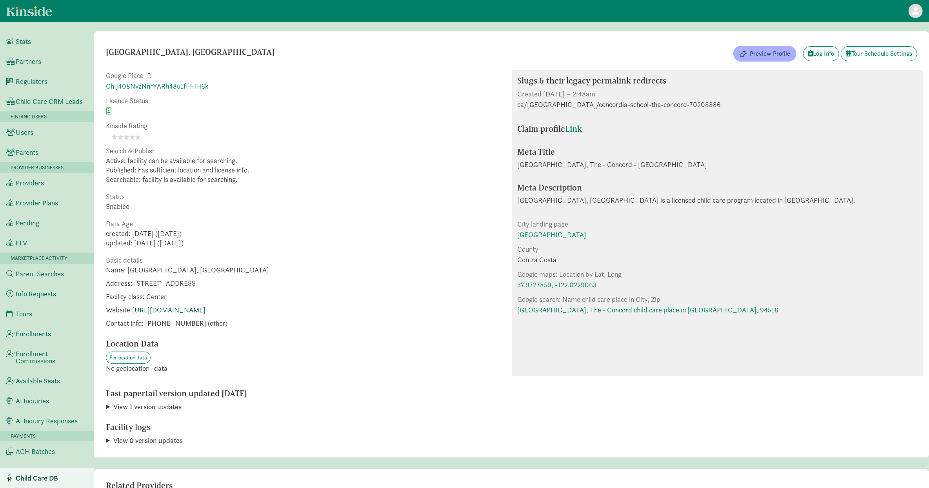
click at [206, 310] on link "[URL][DOMAIN_NAME]" at bounding box center [168, 310] width 73 height 9
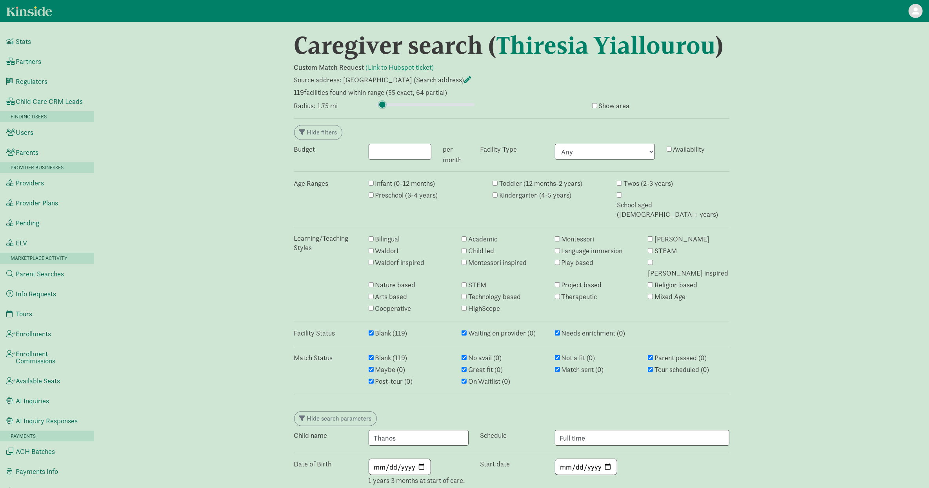
click at [382, 107] on input "range" at bounding box center [425, 104] width 98 height 9
click at [383, 104] on input "range" at bounding box center [425, 104] width 98 height 9
click at [383, 102] on input "range" at bounding box center [425, 104] width 98 height 9
type input "2"
click at [383, 102] on input "range" at bounding box center [425, 104] width 98 height 9
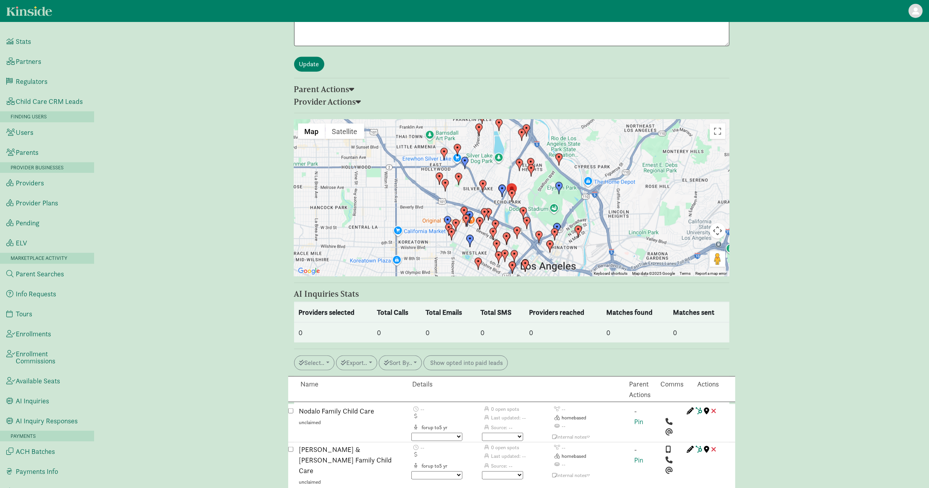
scroll to position [882, 0]
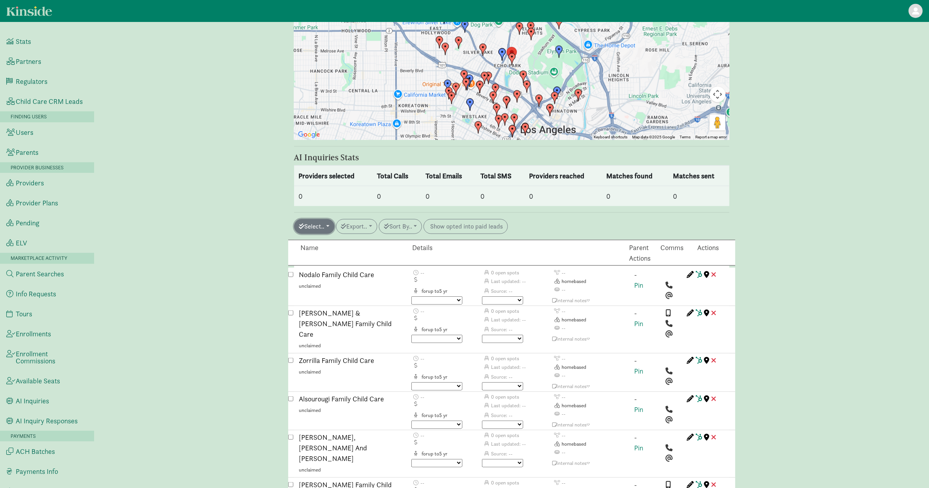
click at [325, 219] on button "Select.." at bounding box center [314, 226] width 40 height 15
click at [336, 326] on link "All auto match" at bounding box center [332, 332] width 75 height 13
click at [323, 219] on button "Select.." at bounding box center [314, 226] width 40 height 15
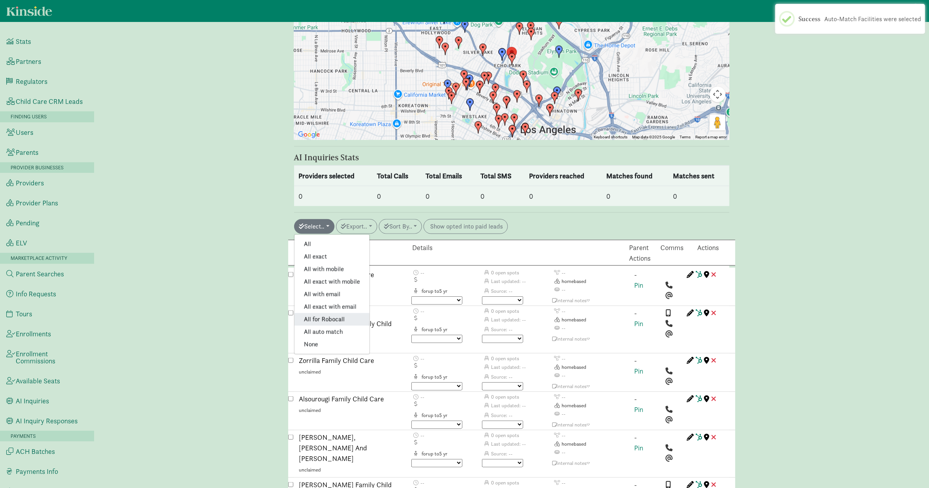
click at [342, 313] on link "All for Robocall" at bounding box center [332, 319] width 75 height 13
checkbox input "true"
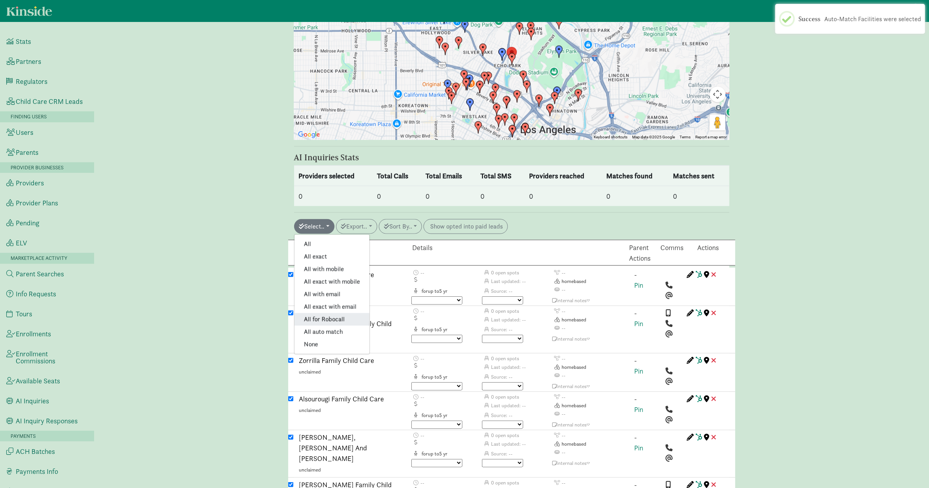
checkbox input "true"
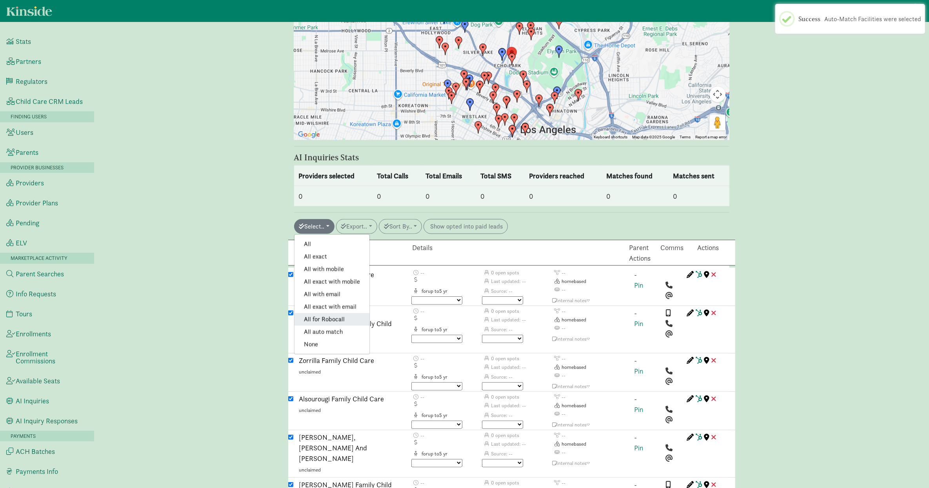
checkbox input "true"
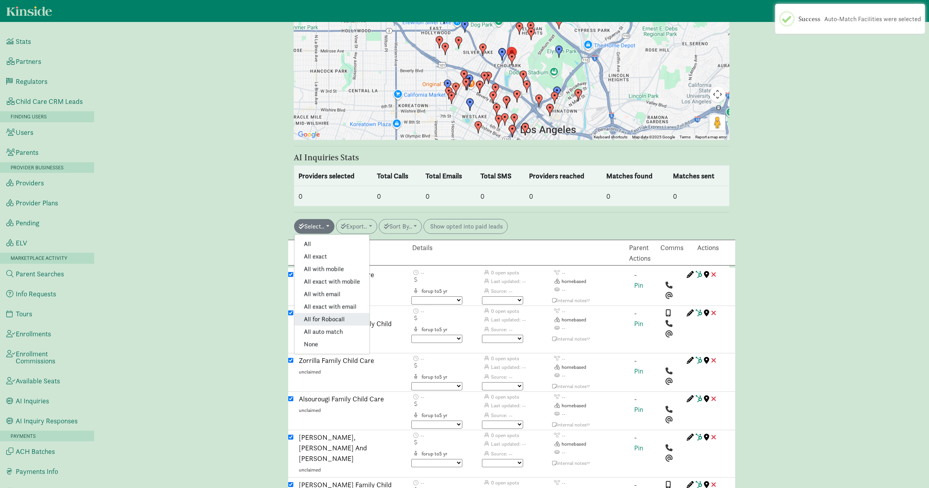
checkbox input "true"
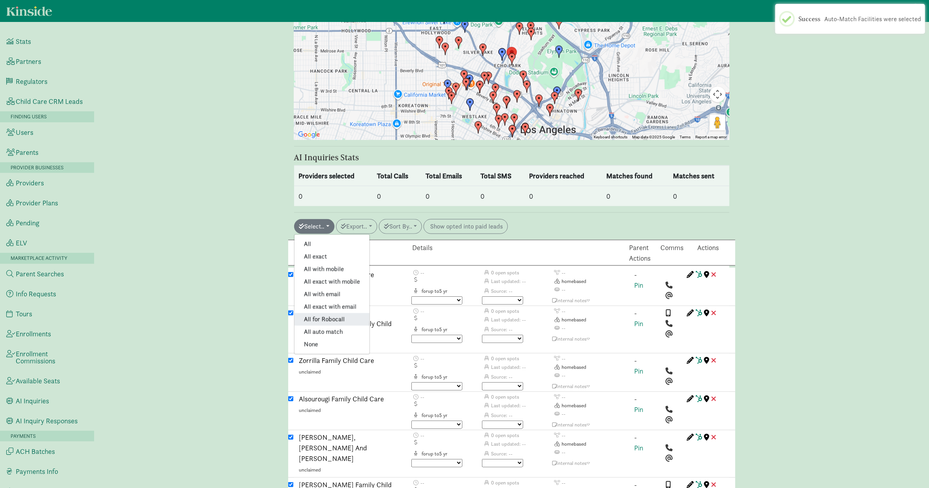
checkbox input "true"
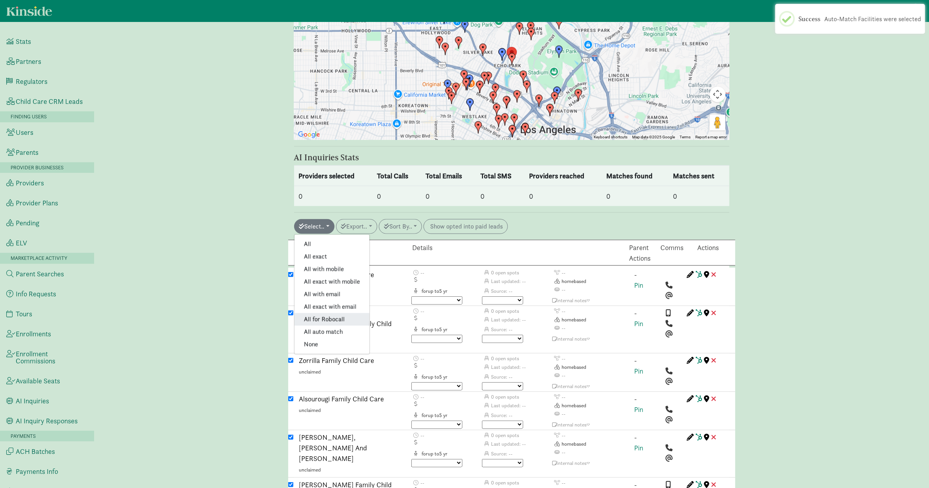
checkbox input "true"
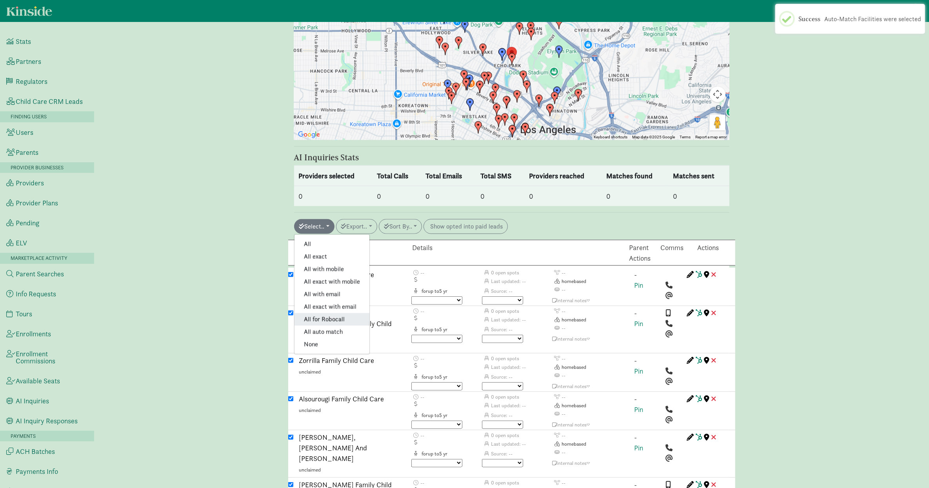
checkbox input "true"
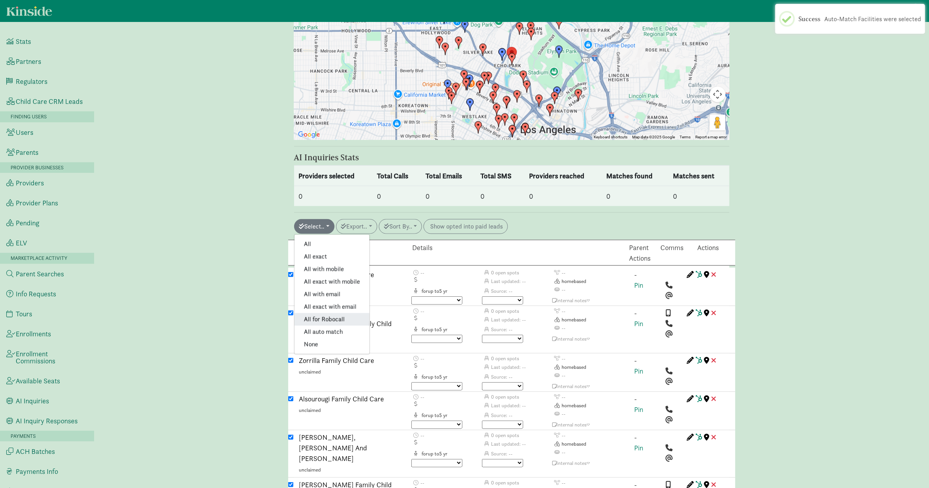
checkbox input "true"
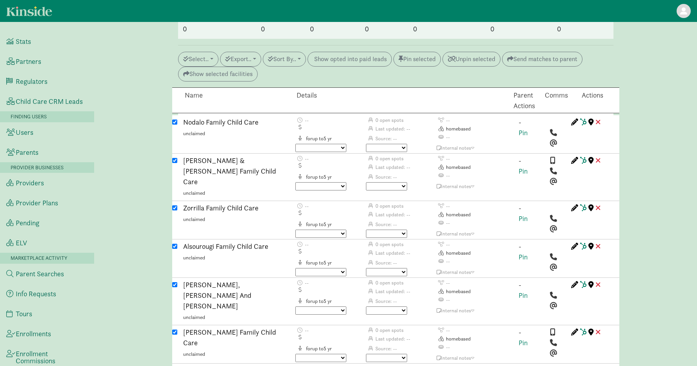
scroll to position [1061, 0]
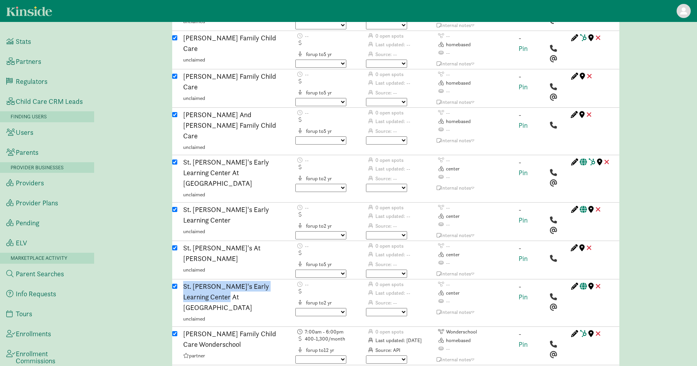
scroll to position [1548, 0]
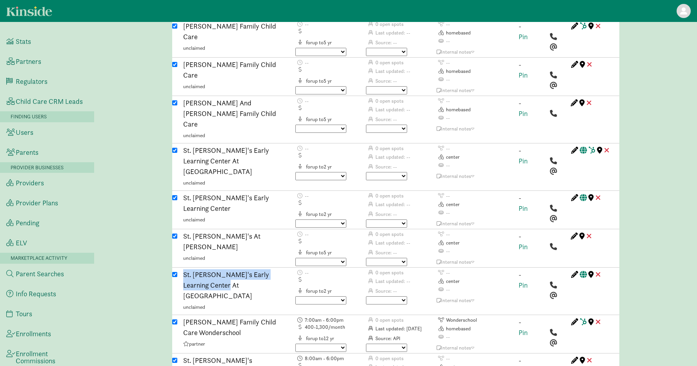
click at [174, 195] on input "checkbox" at bounding box center [174, 197] width 5 height 5
checkbox input "false"
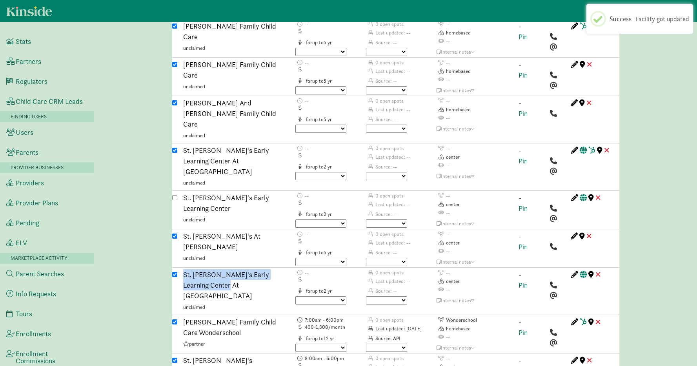
click at [175, 234] on input "checkbox" at bounding box center [174, 236] width 5 height 5
checkbox input "false"
click at [174, 272] on input "checkbox" at bounding box center [174, 274] width 5 height 5
checkbox input "false"
drag, startPoint x: 173, startPoint y: 286, endPoint x: 172, endPoint y: 265, distance: 21.2
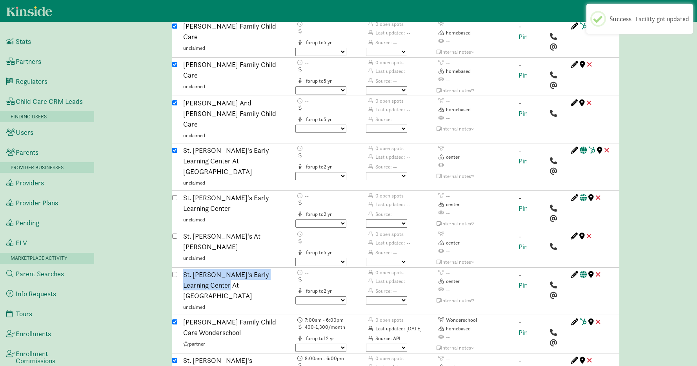
click at [173, 358] on input "checkbox" at bounding box center [174, 360] width 5 height 5
checkbox input "false"
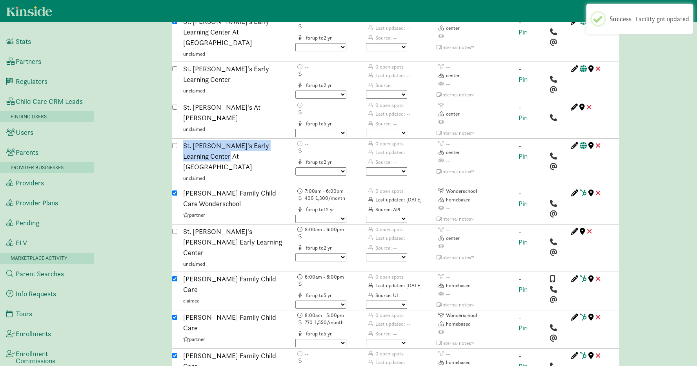
scroll to position [1686, 0]
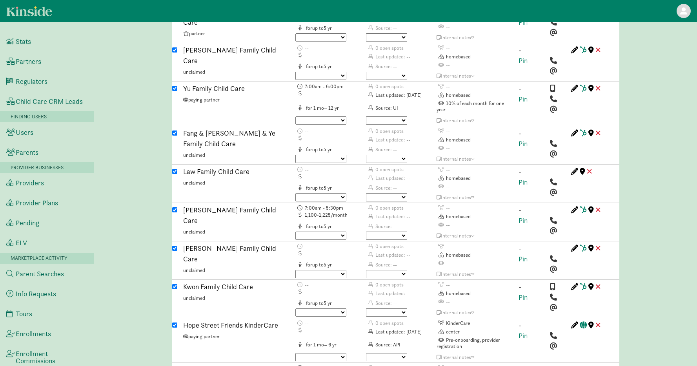
scroll to position [1988, 0]
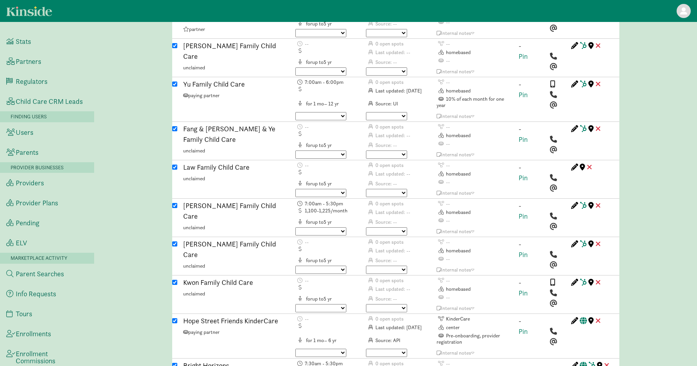
click at [176, 363] on input "checkbox" at bounding box center [174, 365] width 5 height 5
checkbox input "false"
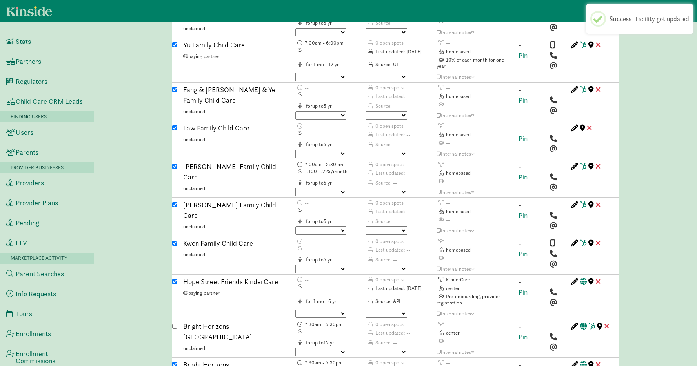
click at [125, 273] on div "Caregiver search ( Thiresia Yiallourou ) Custom Match Request (Link to Hubspot …" at bounding box center [395, 82] width 603 height 4155
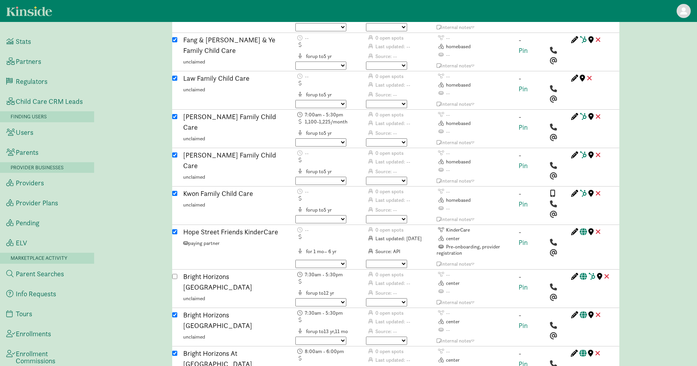
scroll to position [2089, 0]
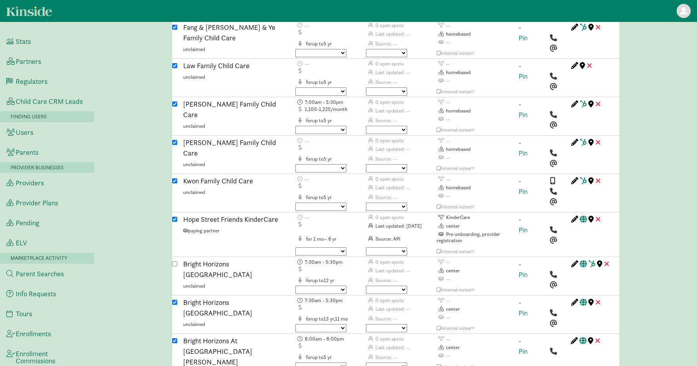
click at [175, 300] on input "checkbox" at bounding box center [174, 302] width 5 height 5
checkbox input "false"
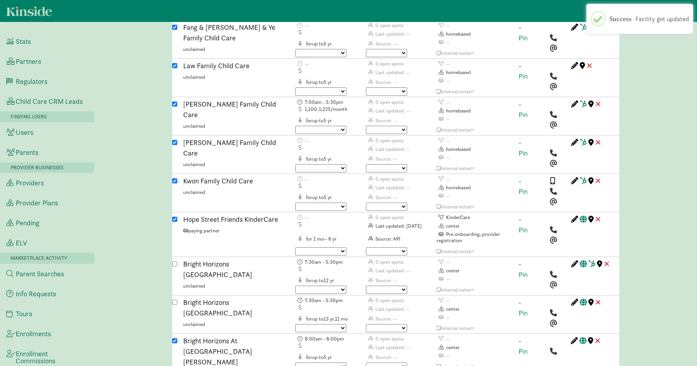
click at [175, 338] on input "checkbox" at bounding box center [174, 340] width 5 height 5
checkbox input "false"
click at [175, 300] on input "checkbox" at bounding box center [174, 302] width 5 height 5
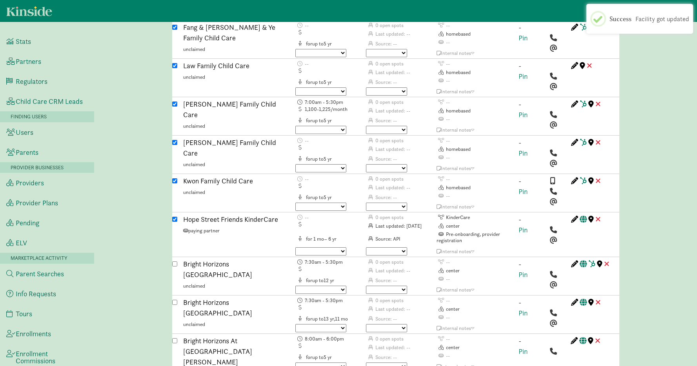
checkbox input "true"
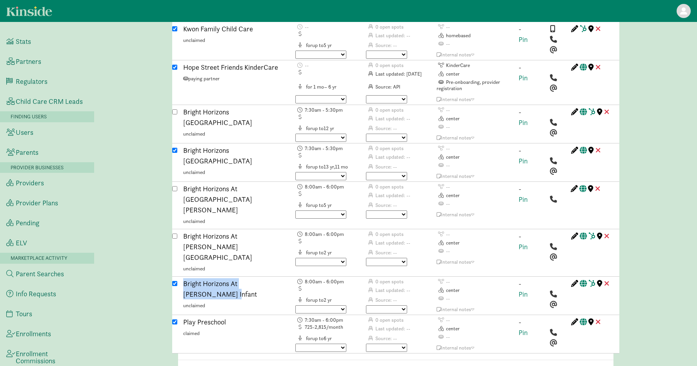
scroll to position [2245, 0]
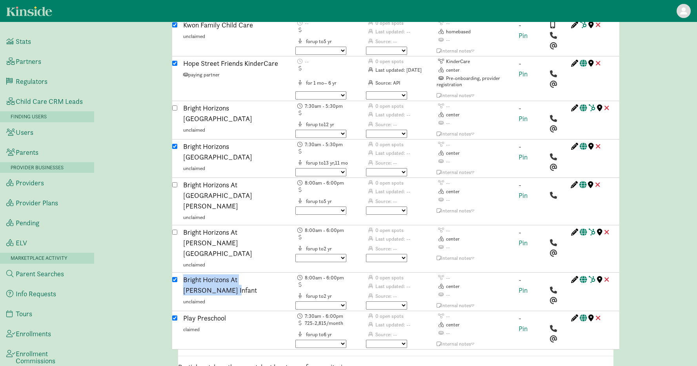
click at [175, 316] on input "checkbox" at bounding box center [174, 318] width 5 height 5
checkbox input "false"
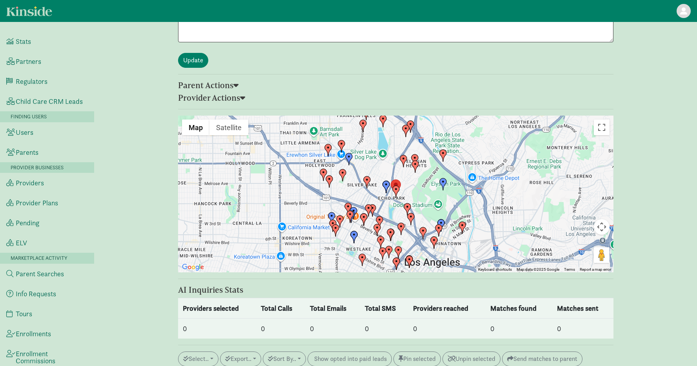
scroll to position [941, 0]
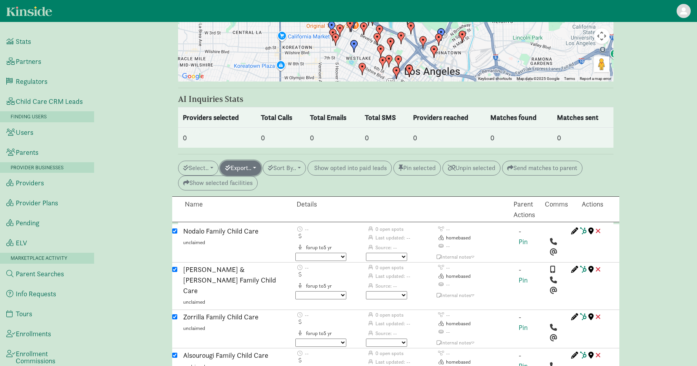
click at [252, 161] on button "Export.." at bounding box center [240, 168] width 41 height 15
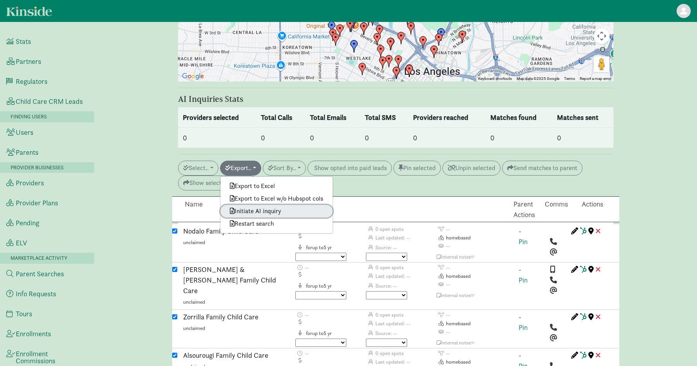
click at [259, 205] on link "Initiate AI inquiry" at bounding box center [276, 211] width 112 height 13
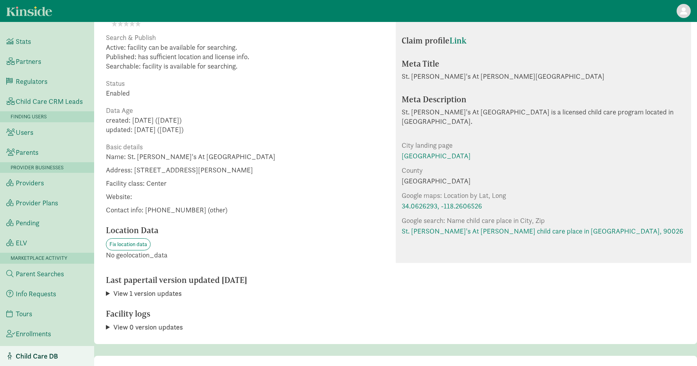
scroll to position [128, 0]
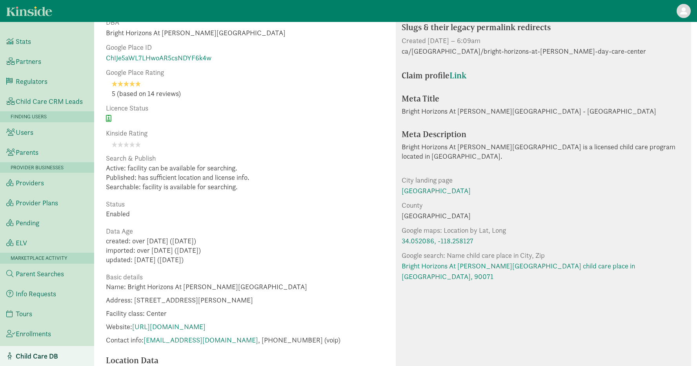
scroll to position [62, 0]
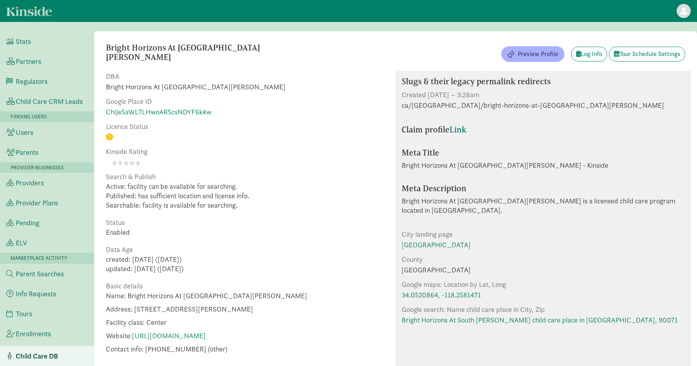
scroll to position [238, 0]
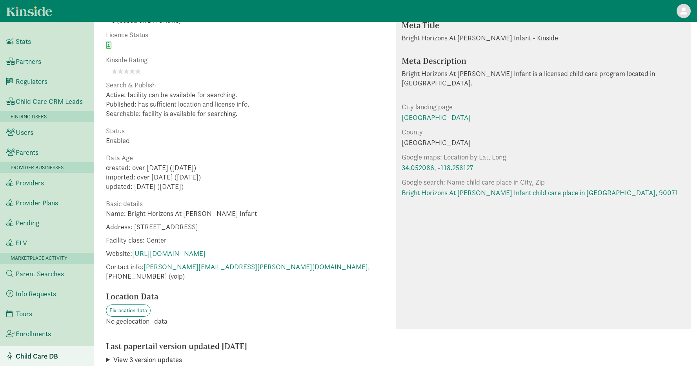
scroll to position [143, 0]
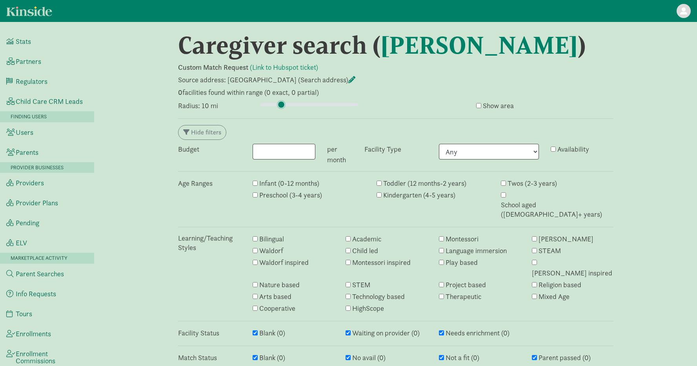
drag, startPoint x: 270, startPoint y: 104, endPoint x: 281, endPoint y: 104, distance: 11.0
click at [281, 104] on input "range" at bounding box center [309, 104] width 98 height 9
click at [277, 106] on input "range" at bounding box center [309, 104] width 98 height 9
click at [274, 106] on input "range" at bounding box center [309, 104] width 98 height 9
click at [275, 106] on input "range" at bounding box center [309, 104] width 98 height 9
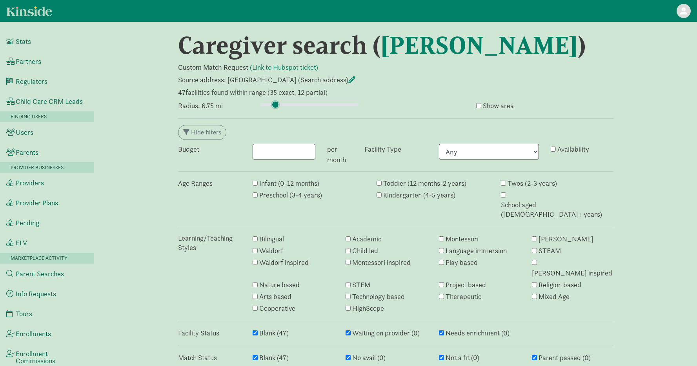
type input "6.75"
click at [275, 106] on input "range" at bounding box center [309, 104] width 98 height 9
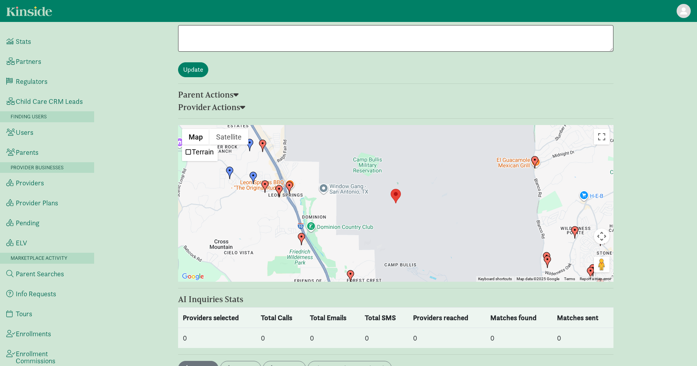
scroll to position [981, 0]
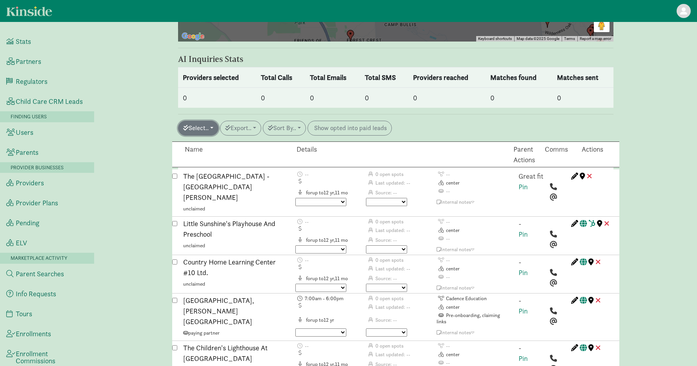
click at [209, 121] on button "Select.." at bounding box center [198, 128] width 40 height 15
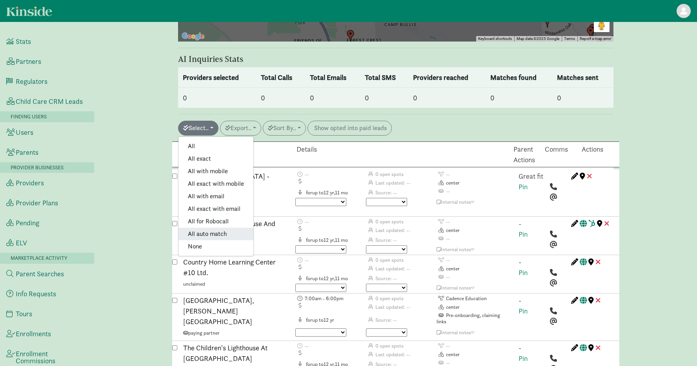
click at [207, 228] on link "All auto match" at bounding box center [215, 234] width 75 height 13
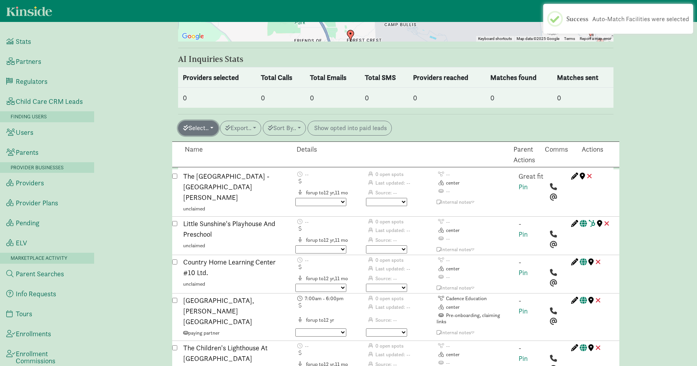
click at [212, 121] on button "Select.." at bounding box center [198, 128] width 40 height 15
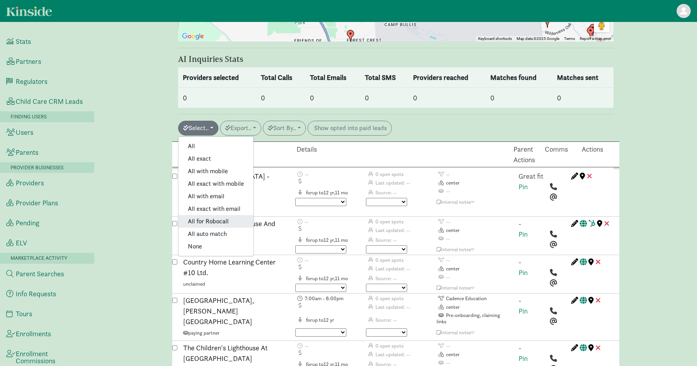
click at [200, 215] on link "All for Robocall" at bounding box center [215, 221] width 75 height 13
checkbox input "true"
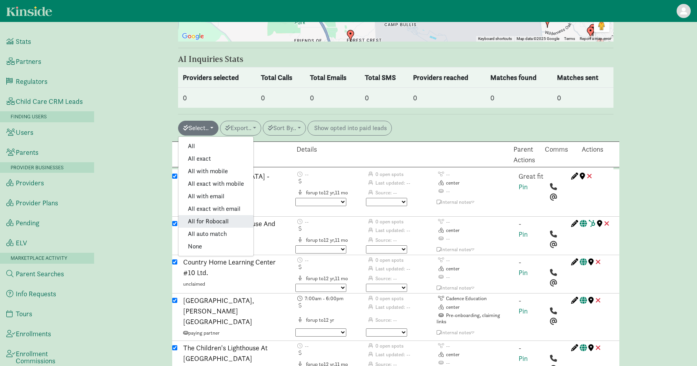
checkbox input "true"
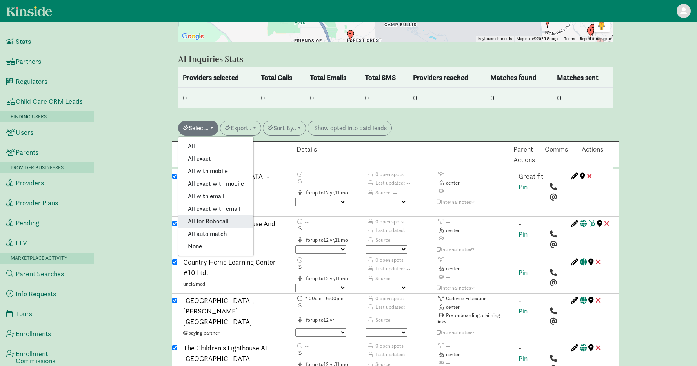
checkbox input "true"
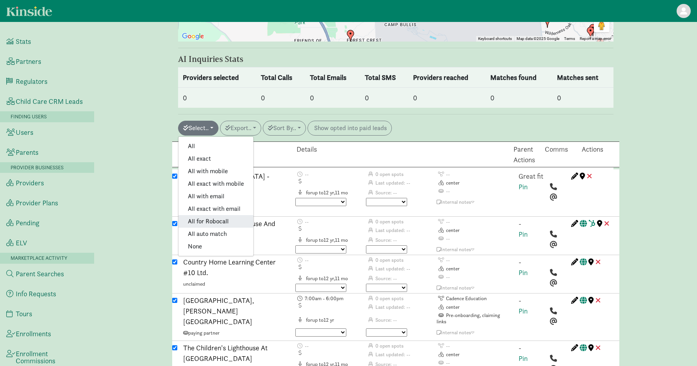
checkbox input "true"
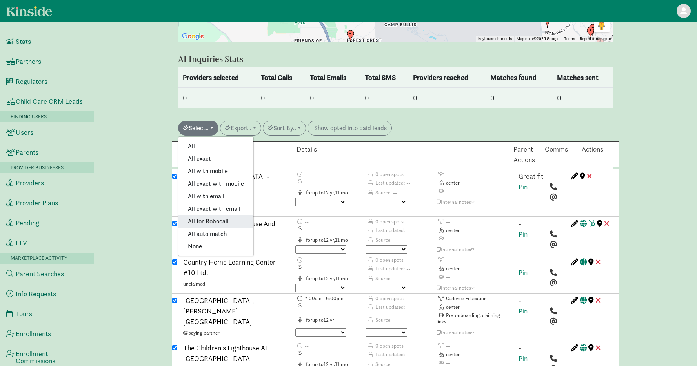
checkbox input "true"
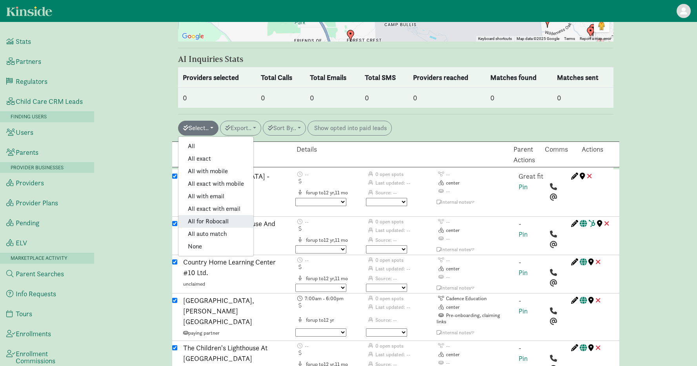
checkbox input "true"
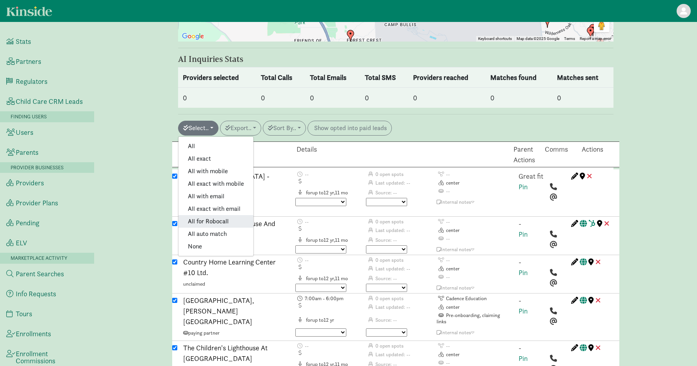
checkbox input "true"
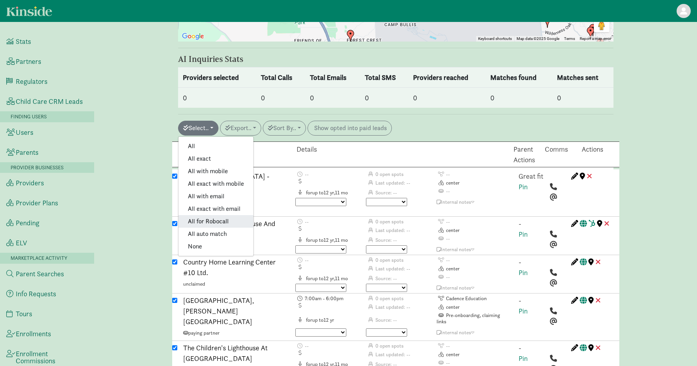
checkbox input "true"
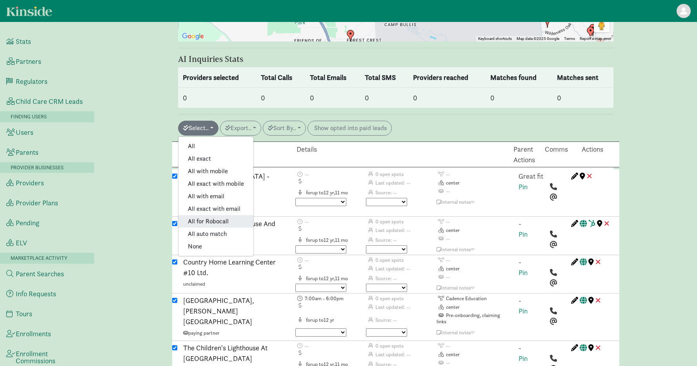
checkbox input "true"
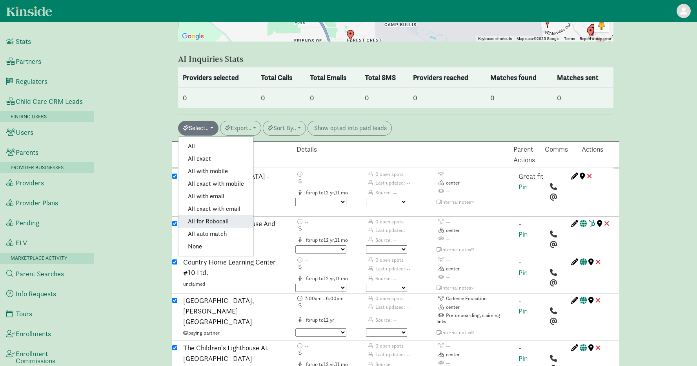
checkbox input "true"
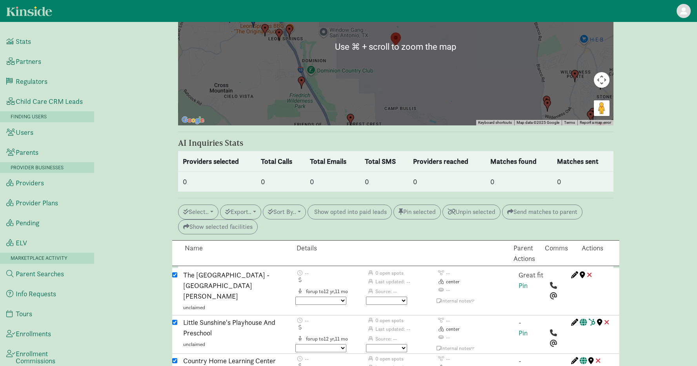
scroll to position [936, 0]
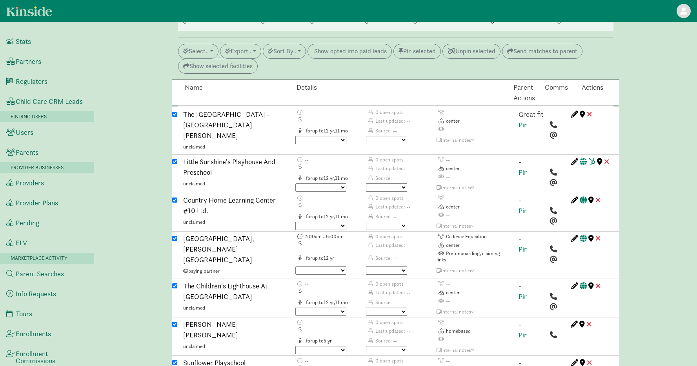
scroll to position [1063, 0]
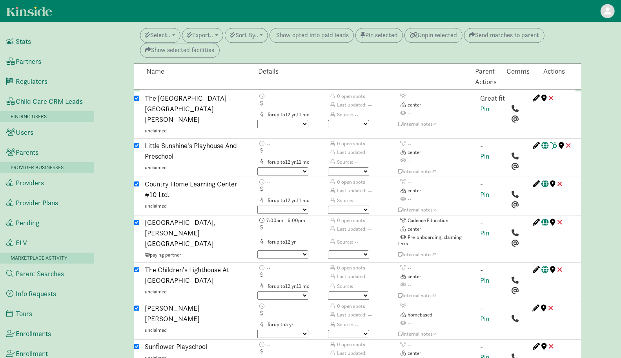
scroll to position [1082, 0]
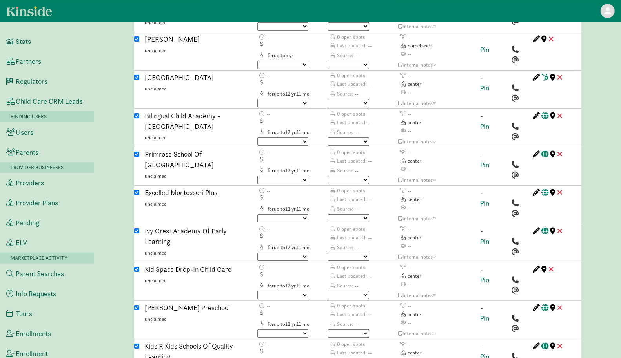
scroll to position [1690, 0]
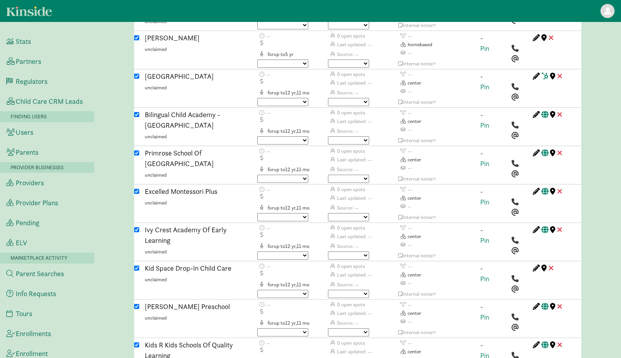
click at [138, 266] on input "checkbox" at bounding box center [136, 268] width 5 height 5
checkbox input "false"
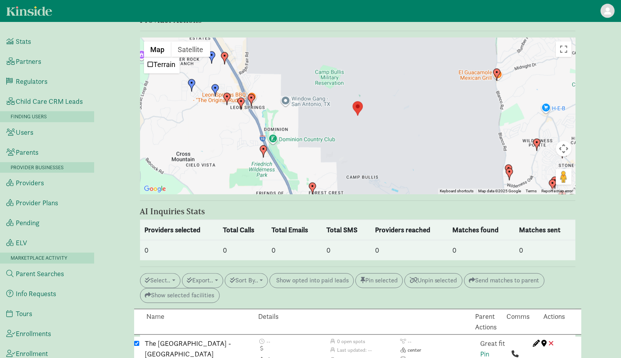
scroll to position [851, 0]
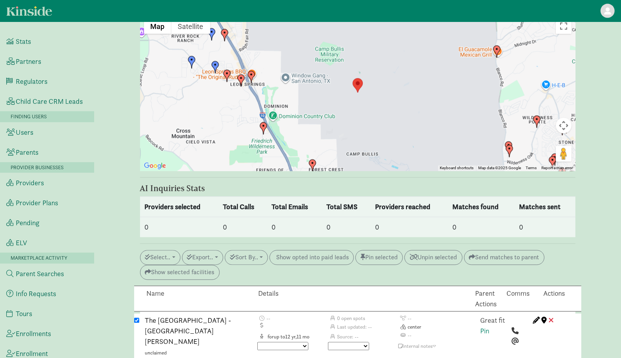
click at [187, 316] on link "The Pineapple School - Camp Bullis" at bounding box center [188, 331] width 86 height 30
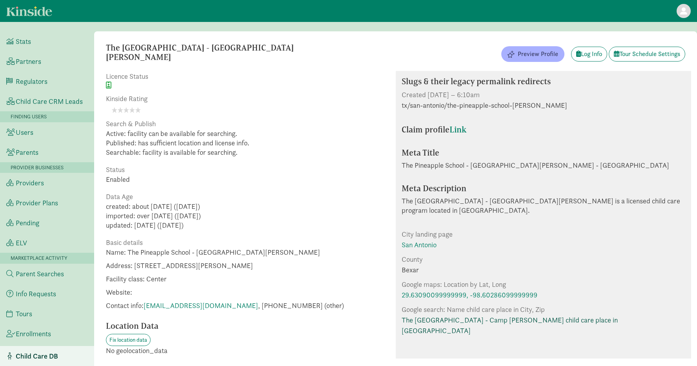
click at [423, 315] on link "The Pineapple School - Camp Bullis child care place in San Antonio, 78257" at bounding box center [544, 325] width 284 height 21
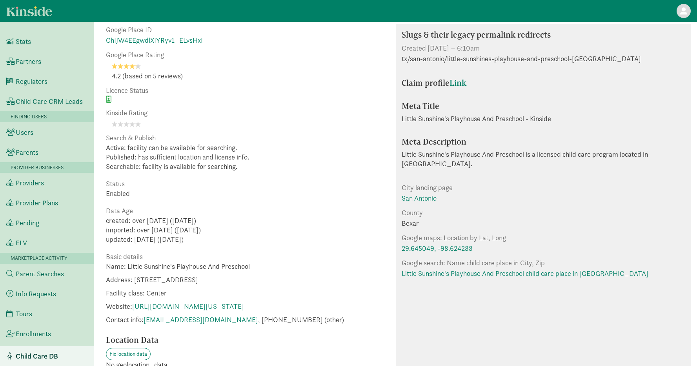
scroll to position [157, 0]
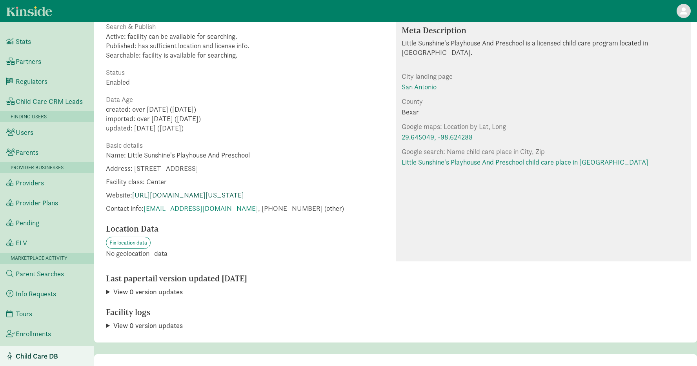
click at [215, 197] on link "[URL][DOMAIN_NAME][US_STATE]" at bounding box center [188, 195] width 112 height 9
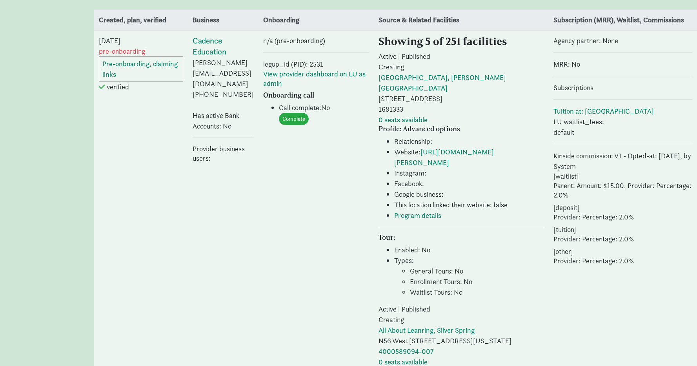
select select "132"
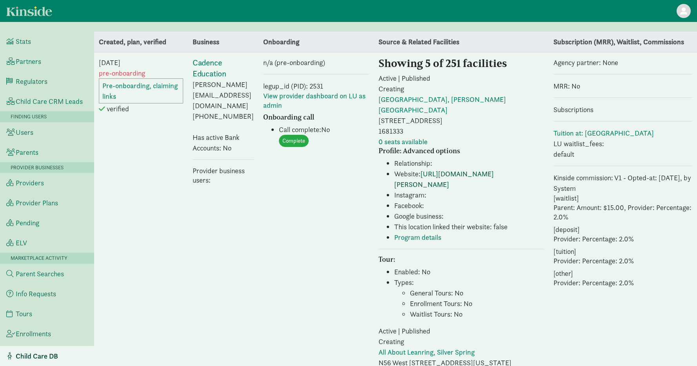
click at [480, 184] on link "[URL][DOMAIN_NAME][PERSON_NAME]" at bounding box center [444, 179] width 100 height 20
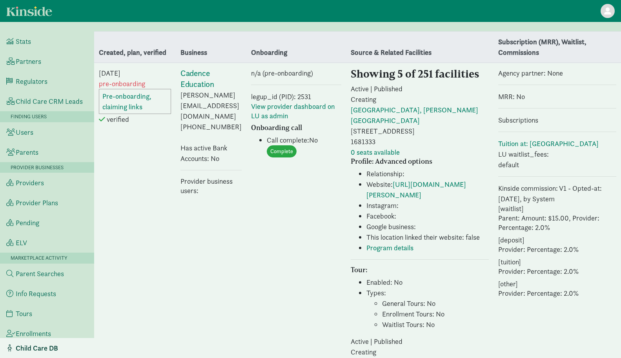
select select "132"
click at [376, 195] on link "[URL][DOMAIN_NAME][PERSON_NAME]" at bounding box center [416, 190] width 100 height 20
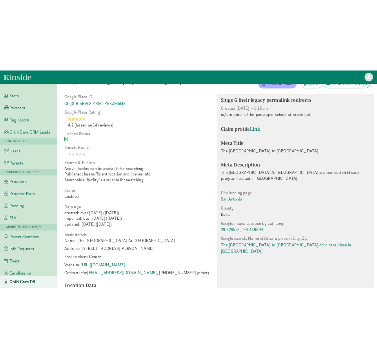
scroll to position [42, 0]
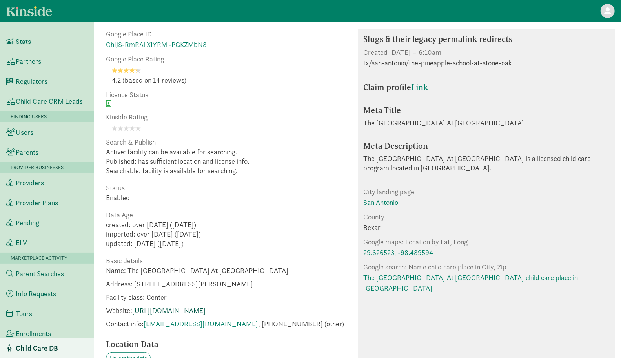
click at [206, 309] on link "[URL][DOMAIN_NAME]" at bounding box center [168, 310] width 73 height 9
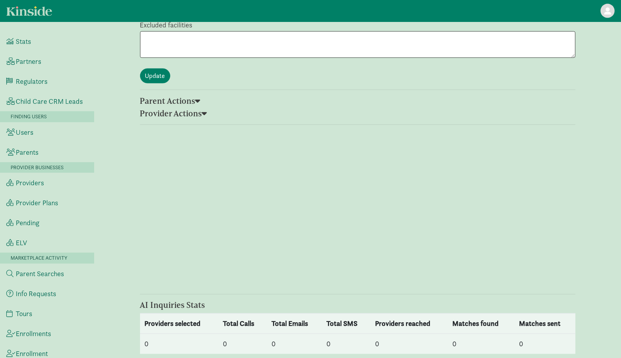
type input "2.25"
